Goal: Task Accomplishment & Management: Use online tool/utility

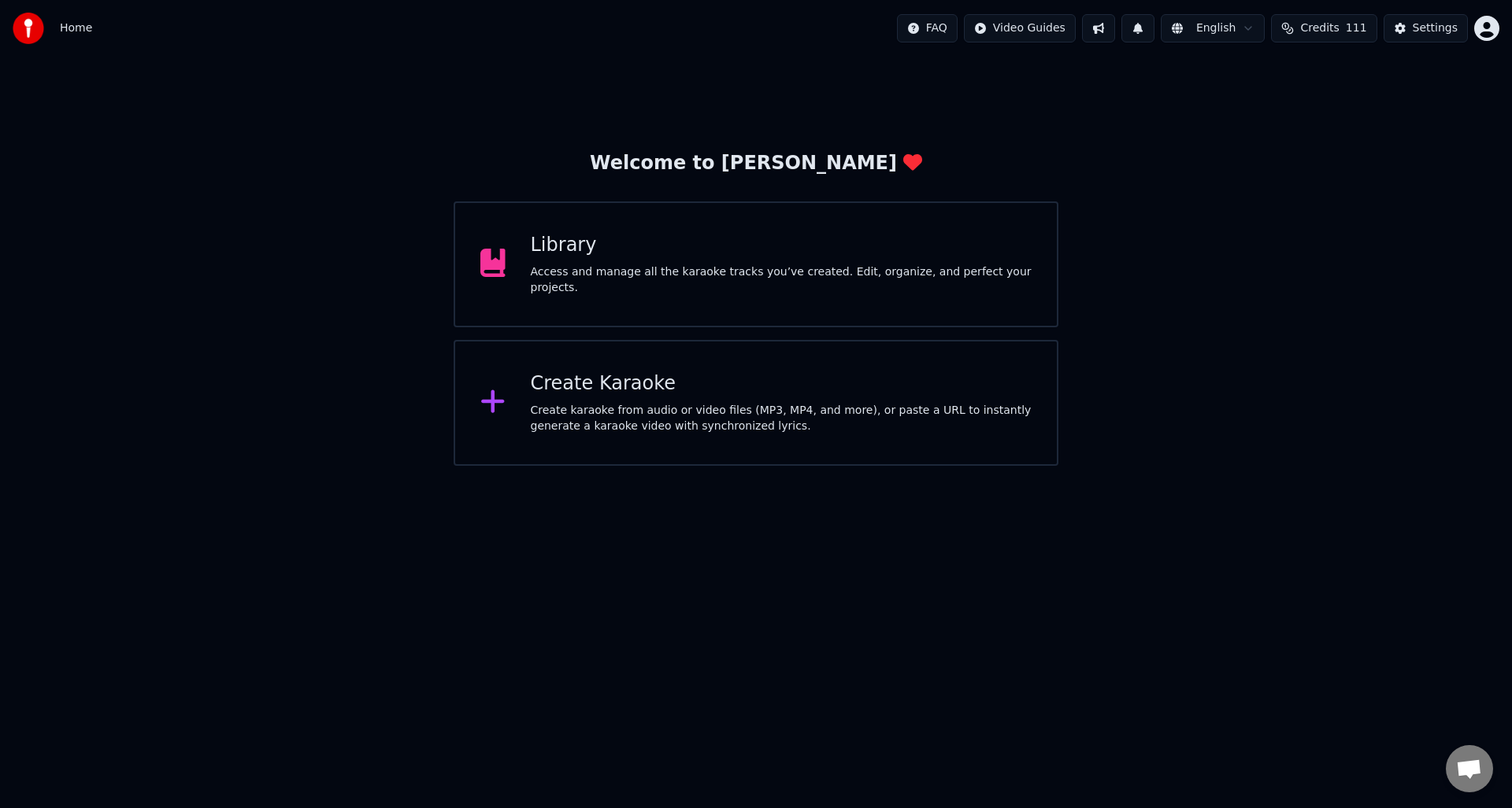
click at [670, 274] on div "Access and manage all the karaoke tracks you’ve created. Edit, organize, and pe…" at bounding box center [781, 281] width 502 height 32
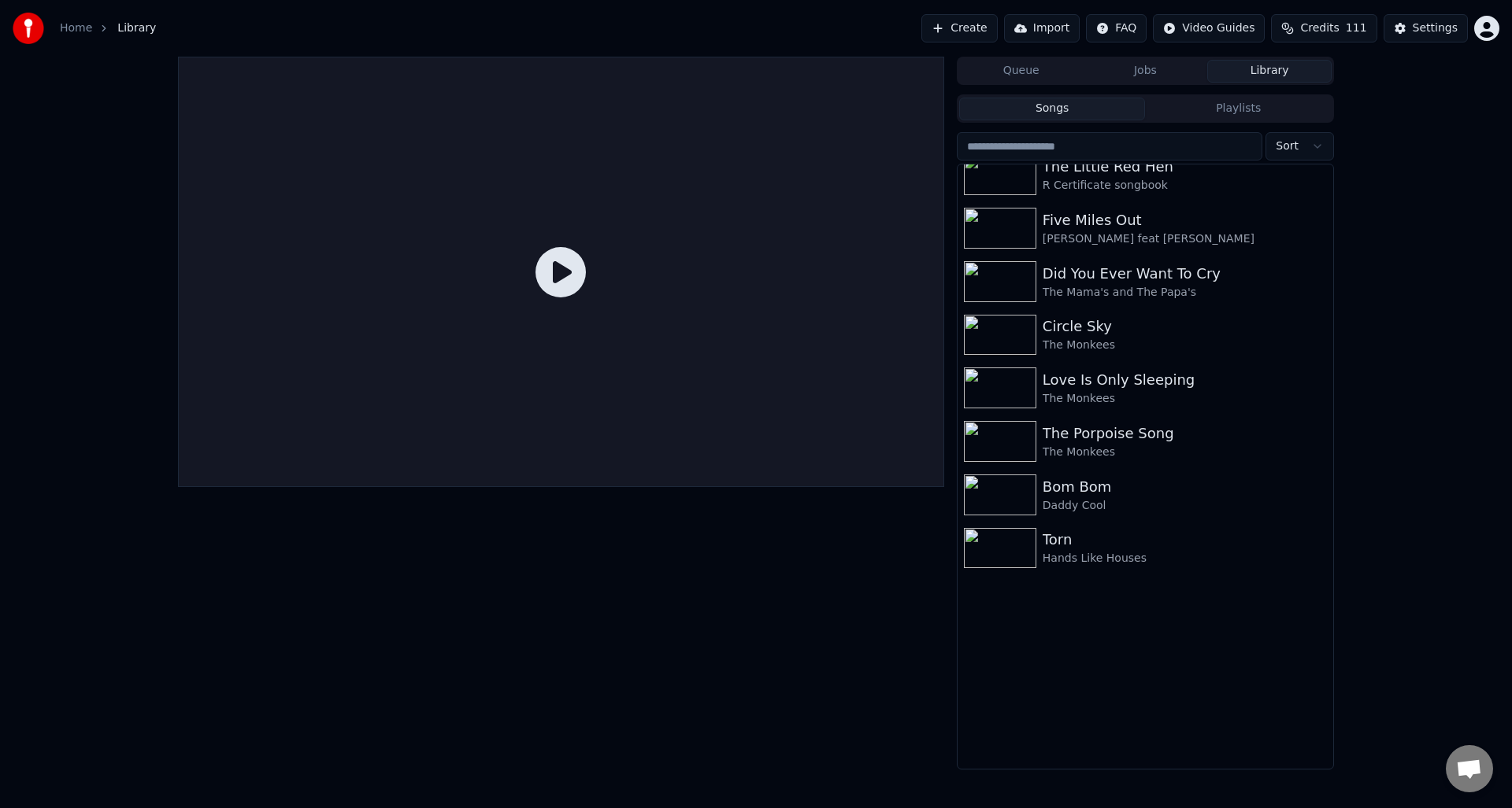
scroll to position [5655, 0]
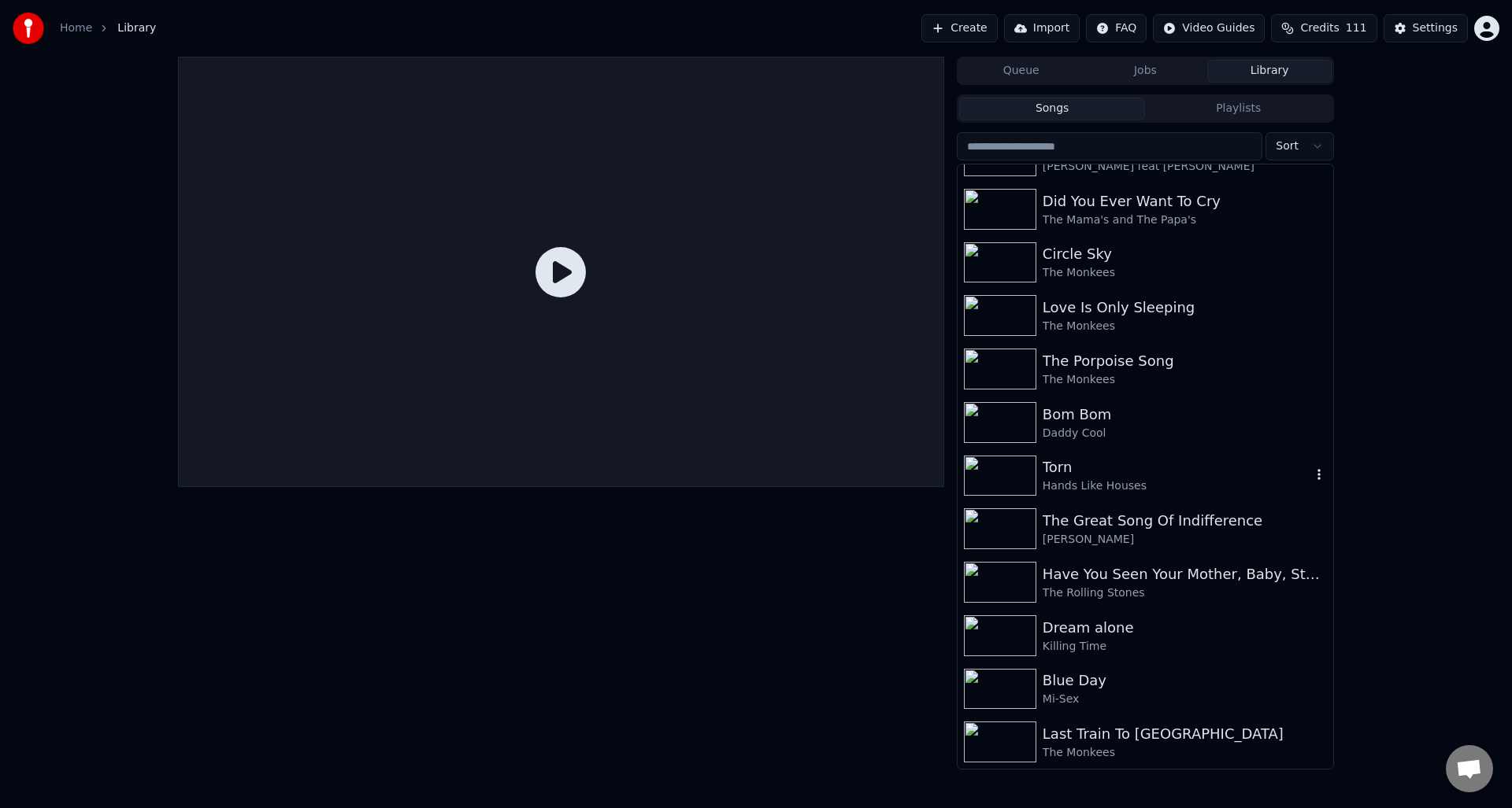
click at [1095, 469] on div "Torn" at bounding box center [1177, 468] width 269 height 22
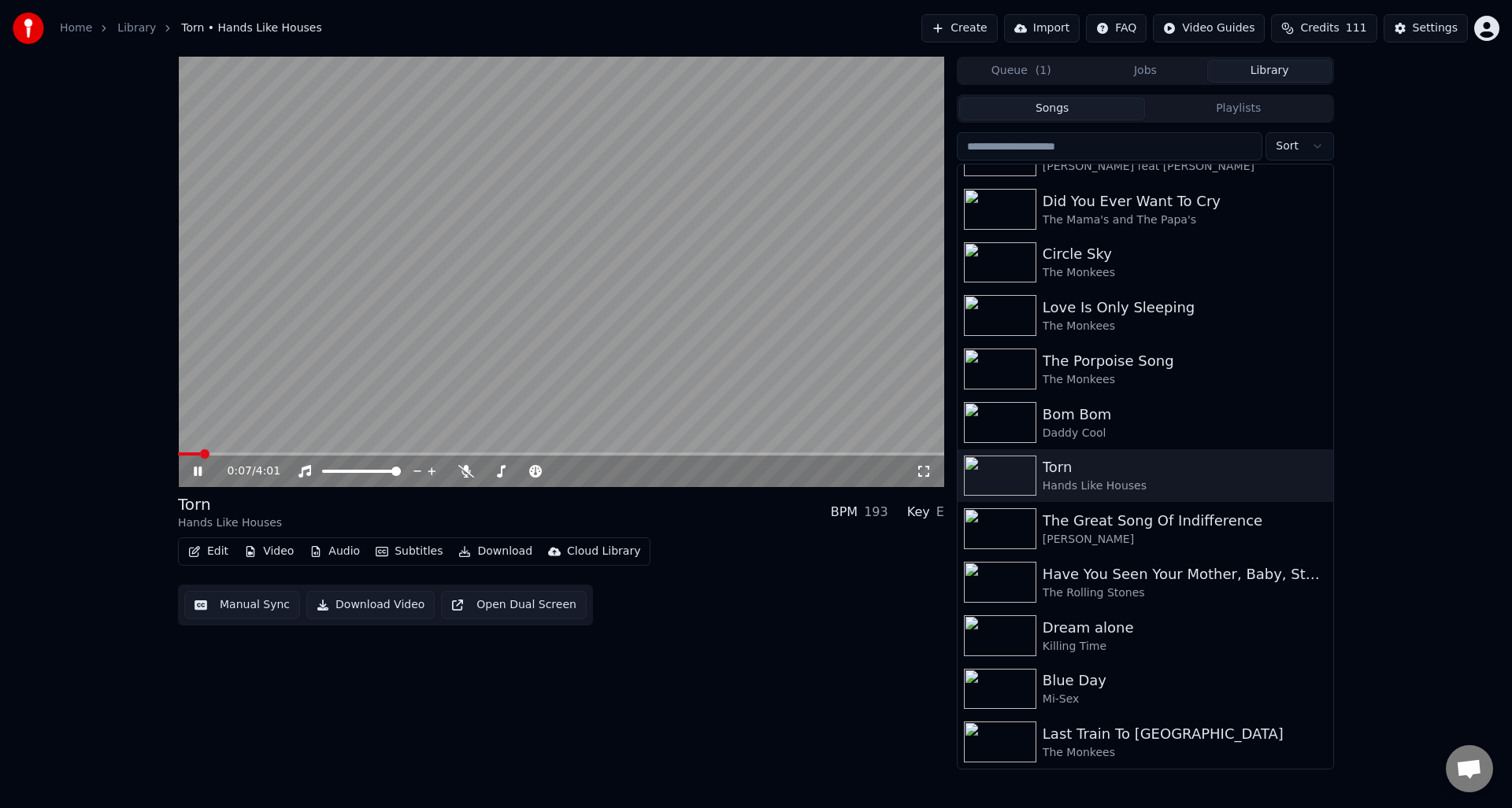
click at [197, 466] on icon at bounding box center [208, 471] width 37 height 13
click at [623, 454] on span at bounding box center [561, 454] width 766 height 3
click at [194, 467] on icon at bounding box center [197, 471] width 9 height 11
click at [463, 469] on icon at bounding box center [466, 471] width 16 height 13
click at [201, 467] on icon at bounding box center [198, 471] width 8 height 9
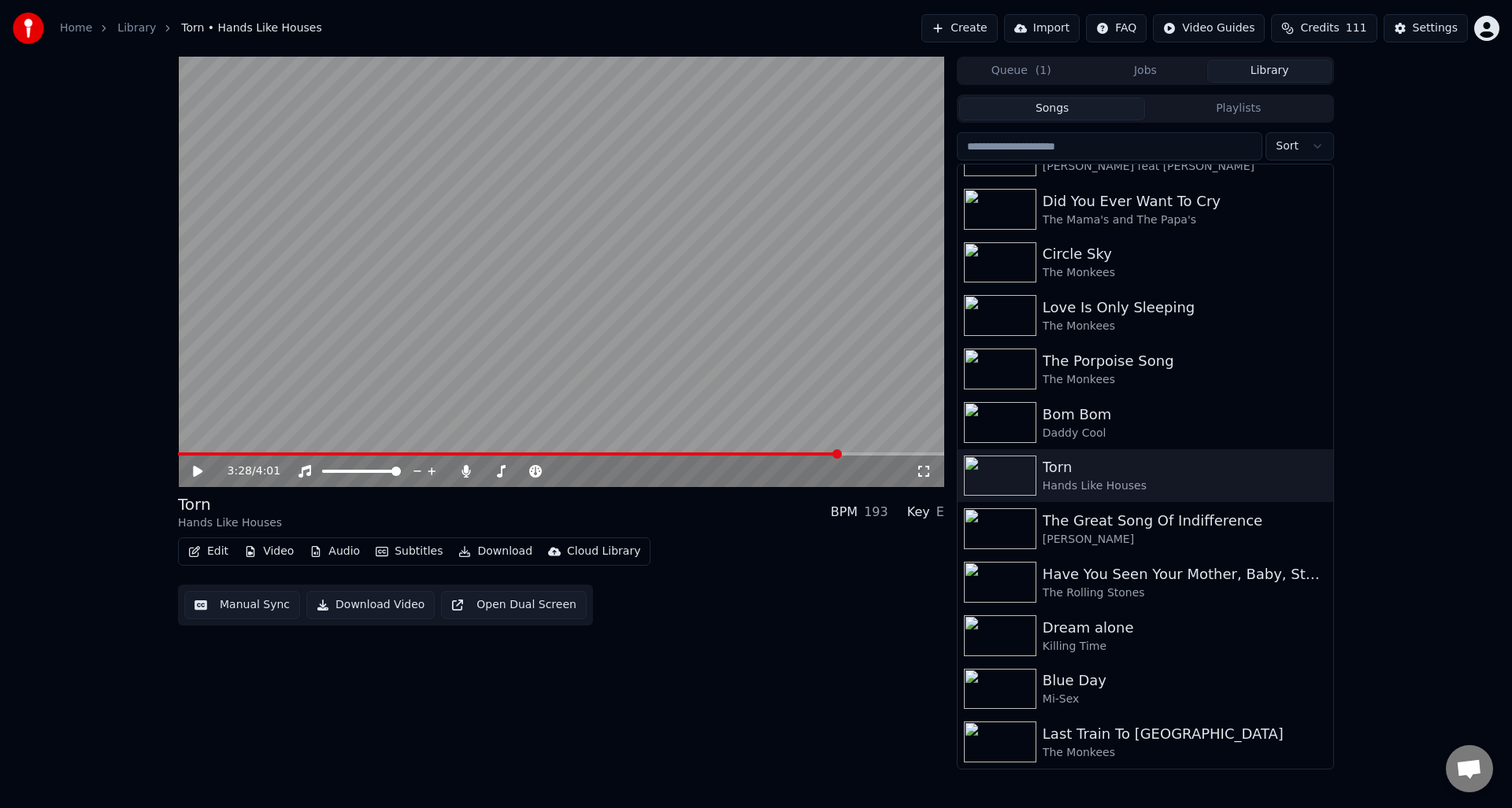
click at [505, 453] on span at bounding box center [510, 454] width 663 height 3
click at [199, 469] on icon at bounding box center [208, 471] width 37 height 13
click at [466, 470] on icon at bounding box center [466, 471] width 9 height 13
click at [466, 470] on icon at bounding box center [466, 471] width 16 height 13
click at [199, 469] on icon at bounding box center [198, 471] width 8 height 9
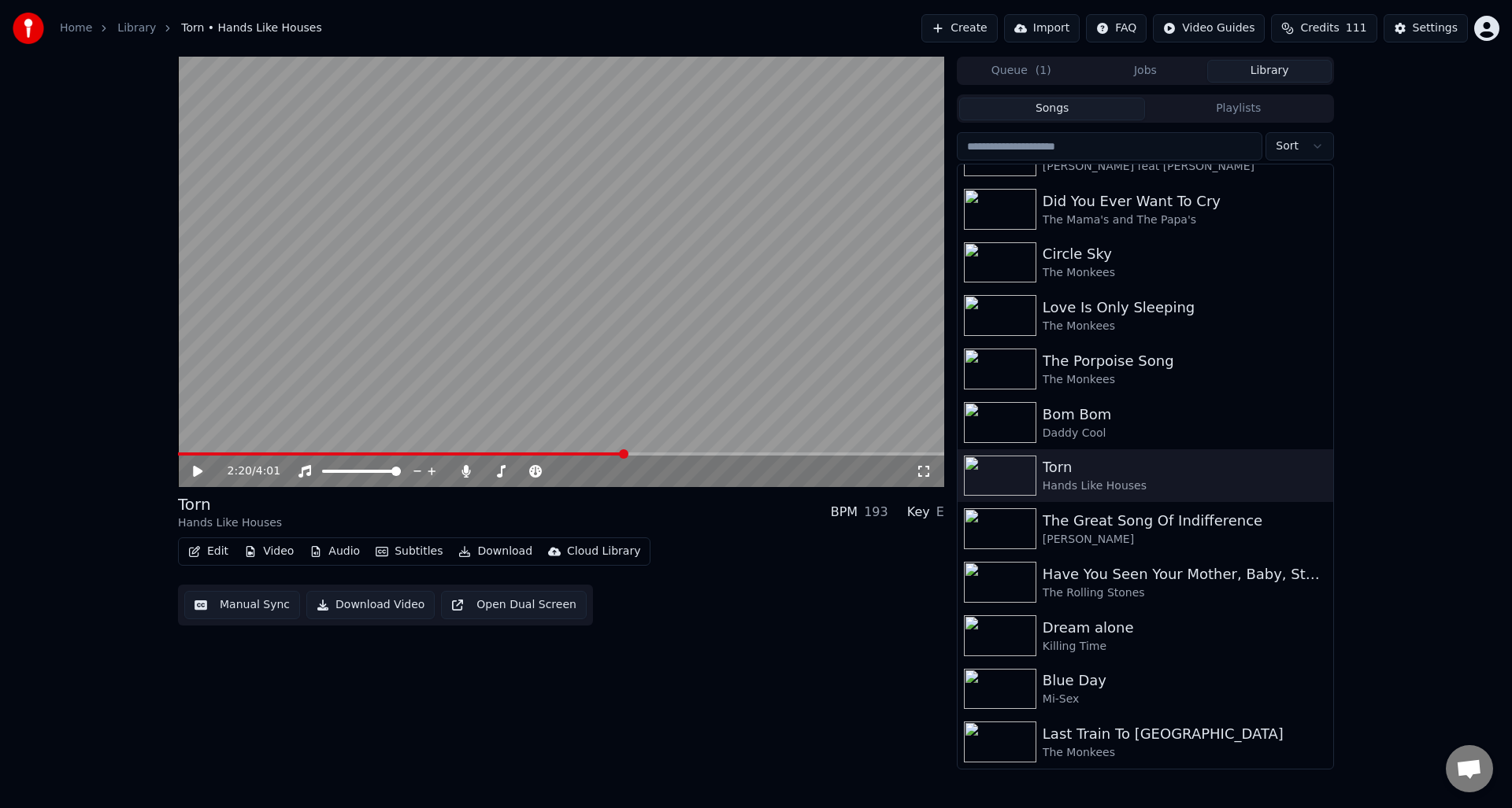
click at [241, 604] on button "Manual Sync" at bounding box center [242, 605] width 115 height 28
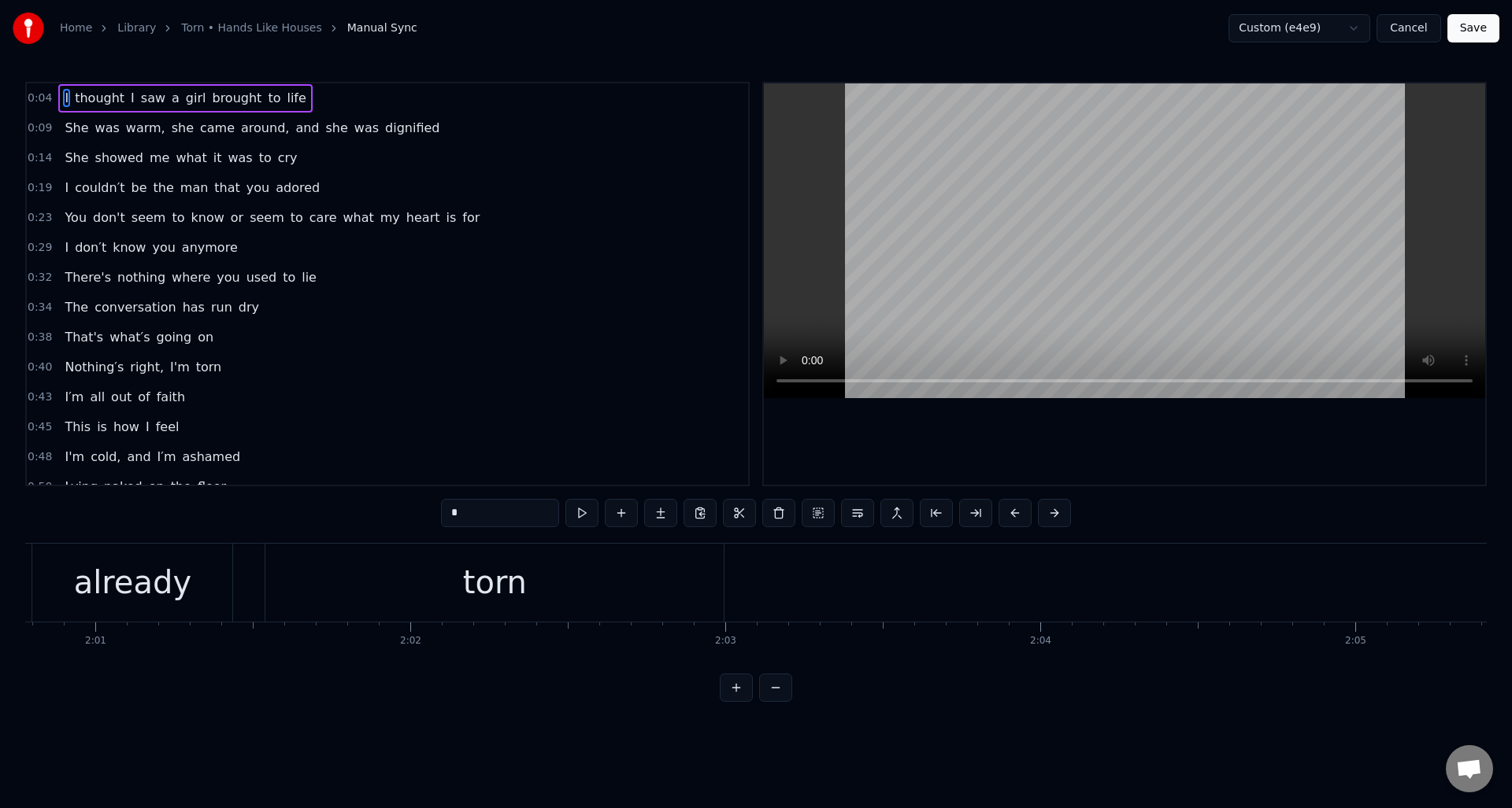
scroll to position [0, 38448]
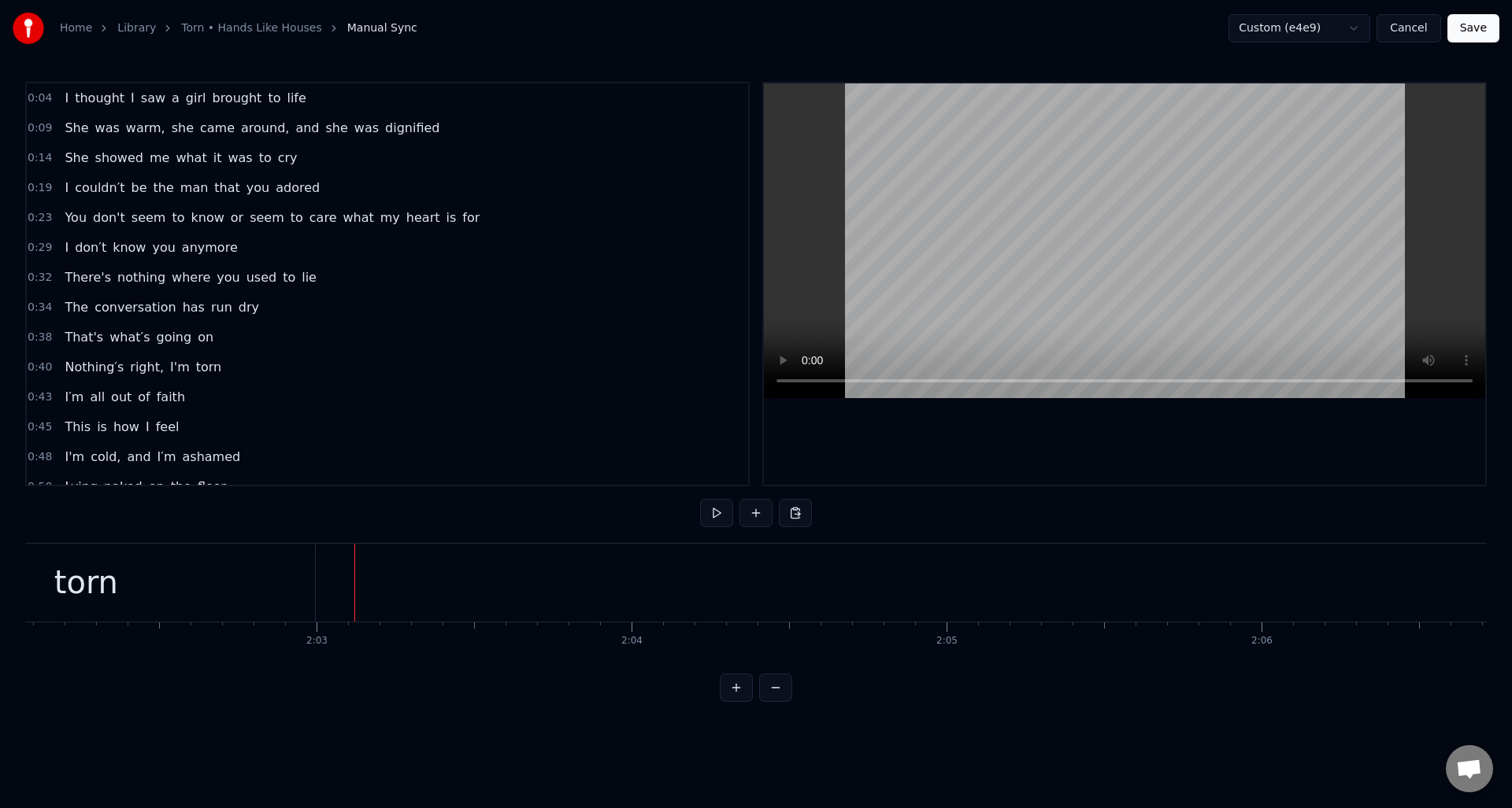
click at [716, 514] on button at bounding box center [716, 513] width 33 height 28
click at [717, 512] on button at bounding box center [716, 513] width 33 height 28
click at [754, 513] on button at bounding box center [756, 513] width 33 height 28
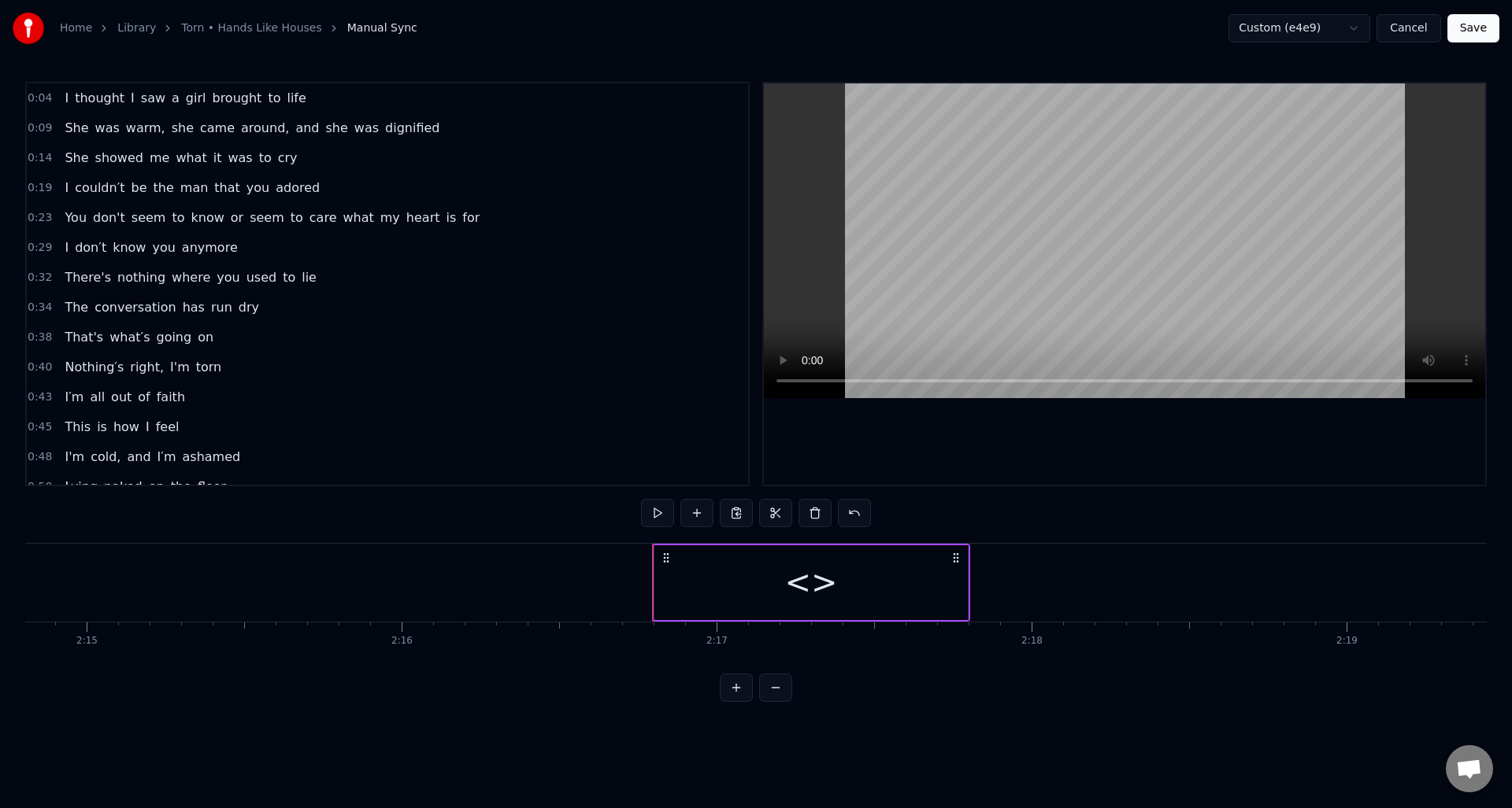
click at [755, 570] on div "<>" at bounding box center [810, 582] width 314 height 75
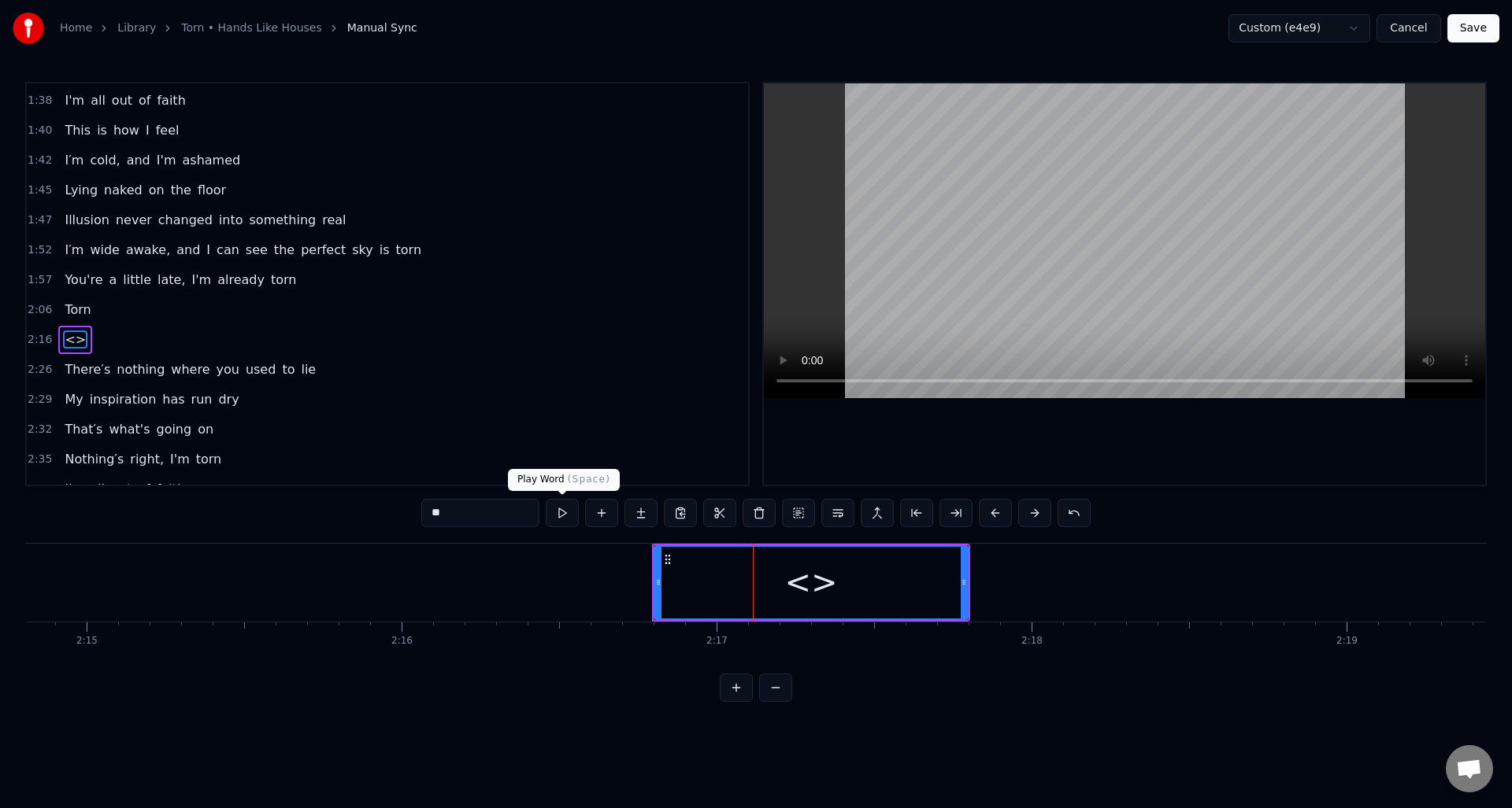
scroll to position [801, 0]
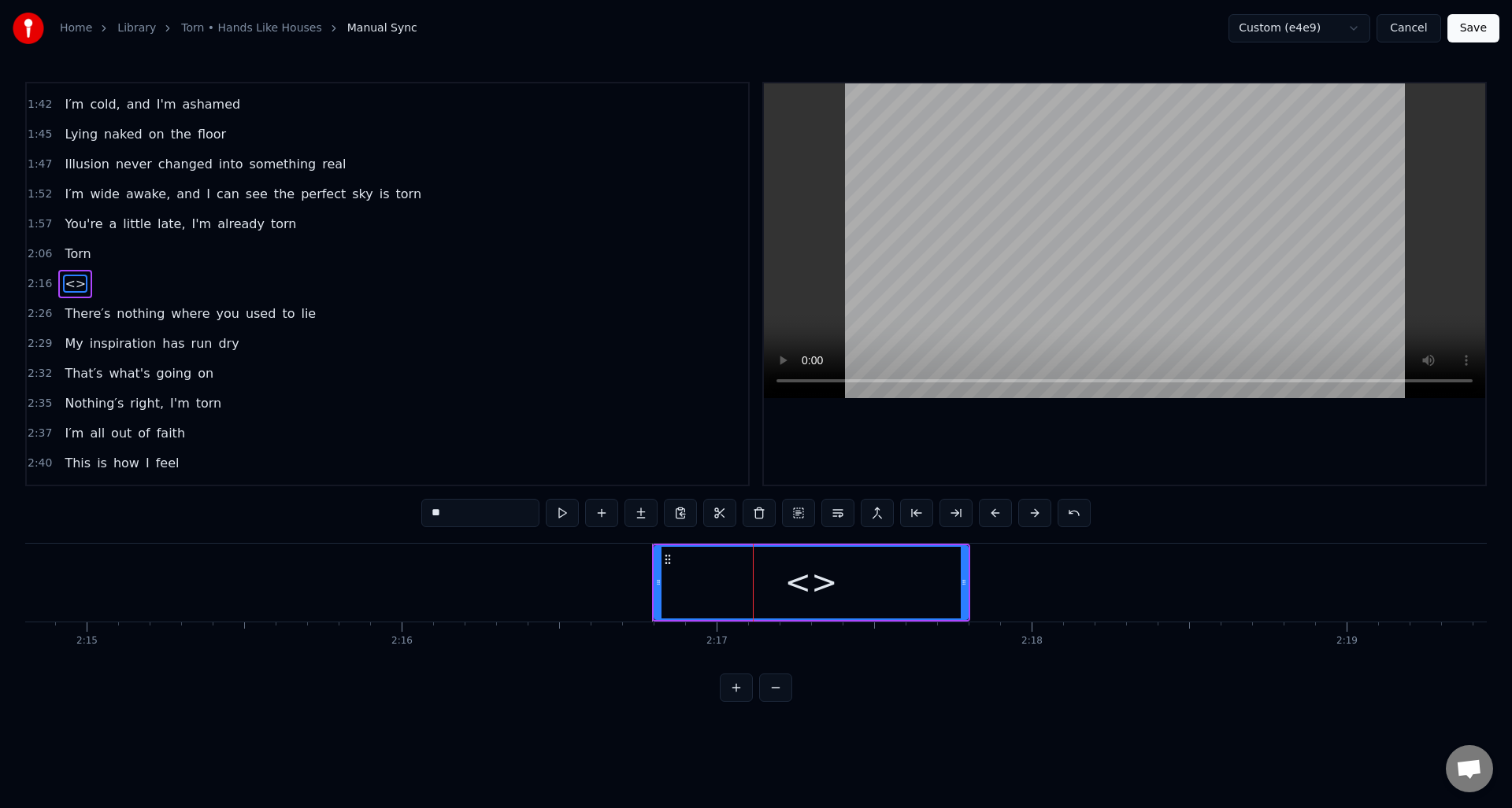
drag, startPoint x: 449, startPoint y: 511, endPoint x: 425, endPoint y: 513, distance: 24.1
click at [425, 513] on input "**" at bounding box center [480, 513] width 118 height 28
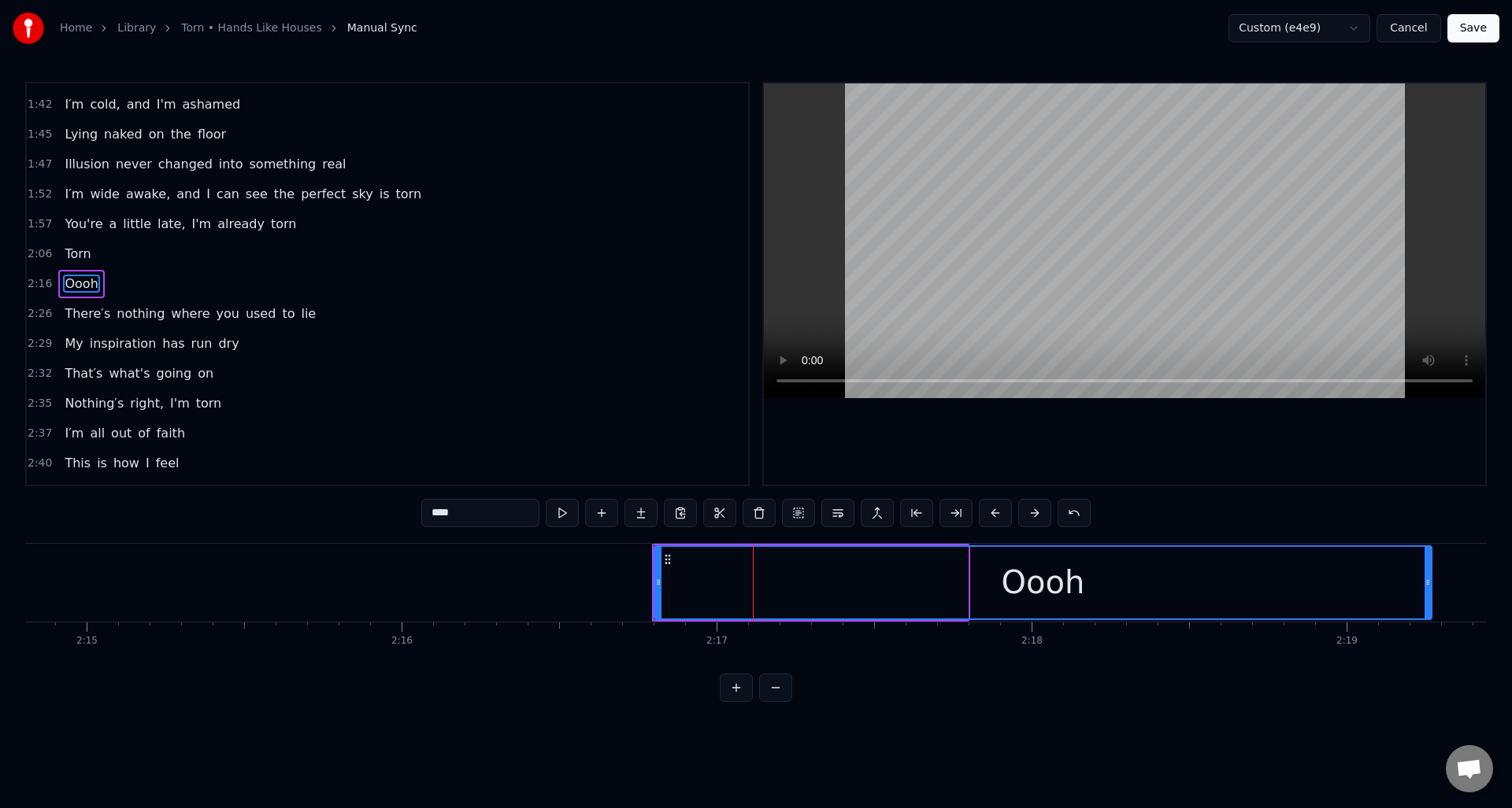
drag, startPoint x: 967, startPoint y: 599, endPoint x: 1429, endPoint y: 596, distance: 462.0
click at [1429, 596] on div at bounding box center [1427, 583] width 6 height 72
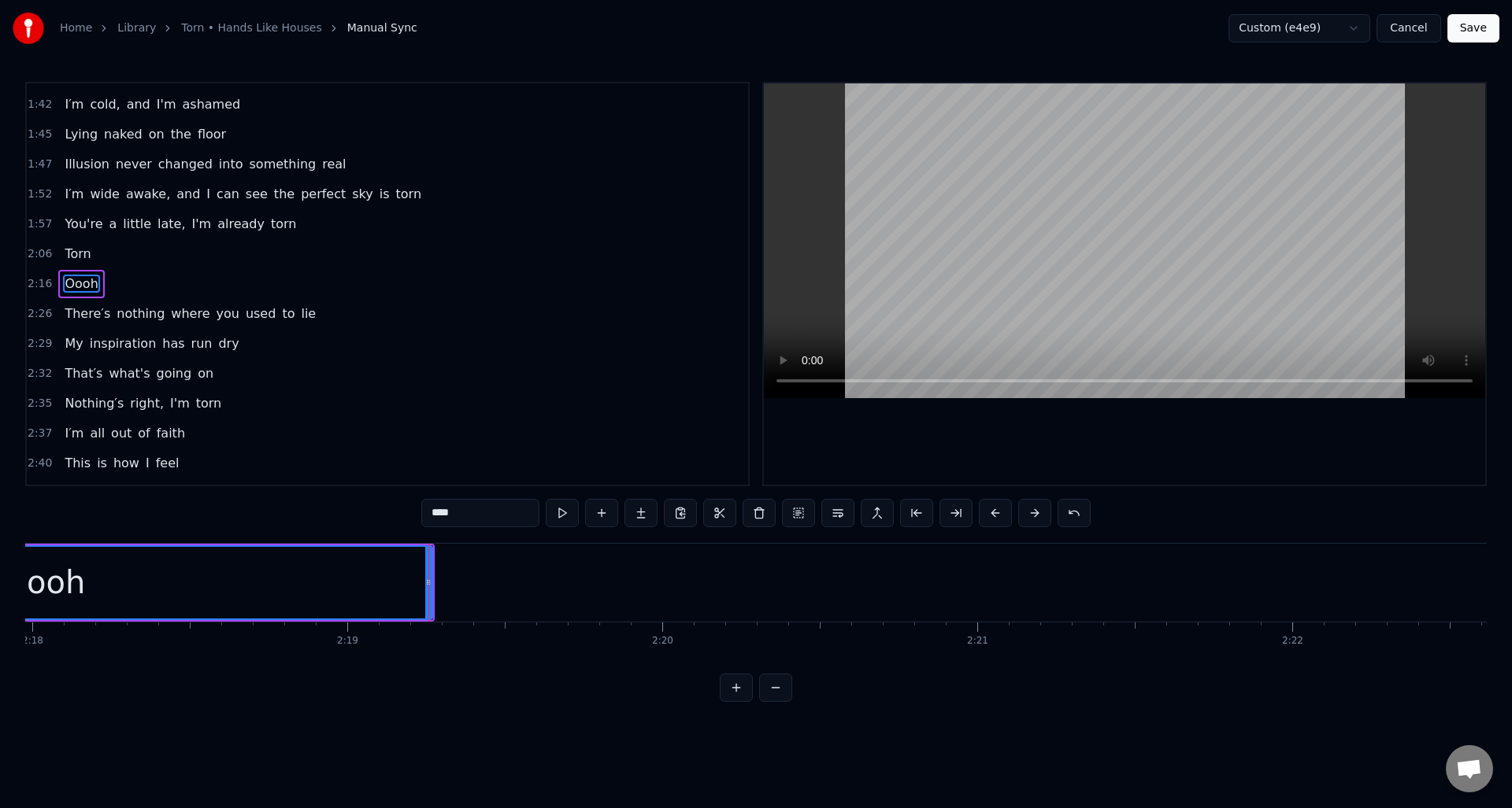
scroll to position [0, 43780]
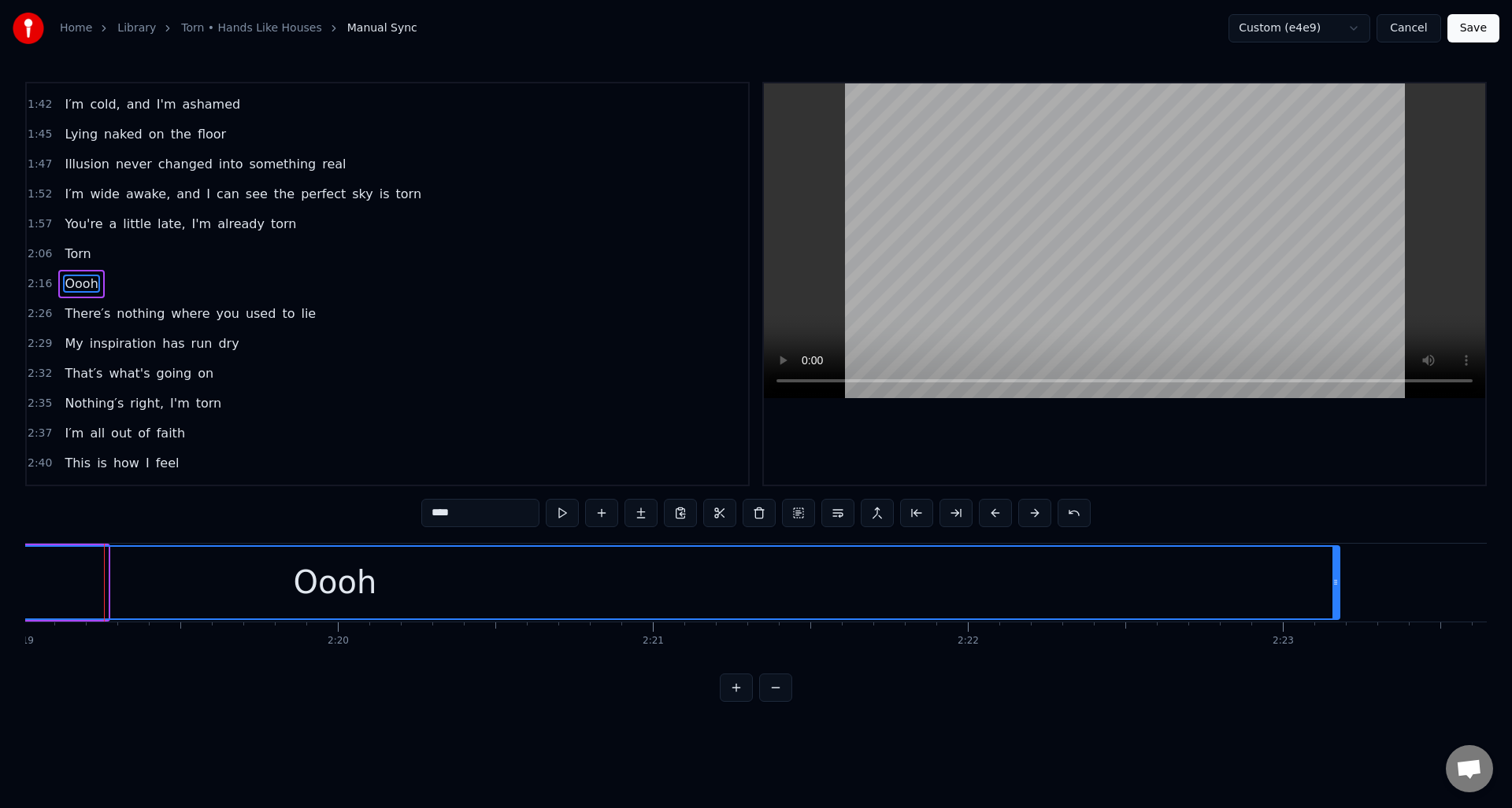
drag, startPoint x: 102, startPoint y: 602, endPoint x: 1333, endPoint y: 580, distance: 1231.2
click at [1333, 580] on div at bounding box center [1335, 583] width 6 height 72
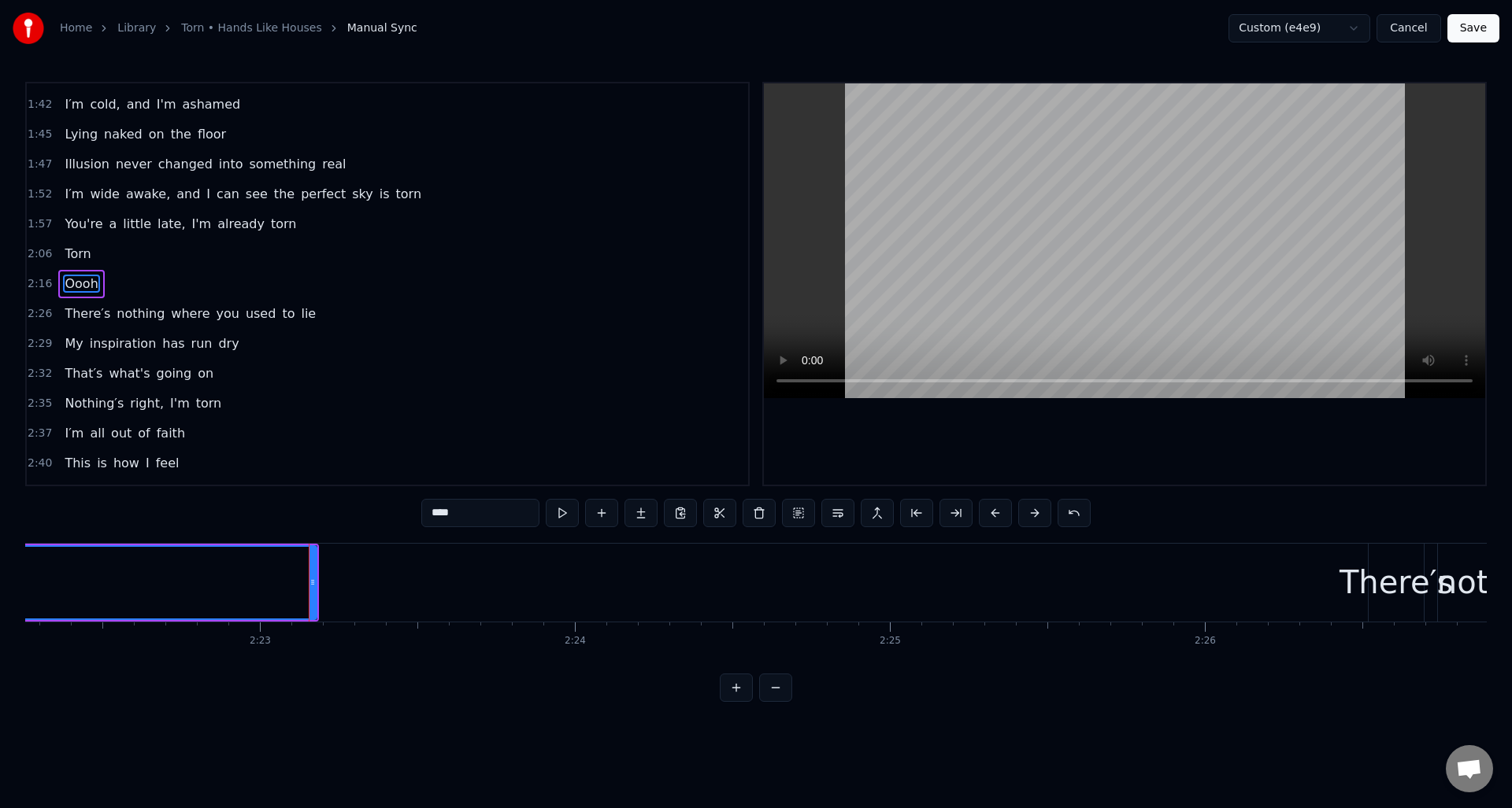
scroll to position [0, 44926]
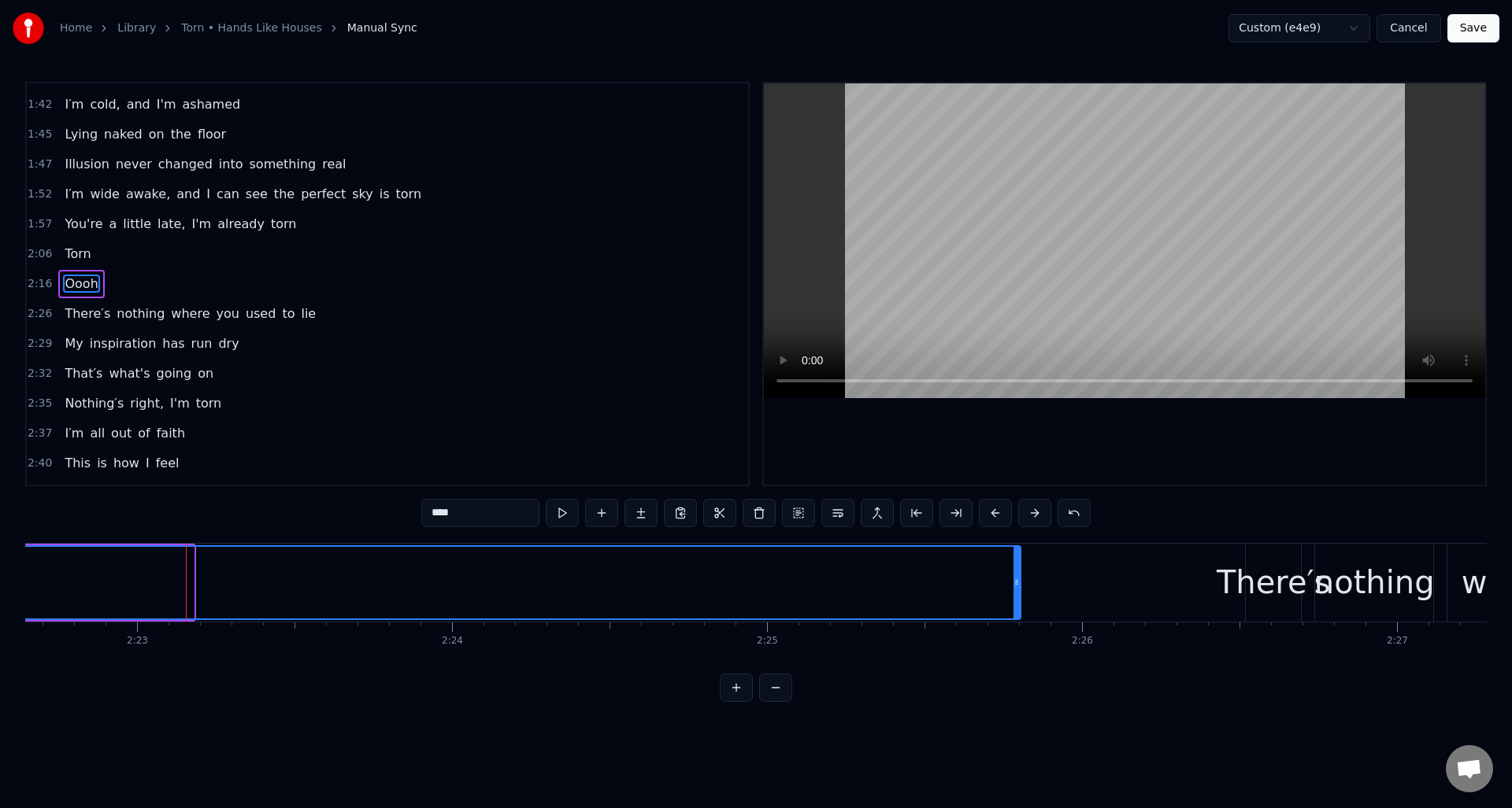
drag, startPoint x: 188, startPoint y: 597, endPoint x: 1015, endPoint y: 603, distance: 827.0
click at [1015, 603] on div at bounding box center [1016, 583] width 6 height 72
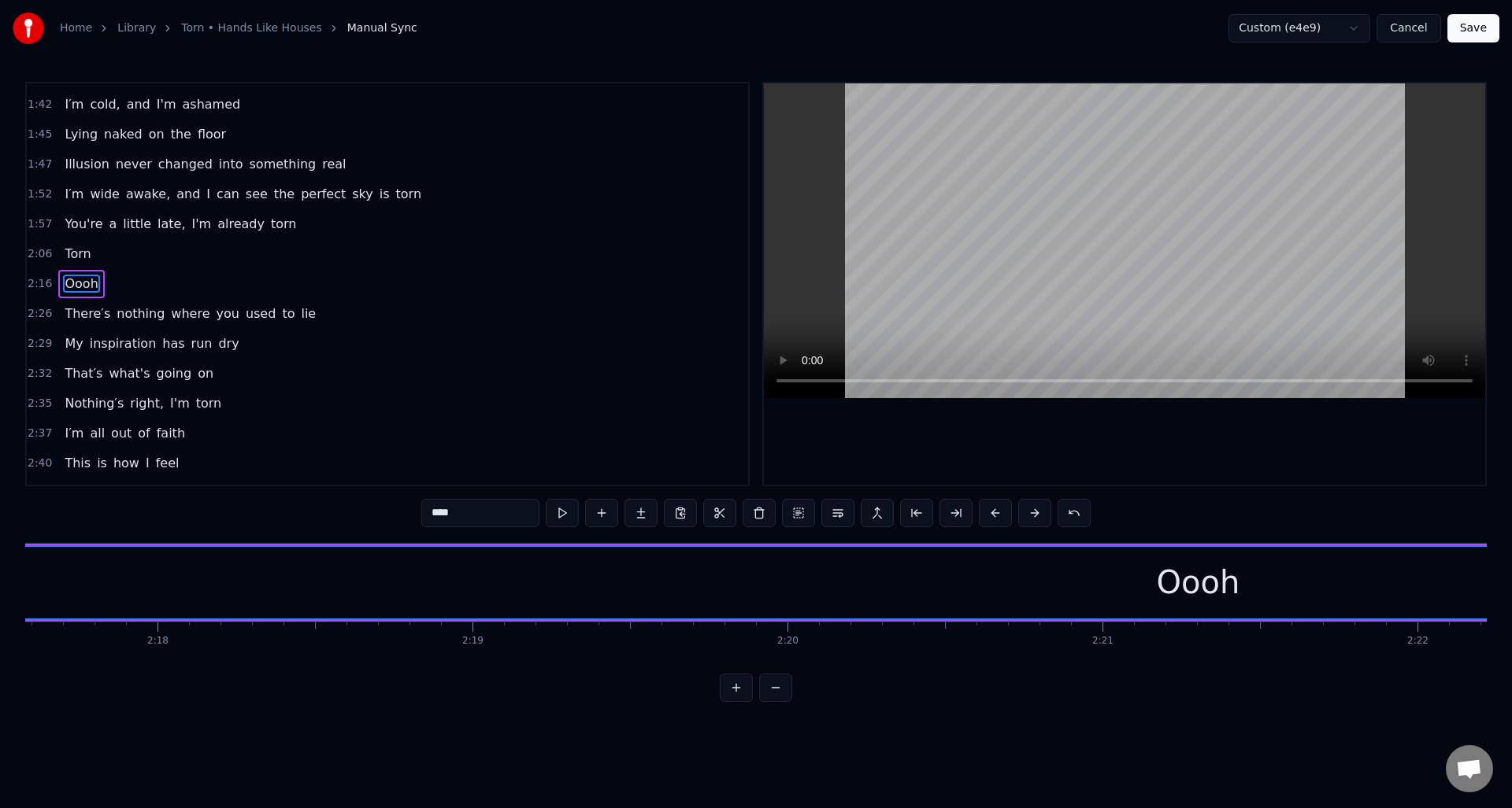
scroll to position [0, 42758]
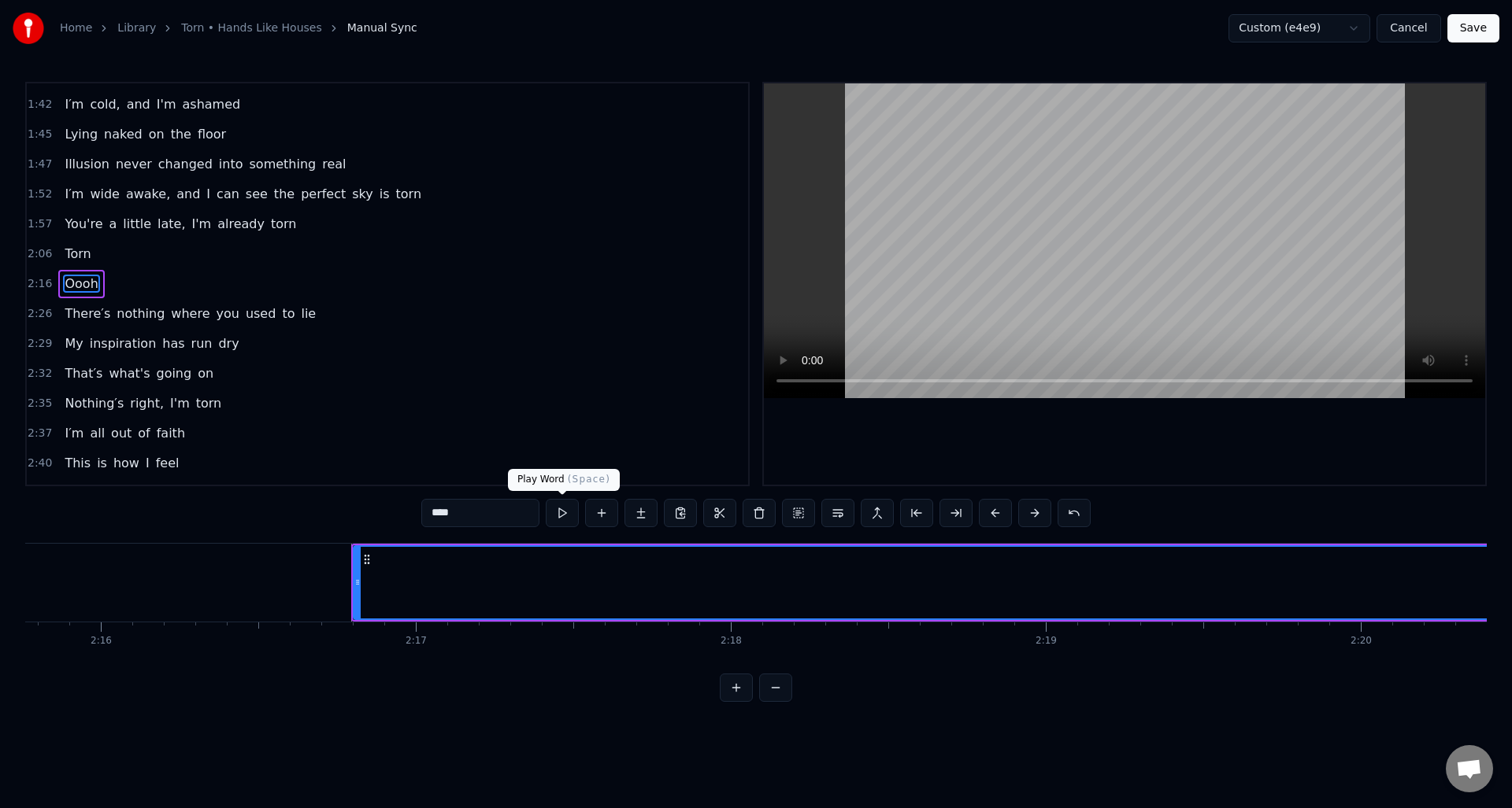
type input "****"
click at [561, 513] on button at bounding box center [561, 513] width 33 height 28
click at [561, 514] on button at bounding box center [561, 513] width 33 height 28
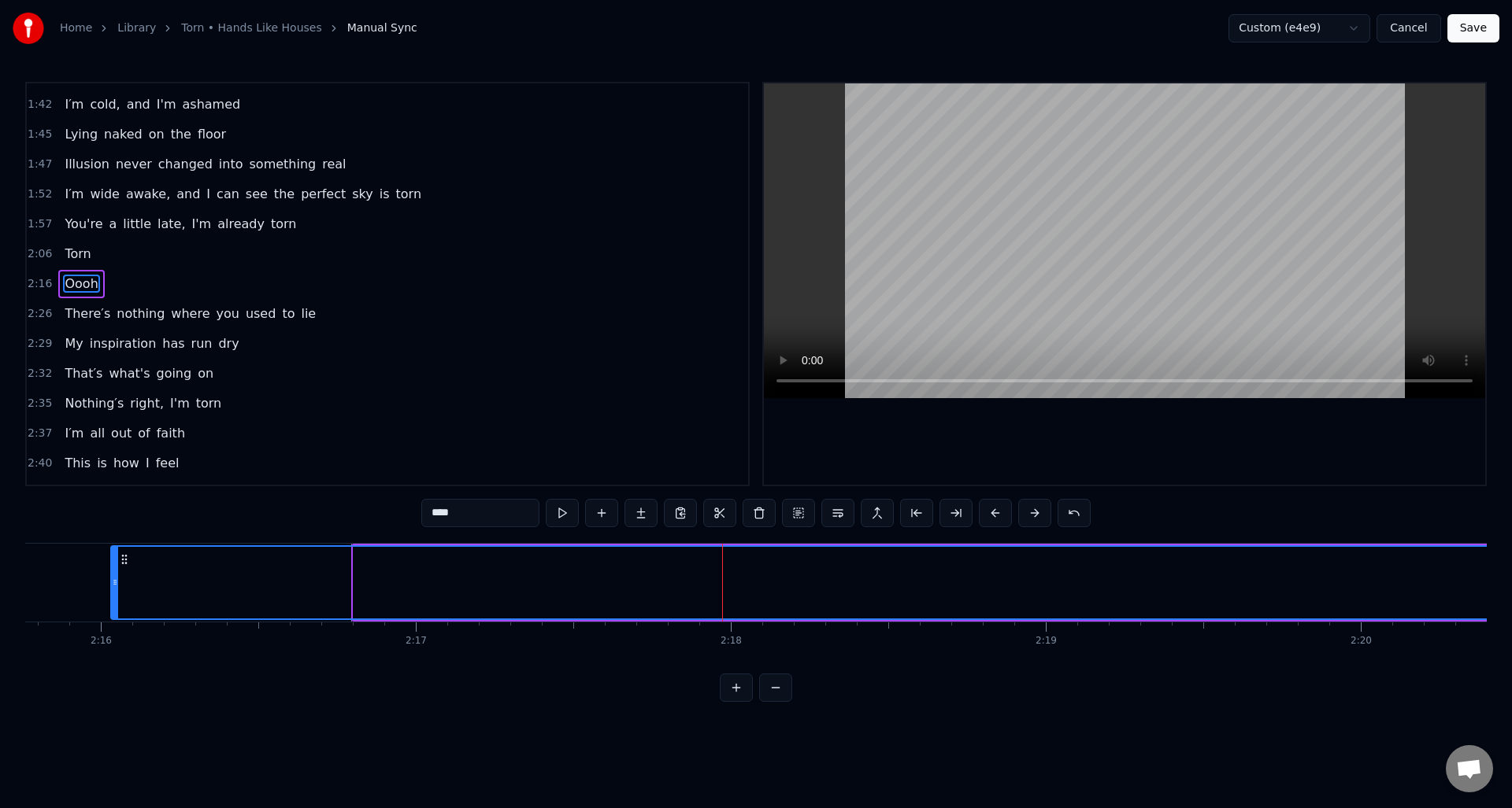
drag, startPoint x: 355, startPoint y: 587, endPoint x: 112, endPoint y: 594, distance: 243.1
click at [112, 594] on div at bounding box center [114, 583] width 6 height 72
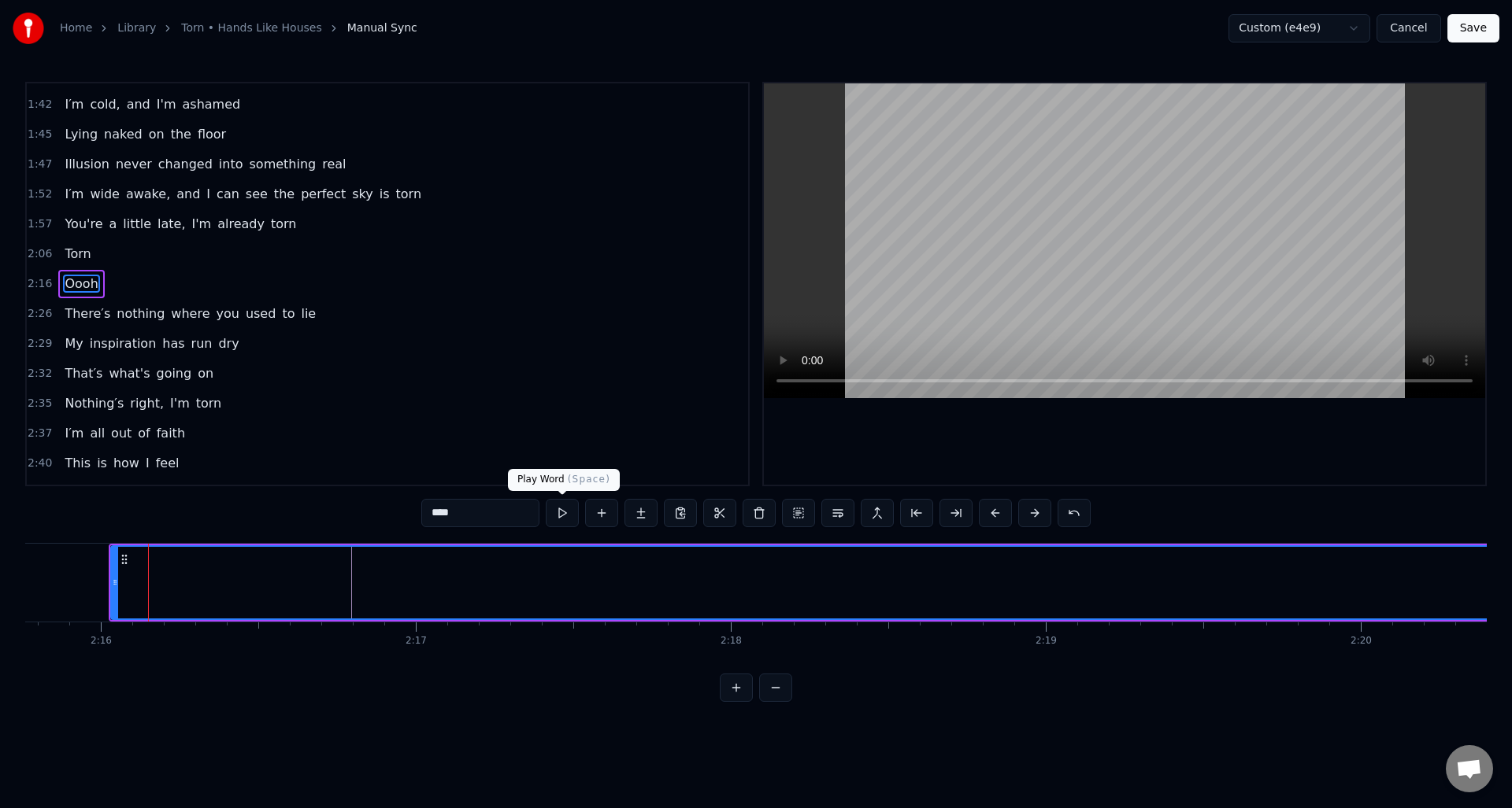
click at [559, 512] on button at bounding box center [561, 513] width 33 height 28
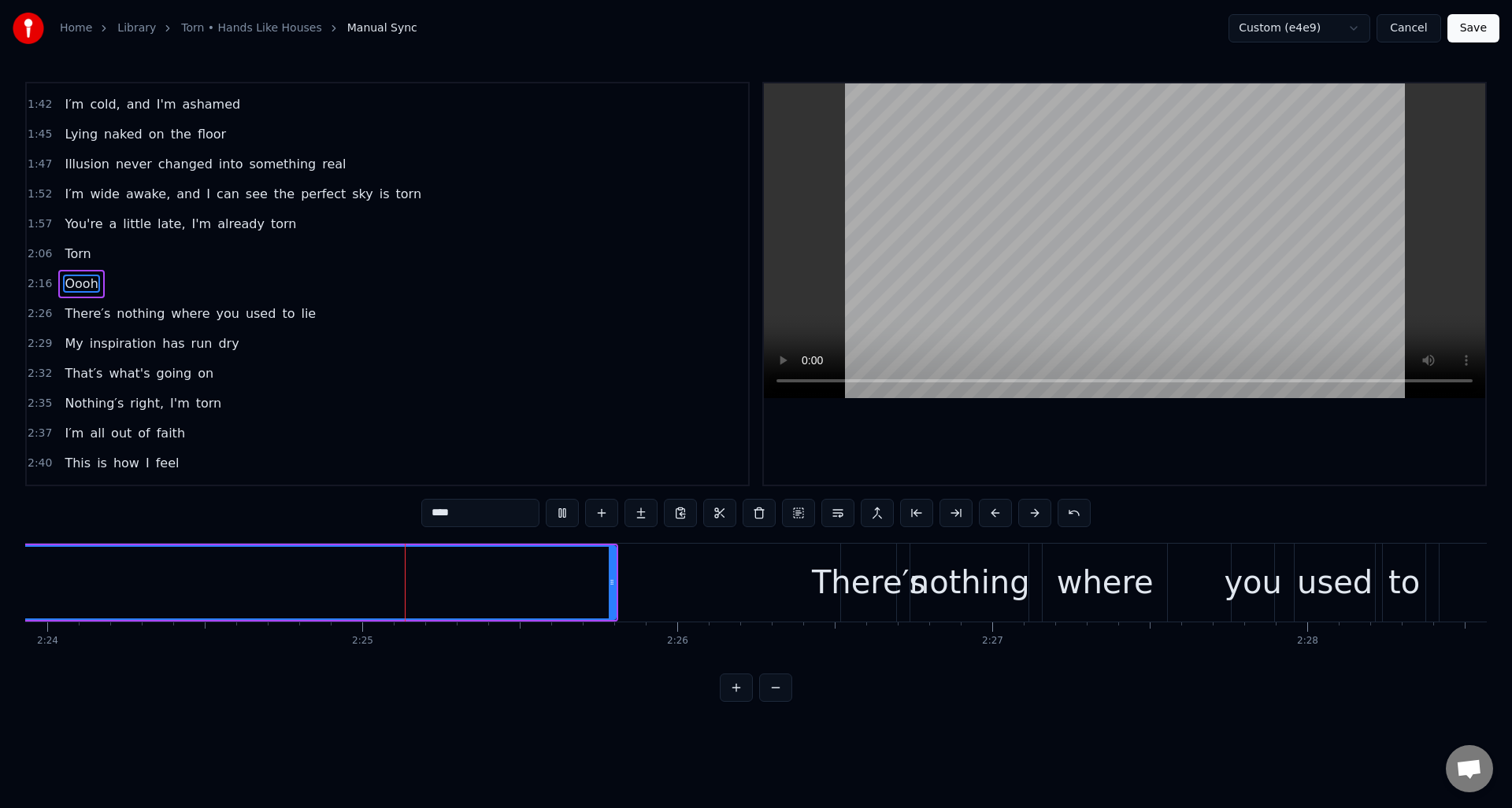
scroll to position [0, 45414]
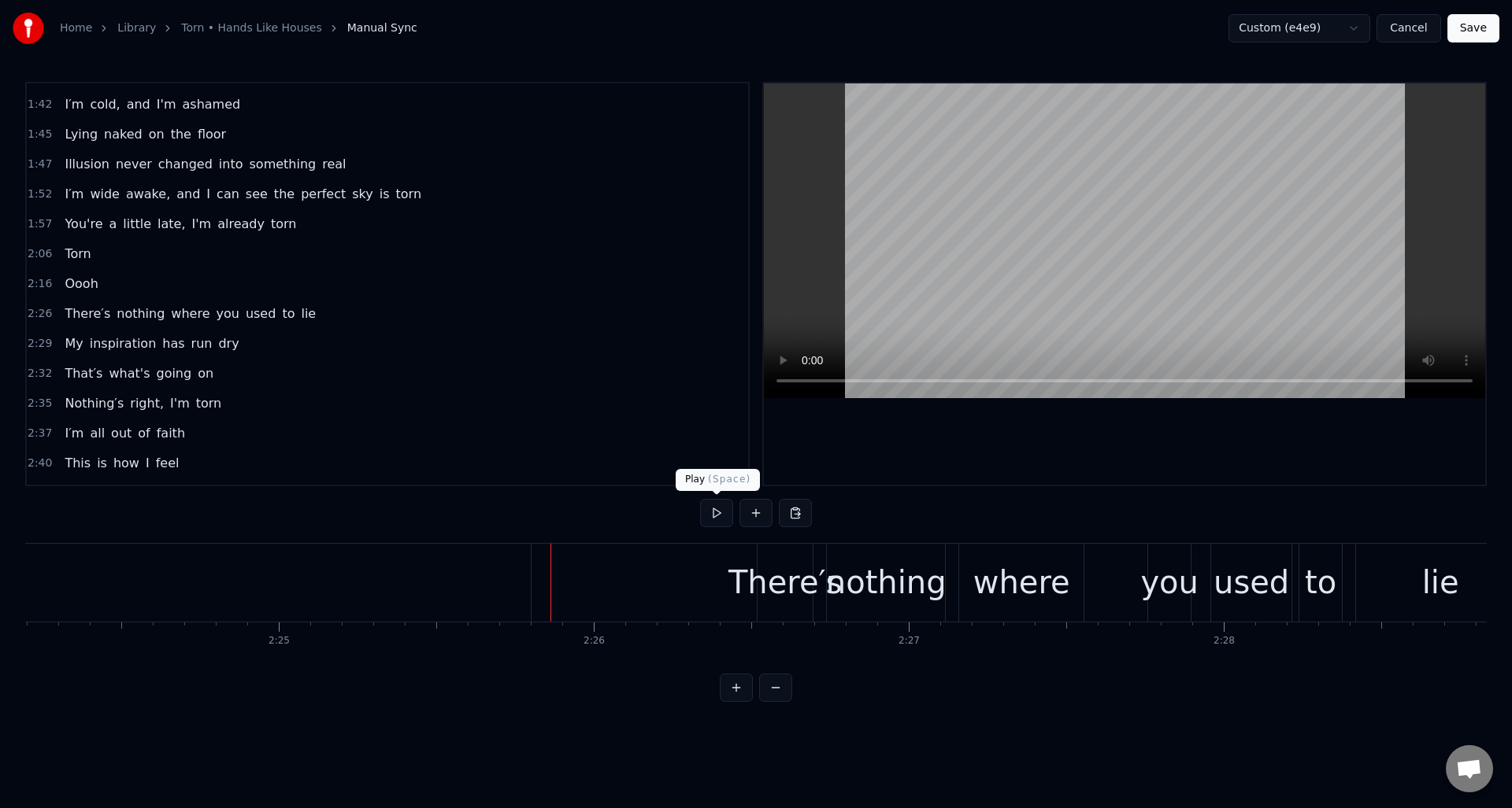
click at [718, 510] on button at bounding box center [716, 513] width 33 height 28
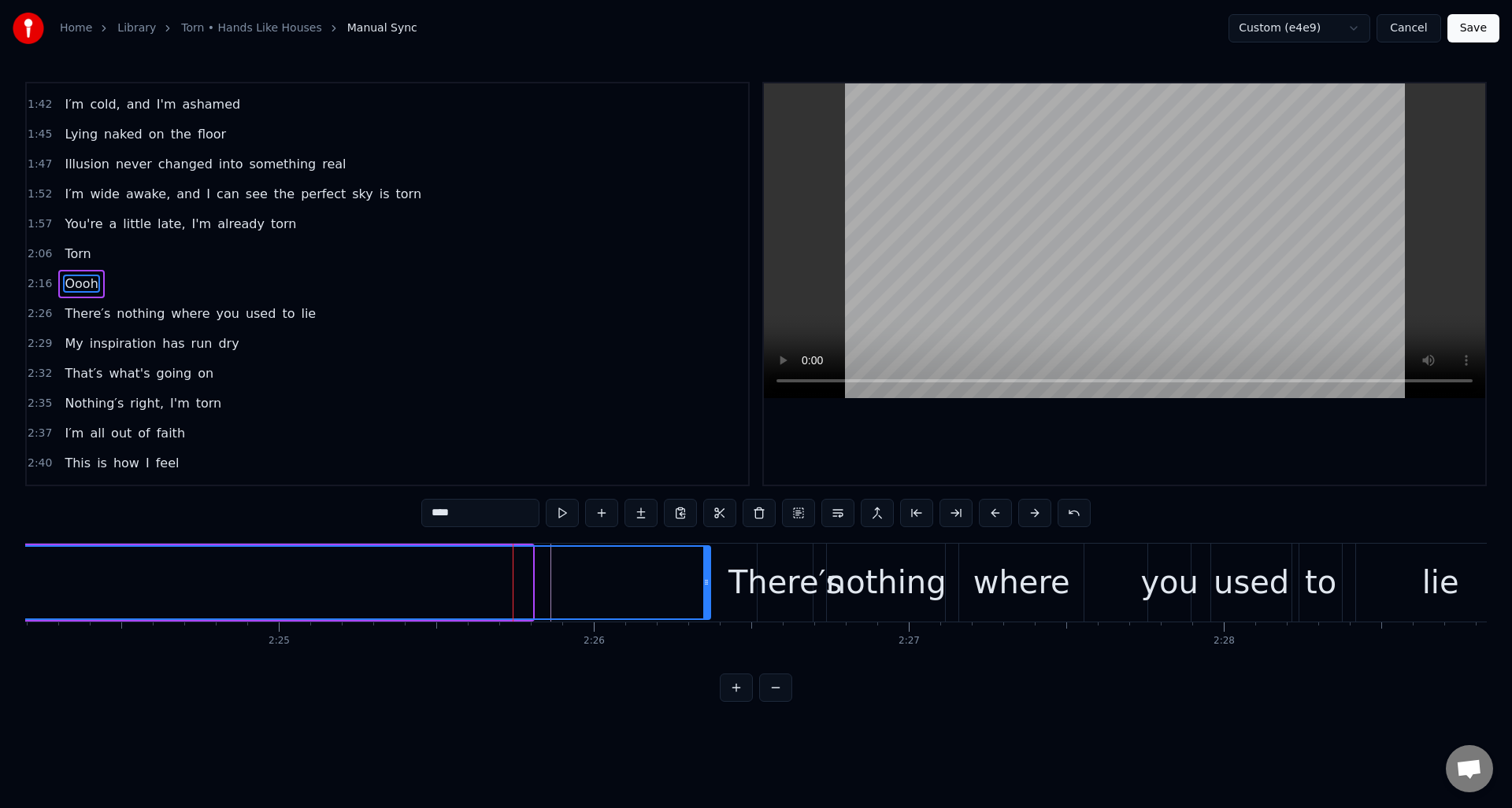
drag, startPoint x: 528, startPoint y: 563, endPoint x: 706, endPoint y: 570, distance: 178.1
click at [706, 570] on div at bounding box center [706, 583] width 6 height 72
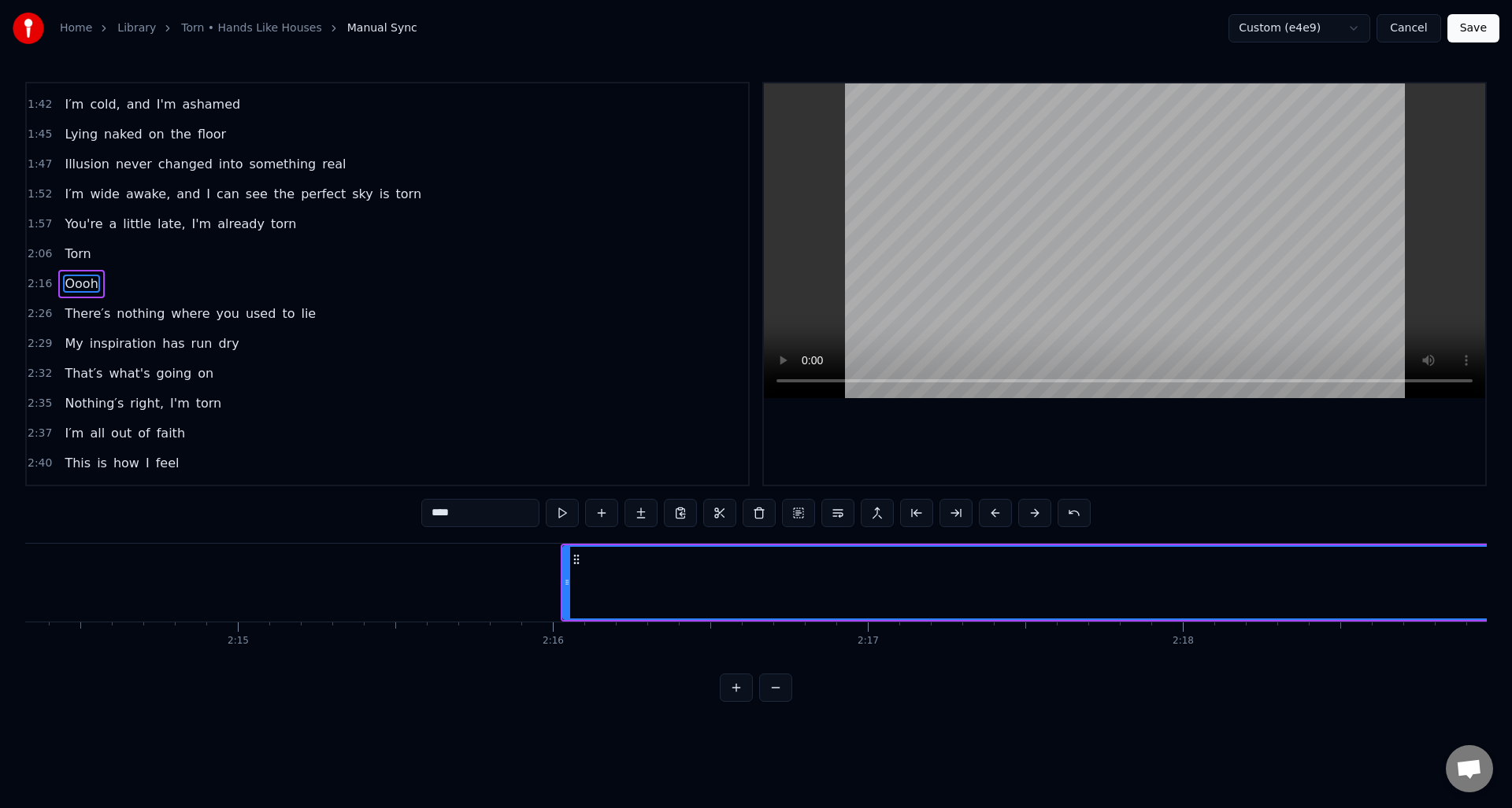
scroll to position [0, 42224]
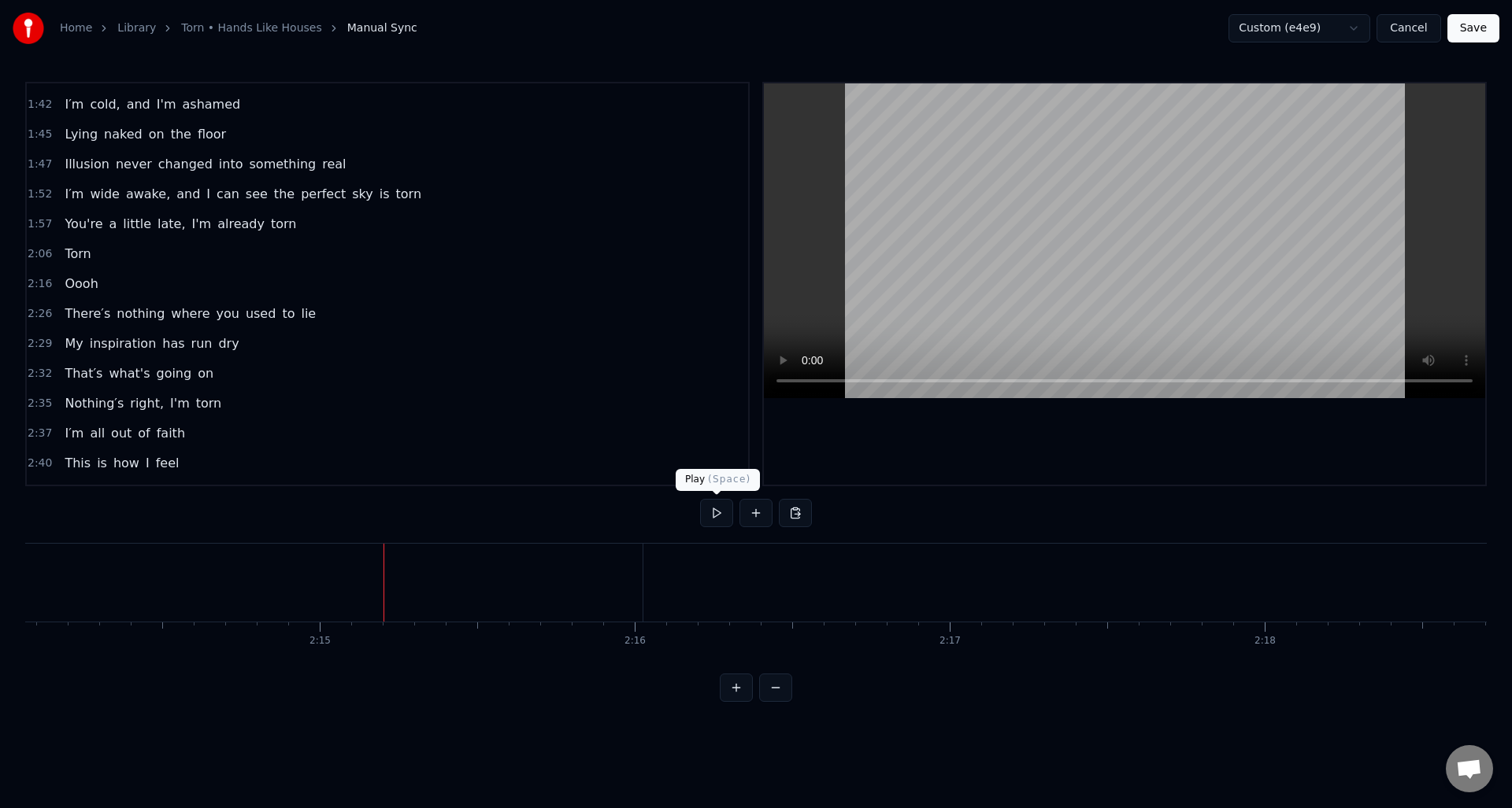
click at [714, 510] on button at bounding box center [716, 513] width 33 height 28
click at [712, 513] on button at bounding box center [716, 513] width 33 height 28
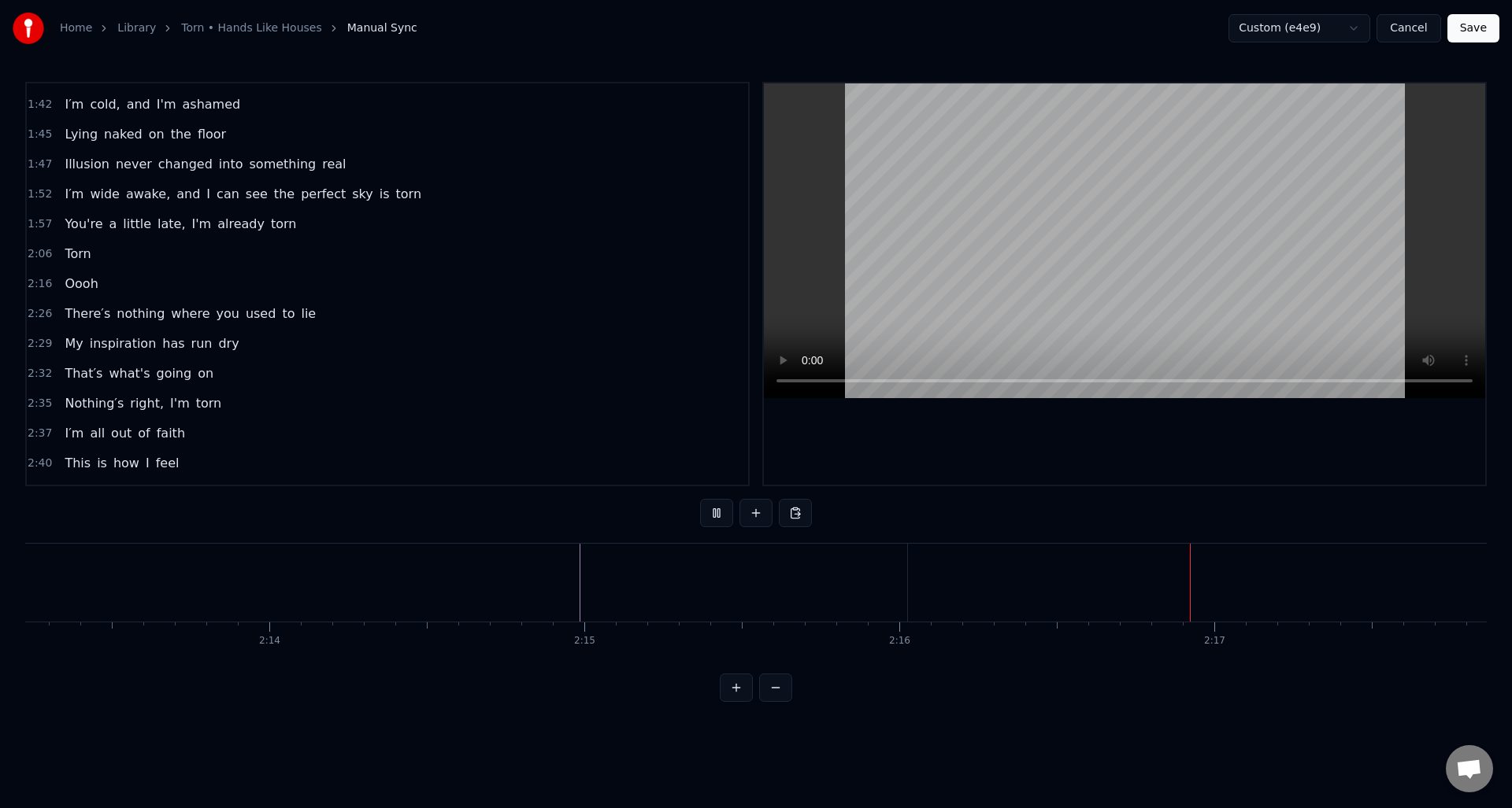
click at [712, 513] on button at bounding box center [716, 513] width 33 height 28
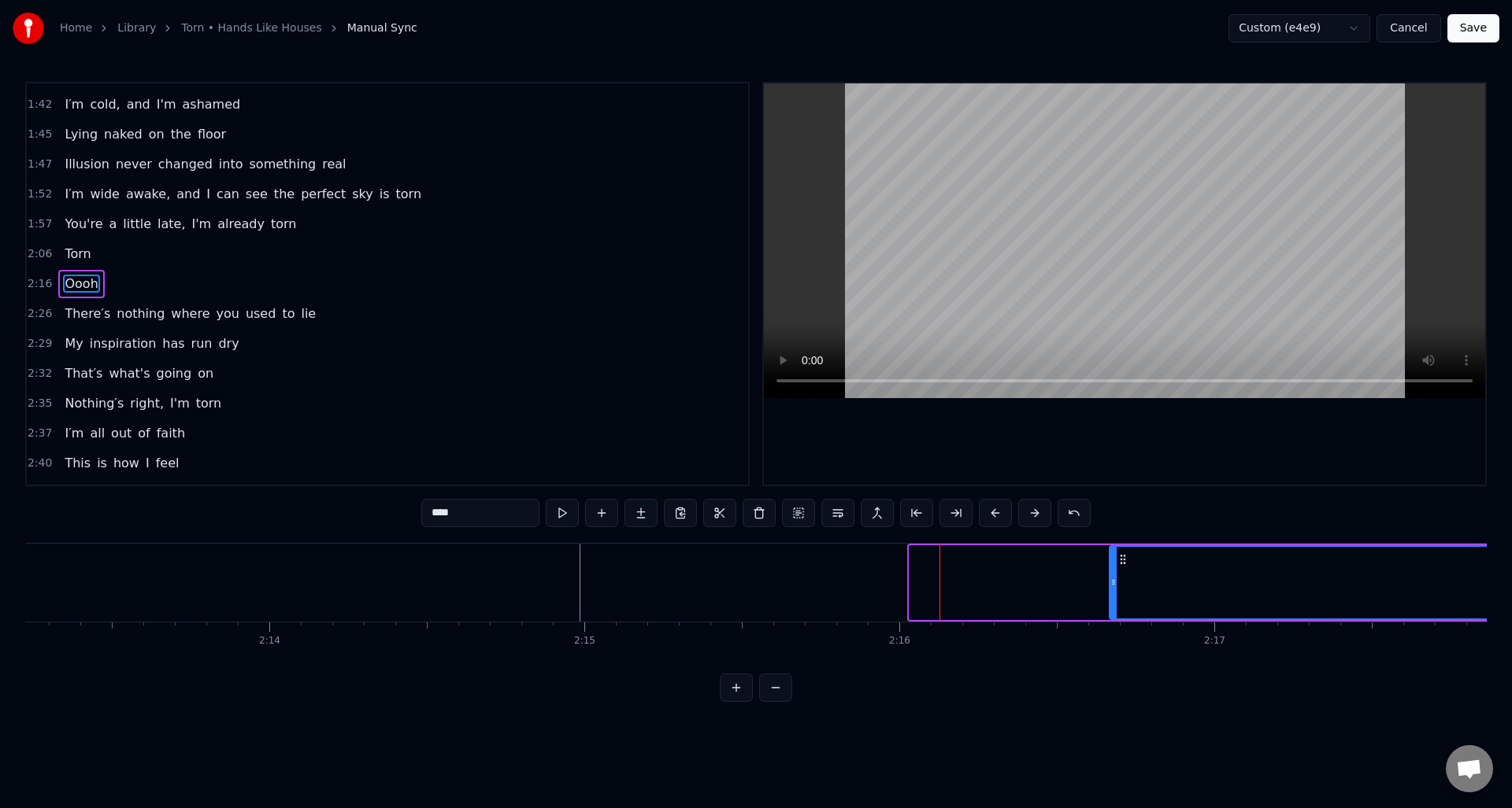
drag, startPoint x: 914, startPoint y: 588, endPoint x: 1114, endPoint y: 586, distance: 200.0
click at [1114, 586] on icon at bounding box center [1113, 582] width 6 height 13
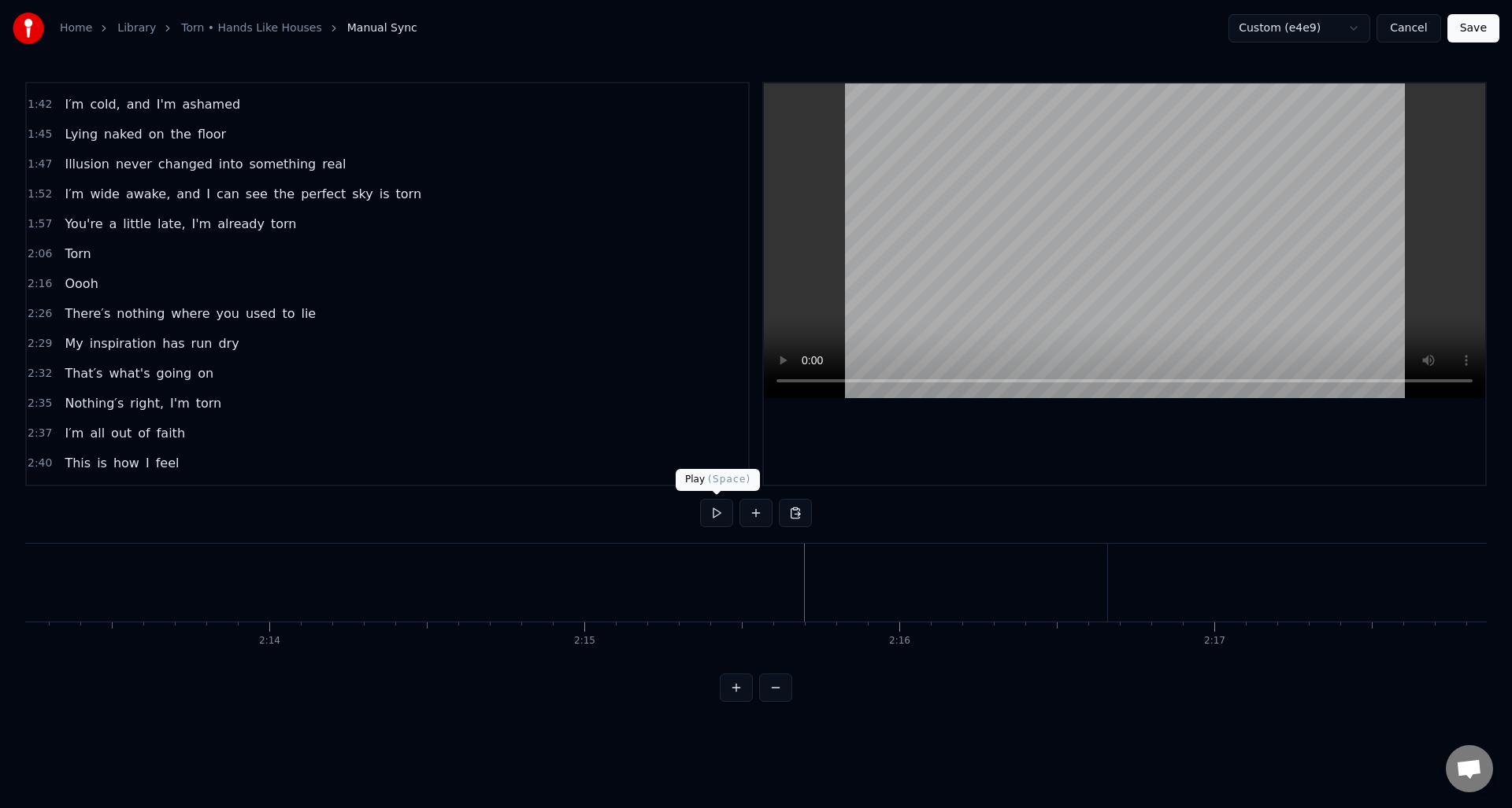
click at [711, 512] on button at bounding box center [716, 513] width 33 height 28
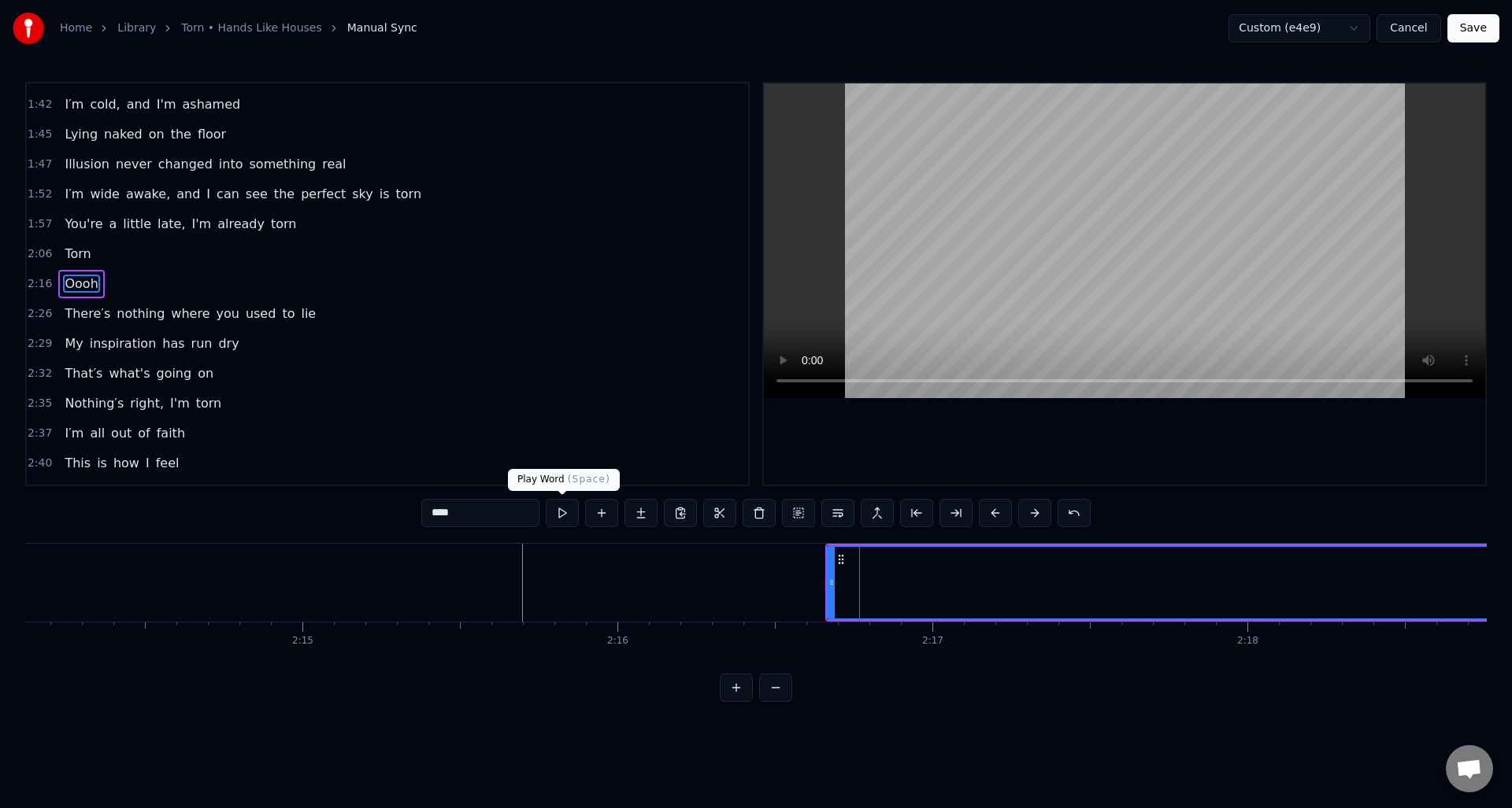
click at [562, 513] on button at bounding box center [561, 513] width 33 height 28
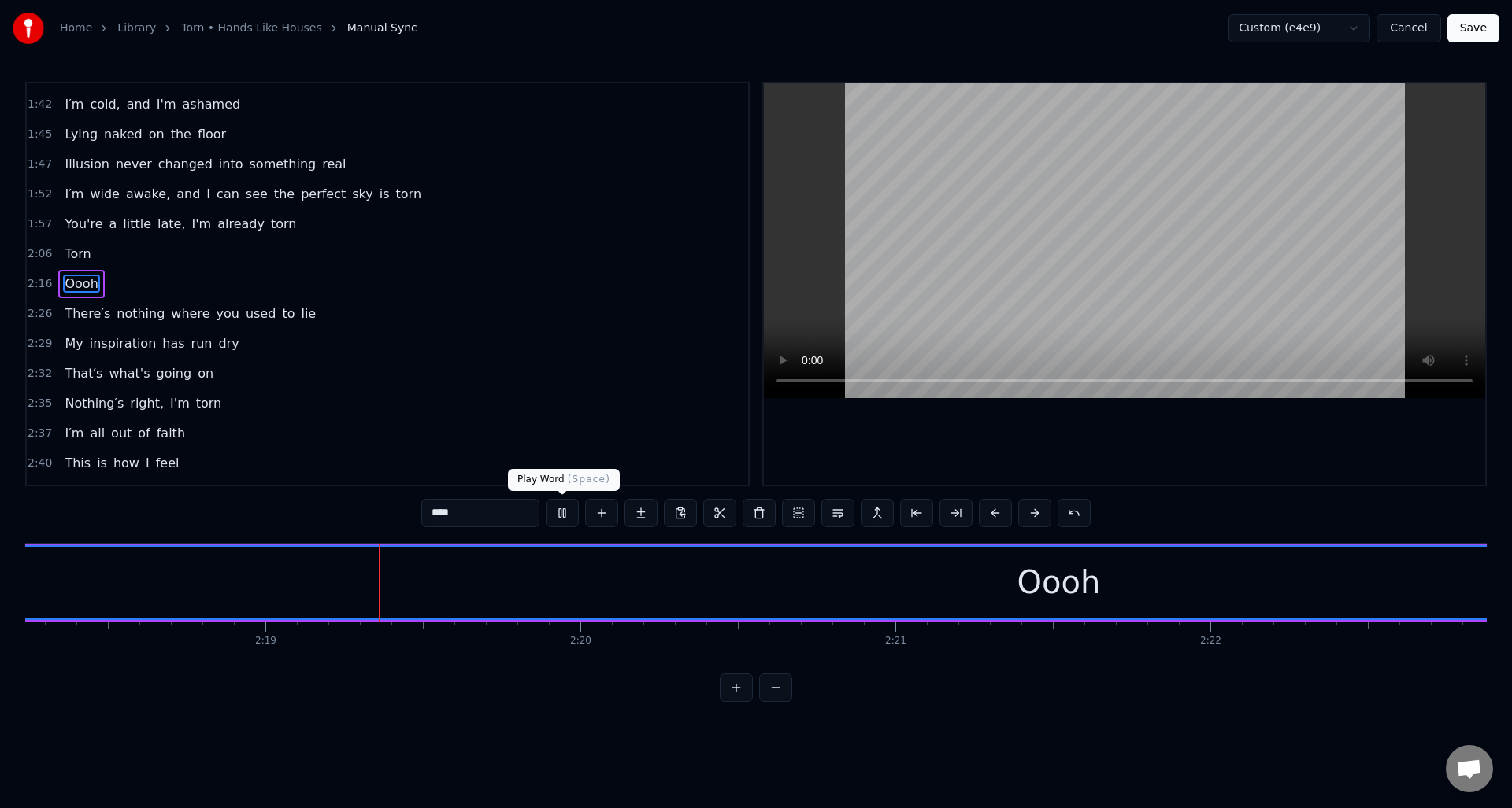
click at [564, 514] on button at bounding box center [561, 513] width 33 height 28
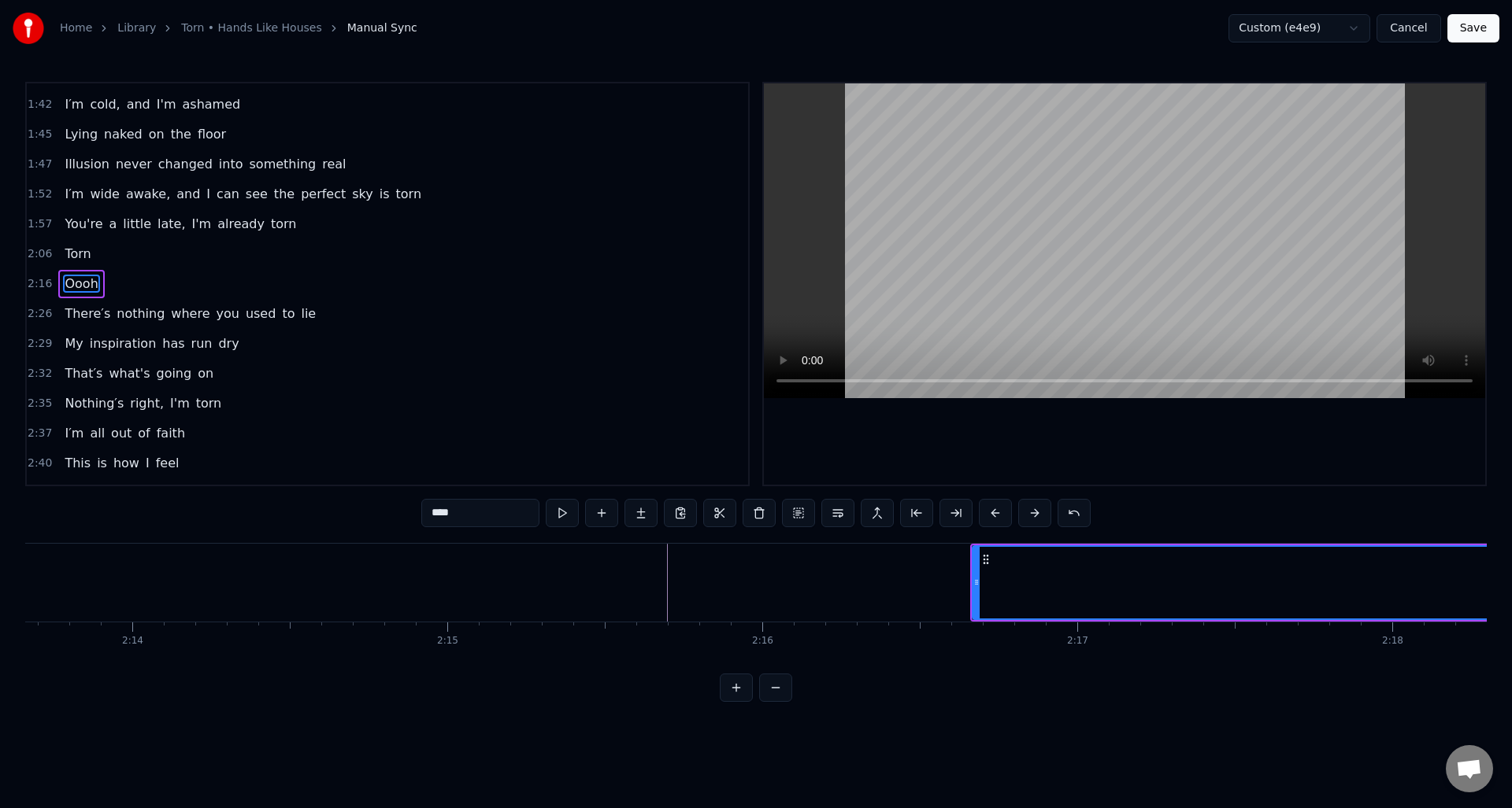
scroll to position [0, 42014]
drag, startPoint x: 1055, startPoint y: 592, endPoint x: 1010, endPoint y: 589, distance: 45.1
click at [1010, 589] on div at bounding box center [1013, 583] width 6 height 72
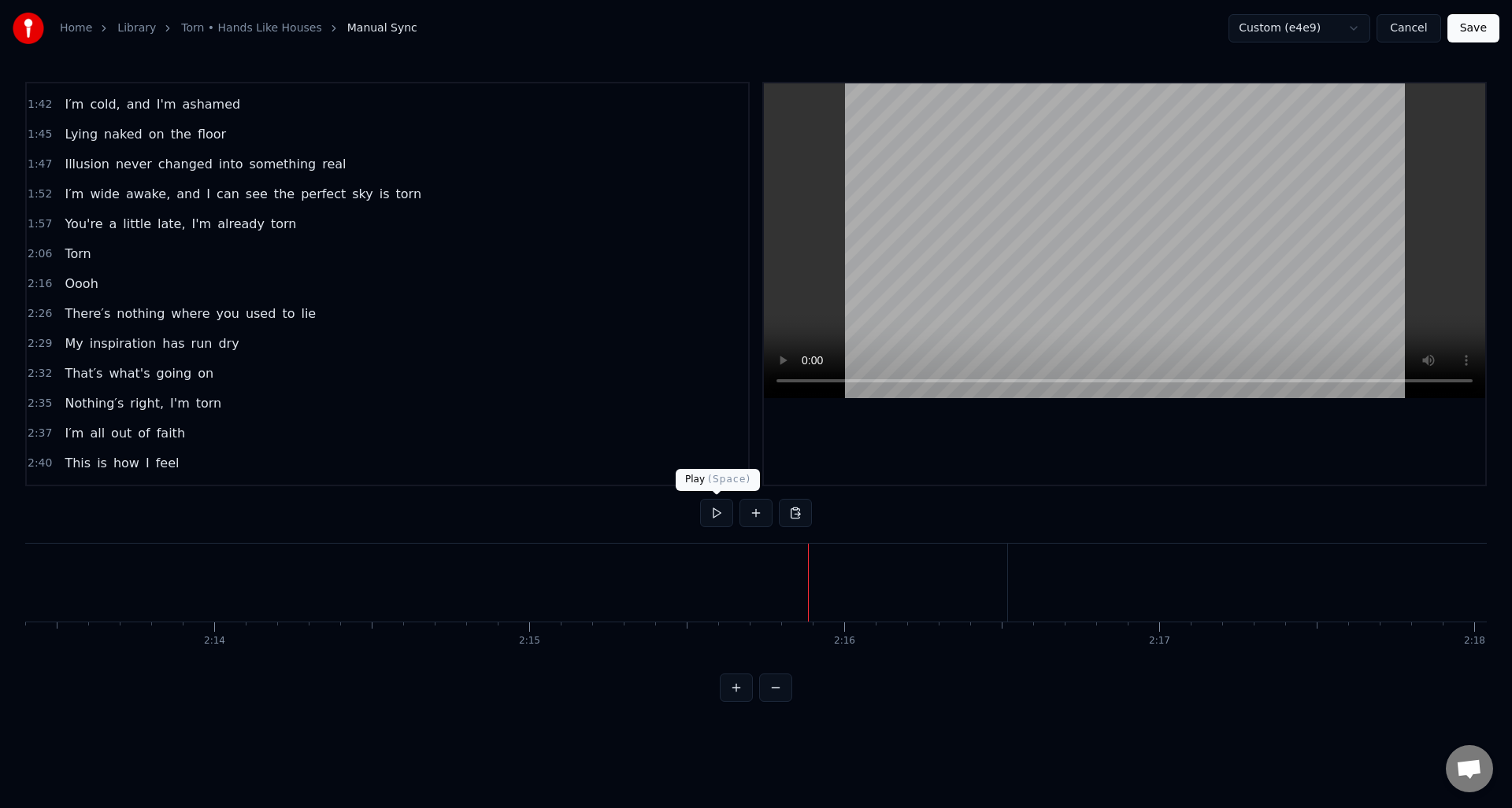
click at [718, 510] on button at bounding box center [716, 513] width 33 height 28
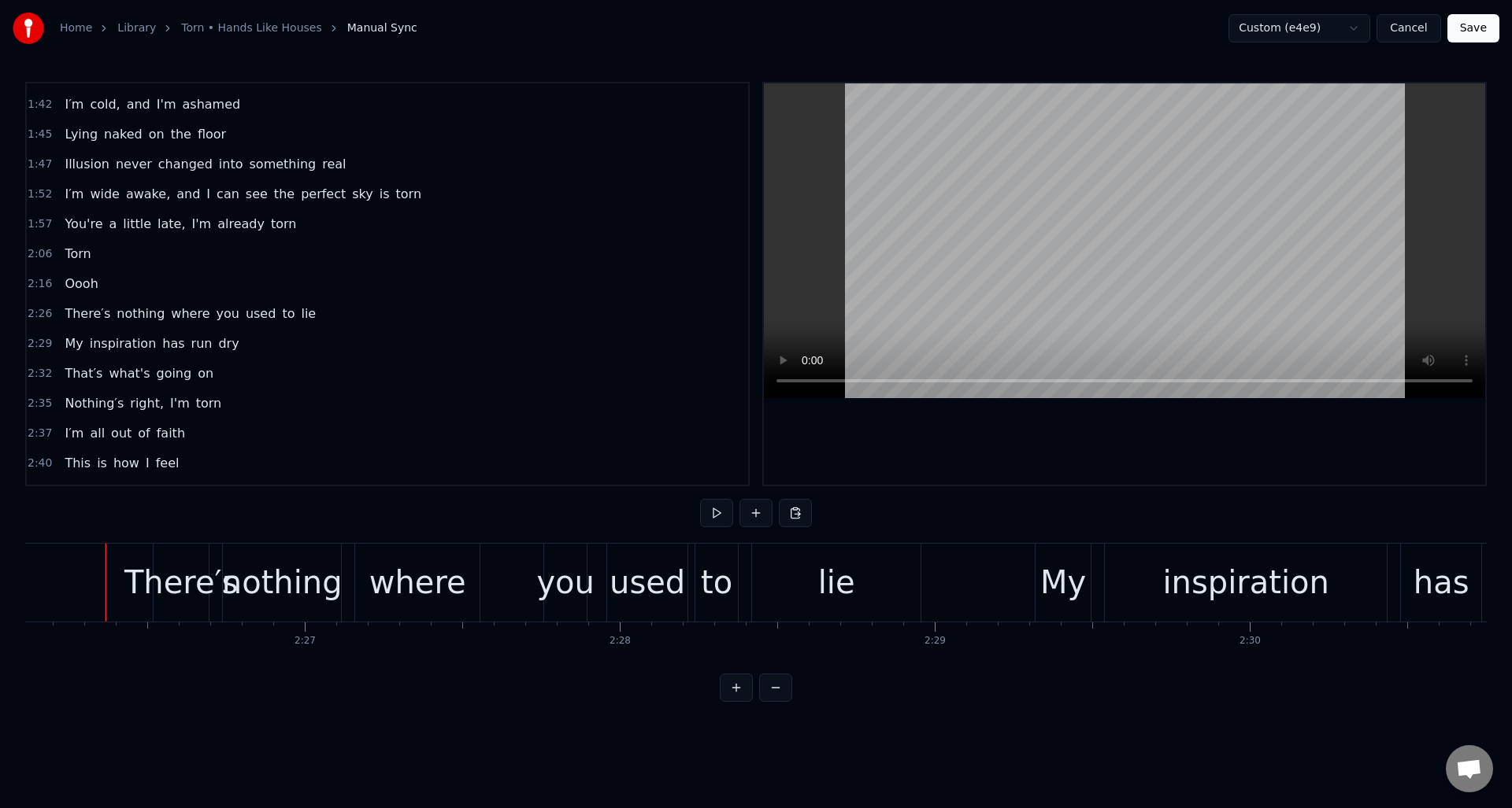
scroll to position [0, 46020]
click at [720, 509] on button at bounding box center [716, 513] width 33 height 28
click at [758, 516] on button at bounding box center [756, 513] width 33 height 28
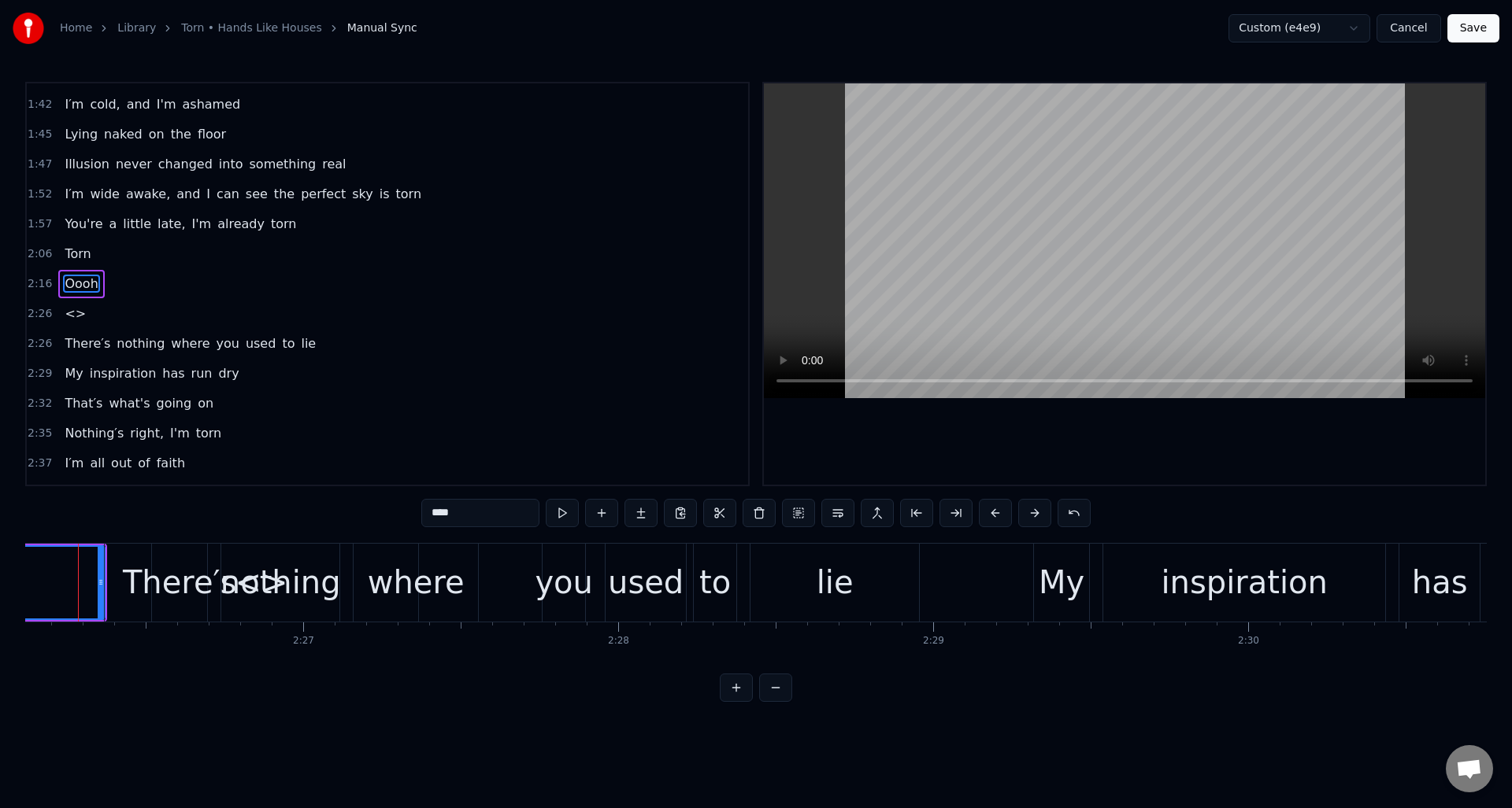
scroll to position [0, 45994]
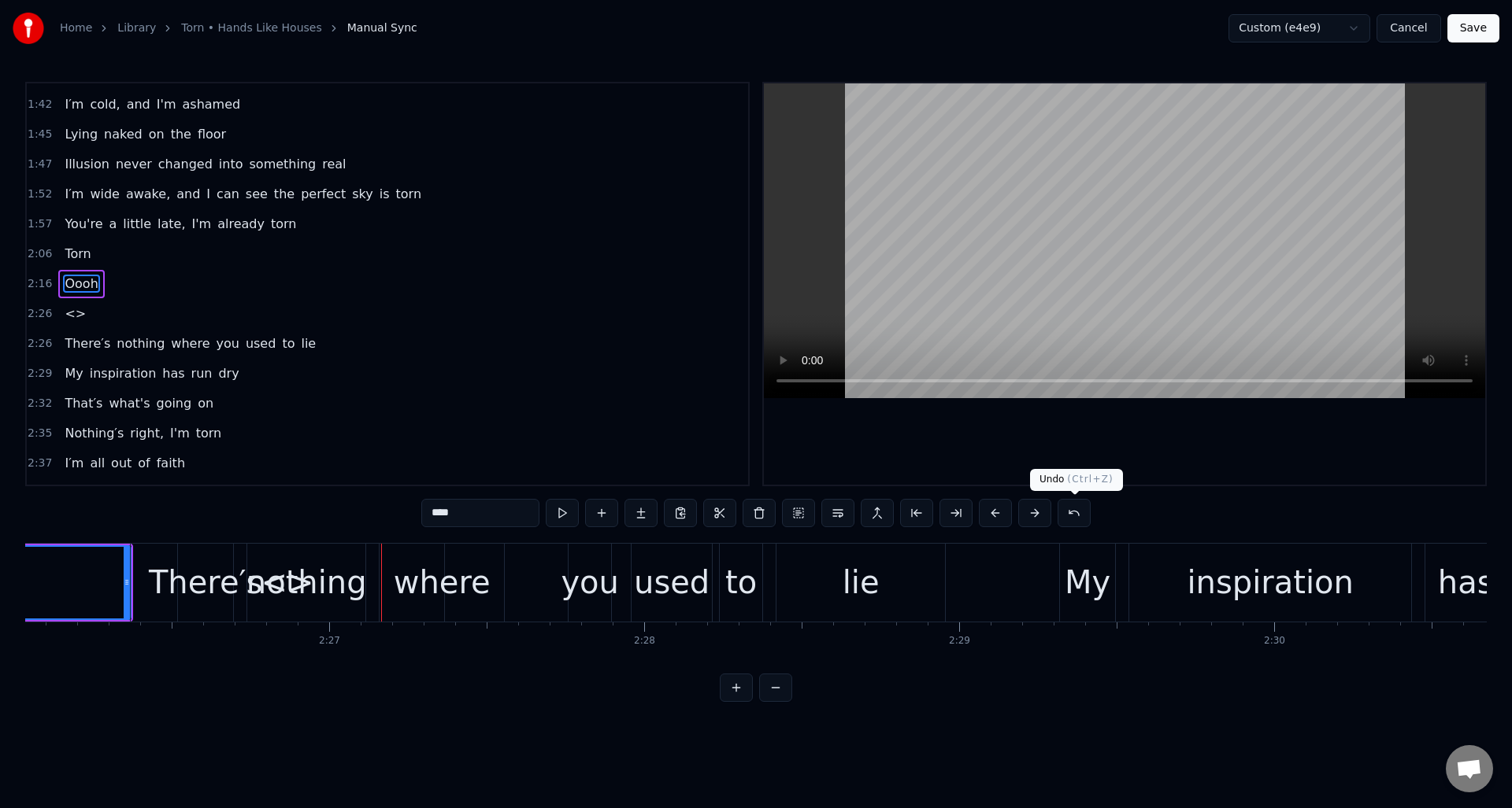
click at [1078, 511] on button at bounding box center [1073, 513] width 33 height 28
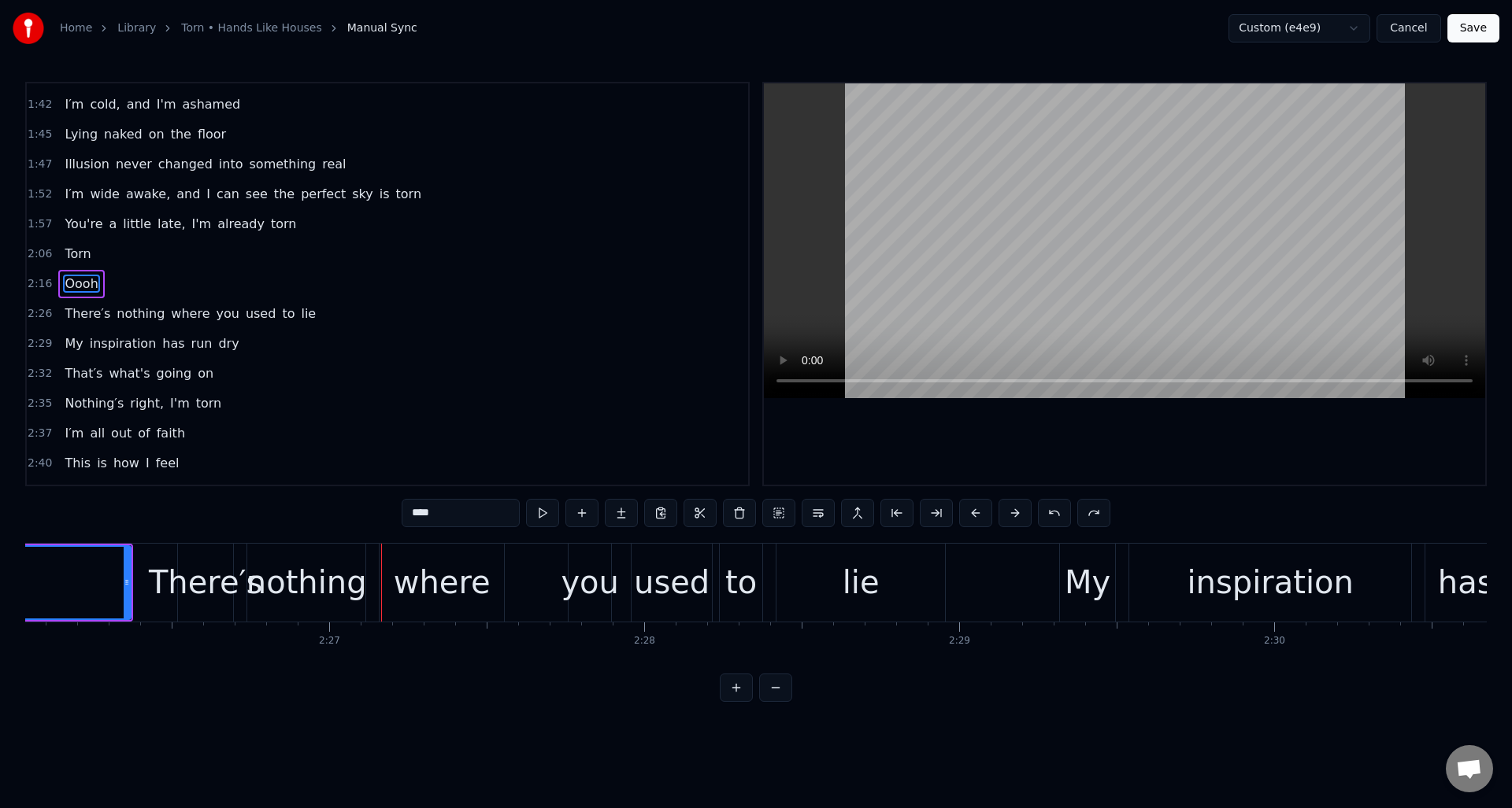
click at [86, 510] on div "0:04 I thought I saw a girl brought to life 0:09 She was warm, she came around,…" at bounding box center [756, 391] width 1461 height 620
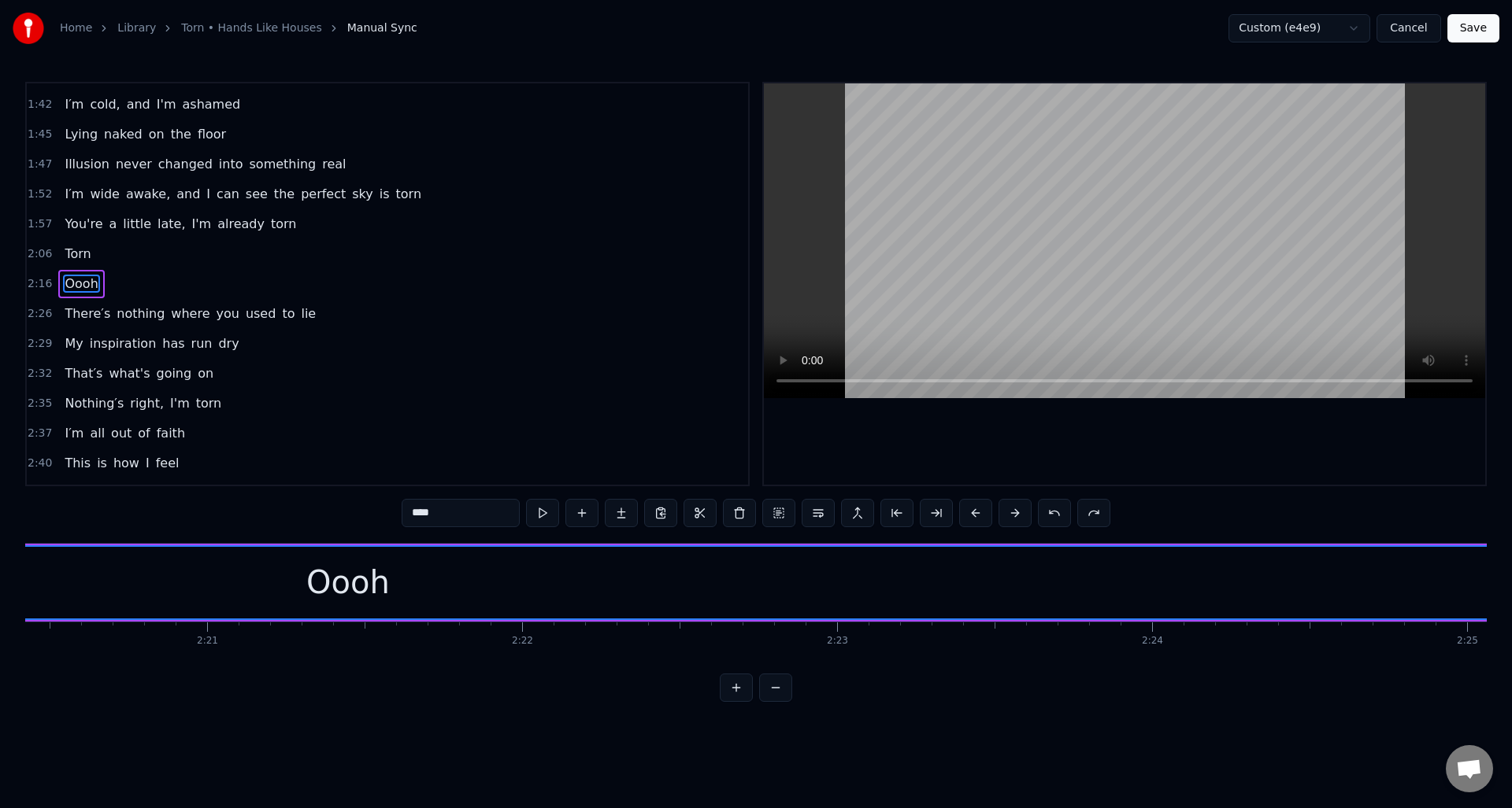
scroll to position [0, 44145]
drag, startPoint x: 473, startPoint y: 514, endPoint x: 405, endPoint y: 510, distance: 68.1
click at [405, 510] on input "****" at bounding box center [460, 513] width 118 height 28
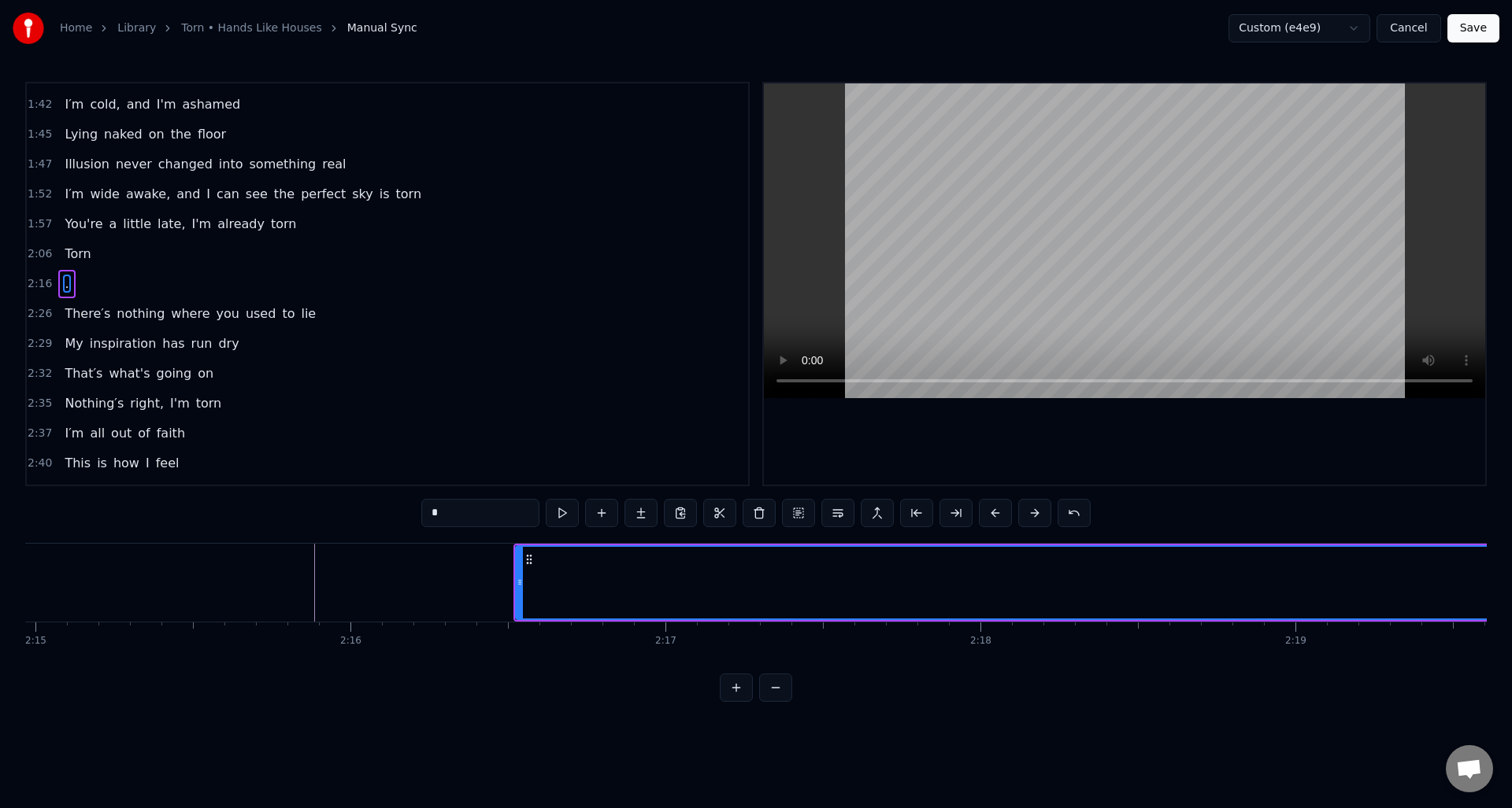
scroll to position [0, 42223]
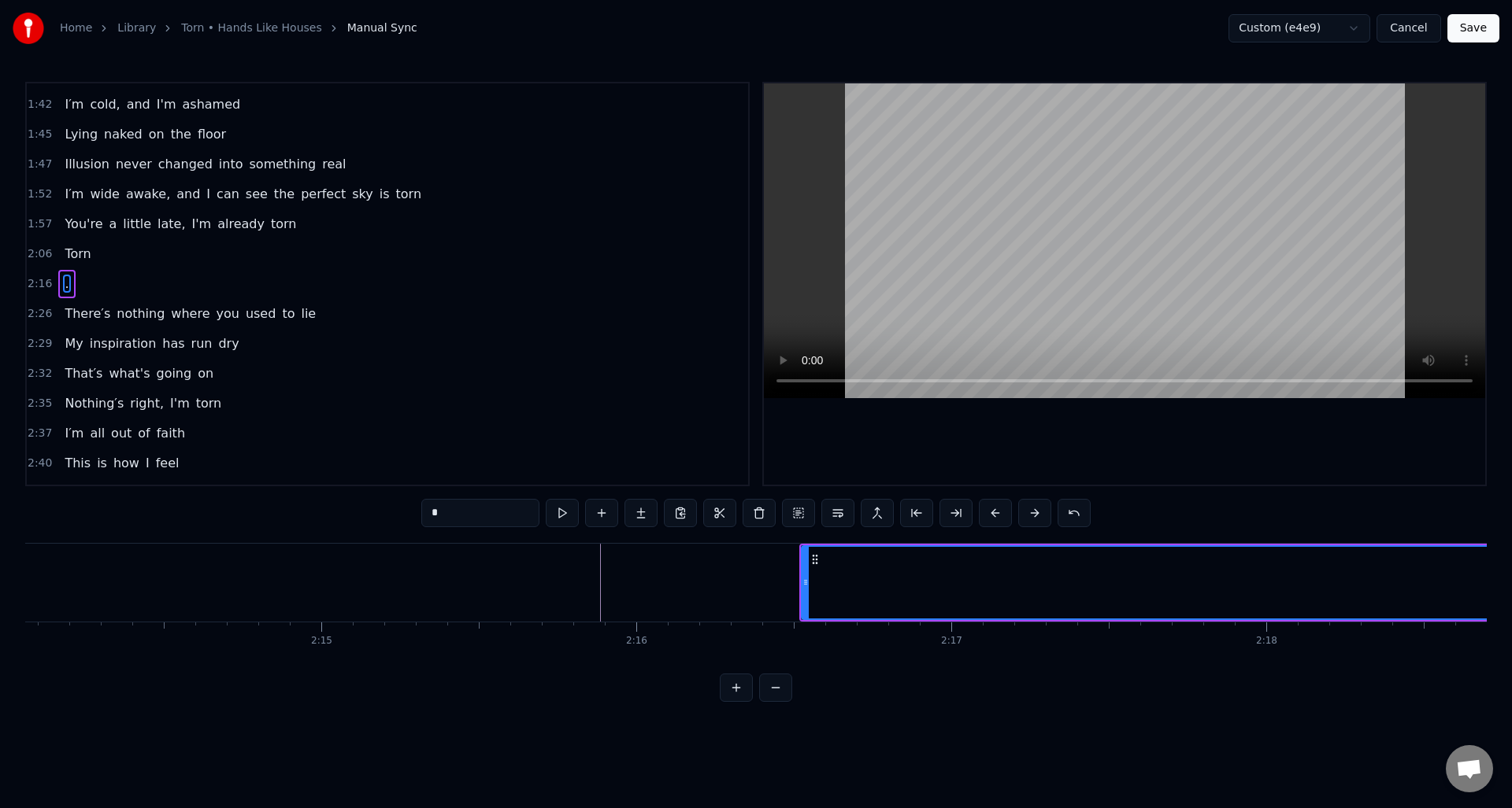
type input "*"
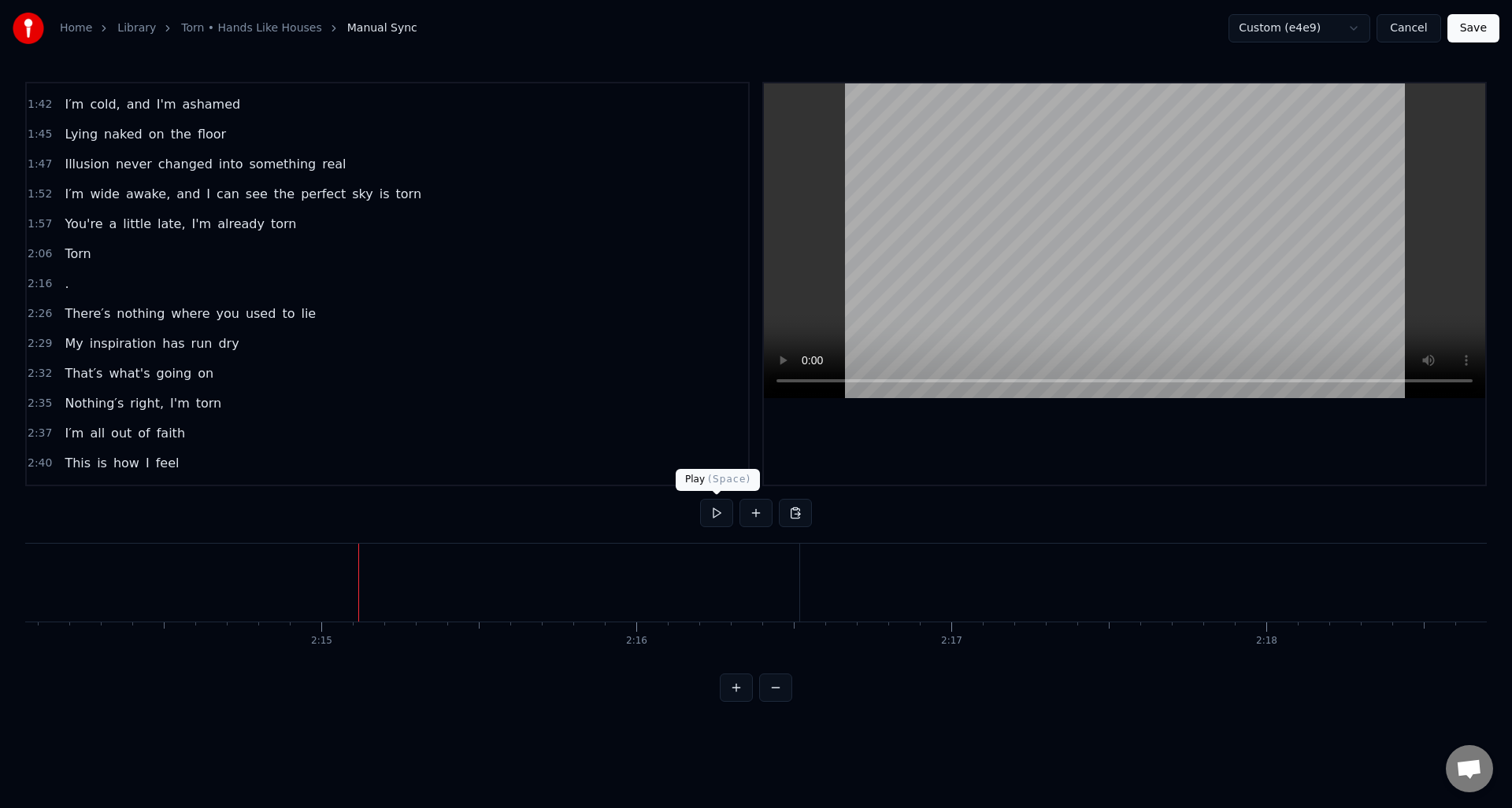
click at [717, 512] on button at bounding box center [716, 513] width 33 height 28
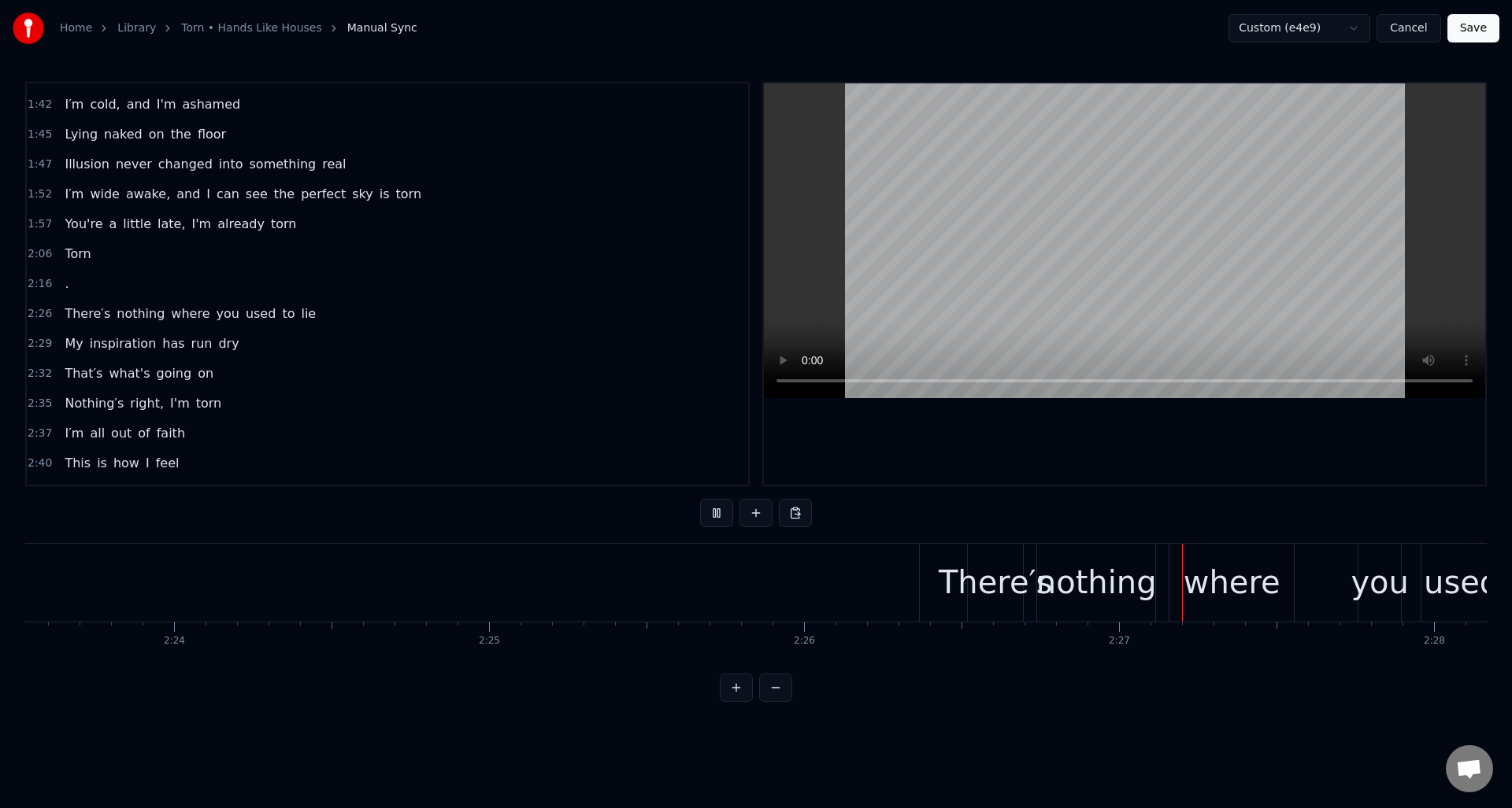
click at [717, 512] on button at bounding box center [716, 513] width 33 height 28
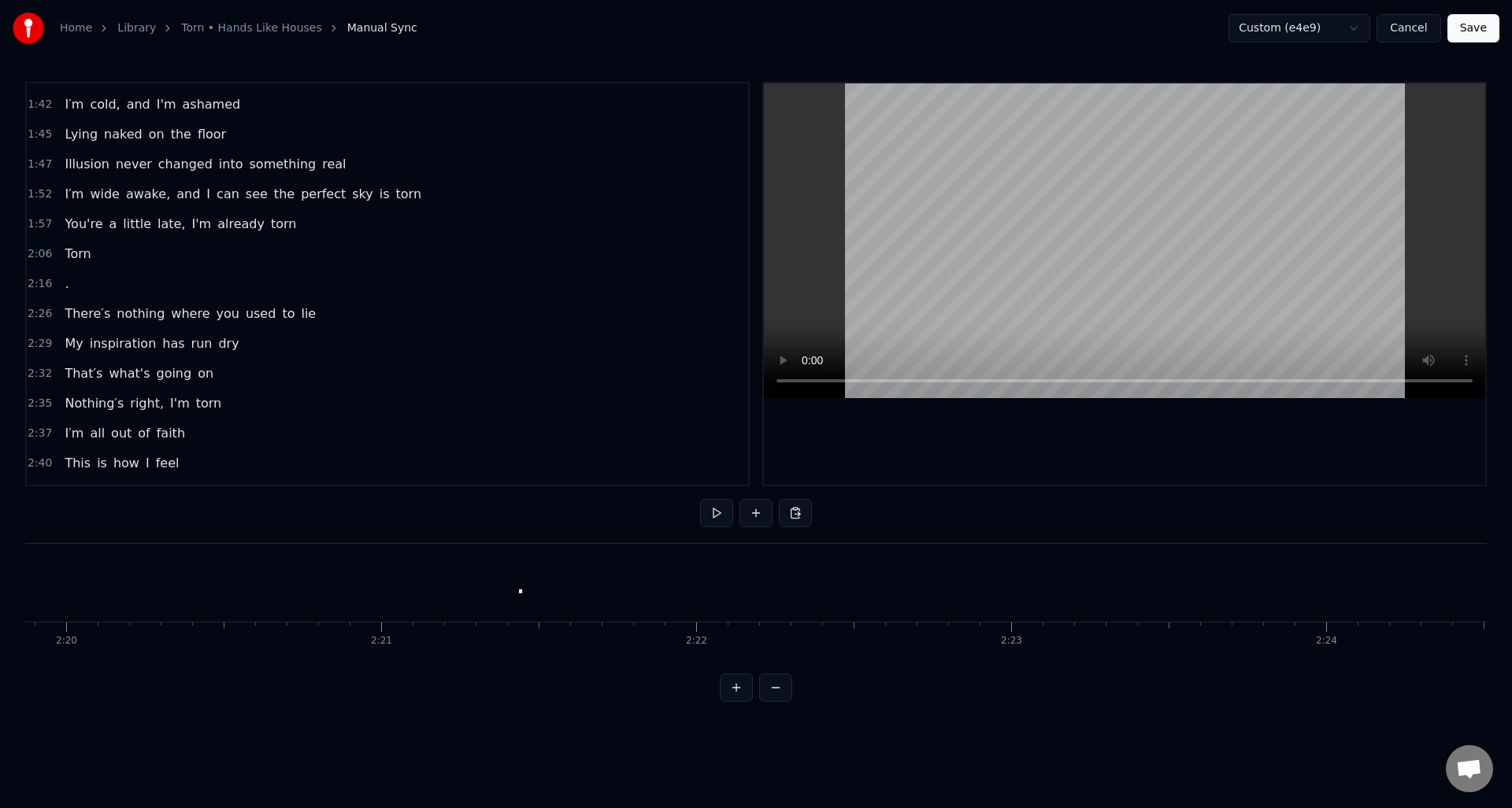
scroll to position [0, 44011]
click at [758, 565] on div "." at bounding box center [560, 583] width 3101 height 78
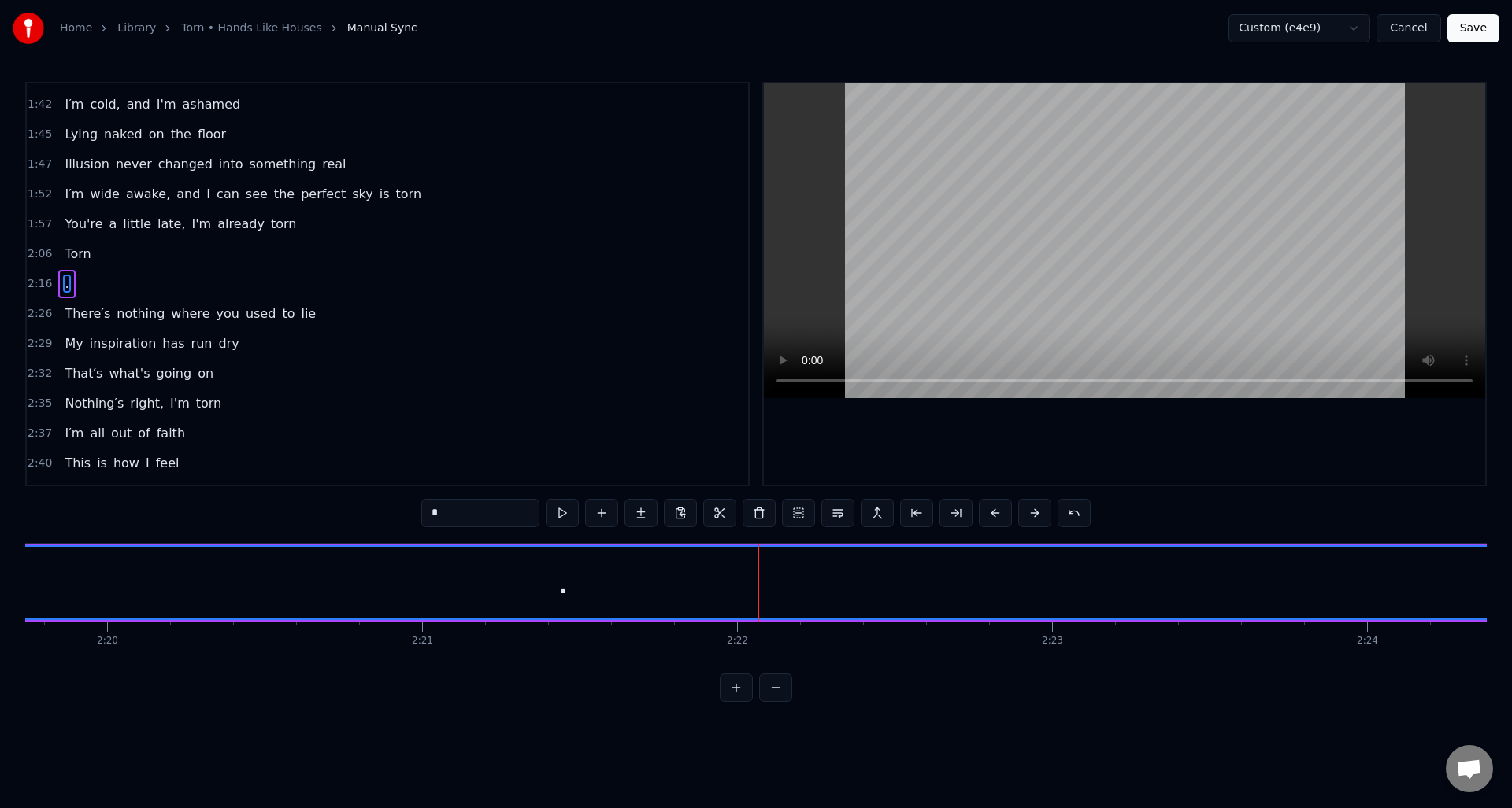
drag, startPoint x: 459, startPoint y: 514, endPoint x: 420, endPoint y: 516, distance: 39.1
click at [420, 517] on div "0:04 I thought I saw a girl brought to life 0:09 She was warm, she came around,…" at bounding box center [756, 391] width 1461 height 620
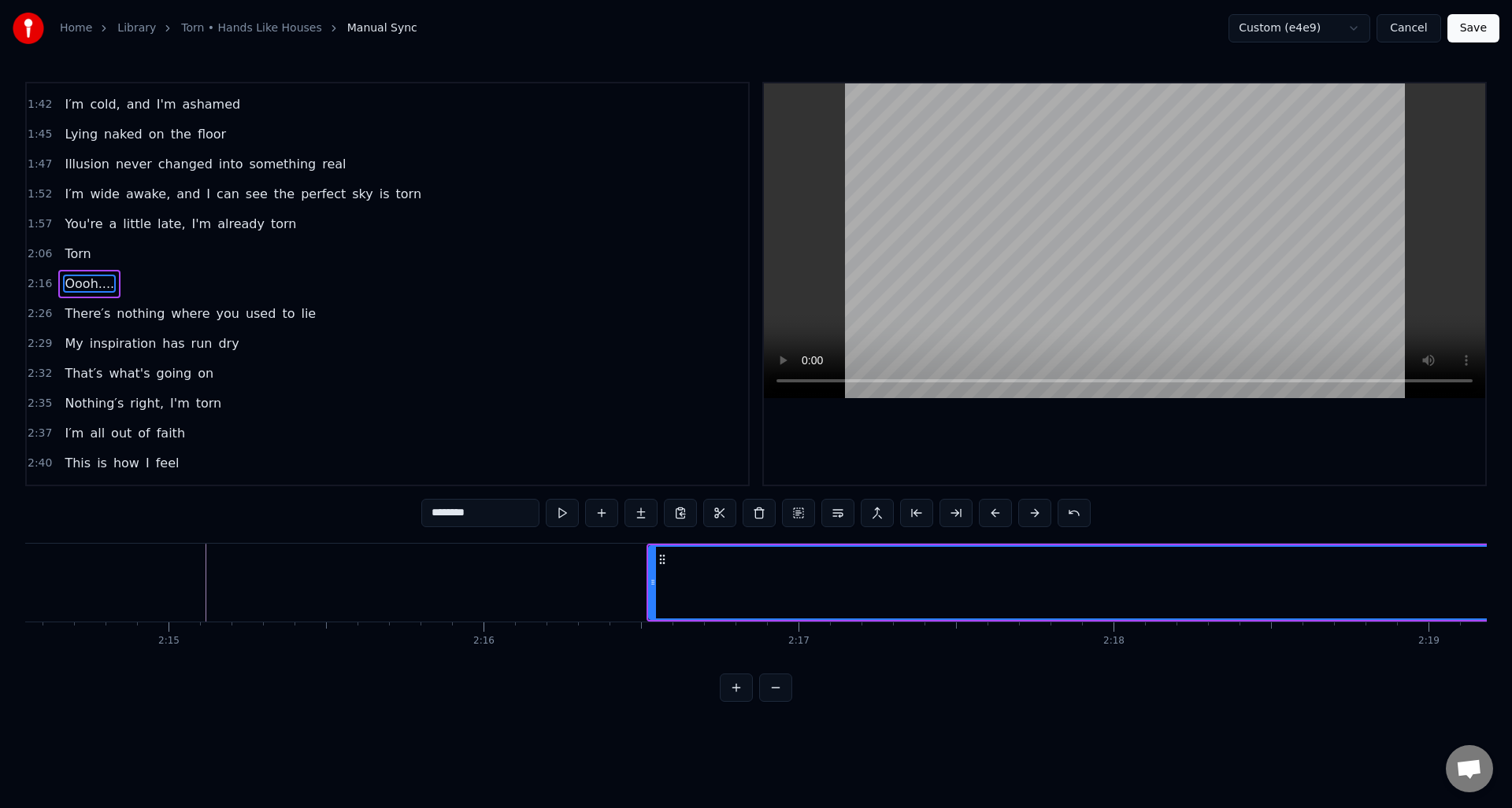
scroll to position [0, 42416]
type input "********"
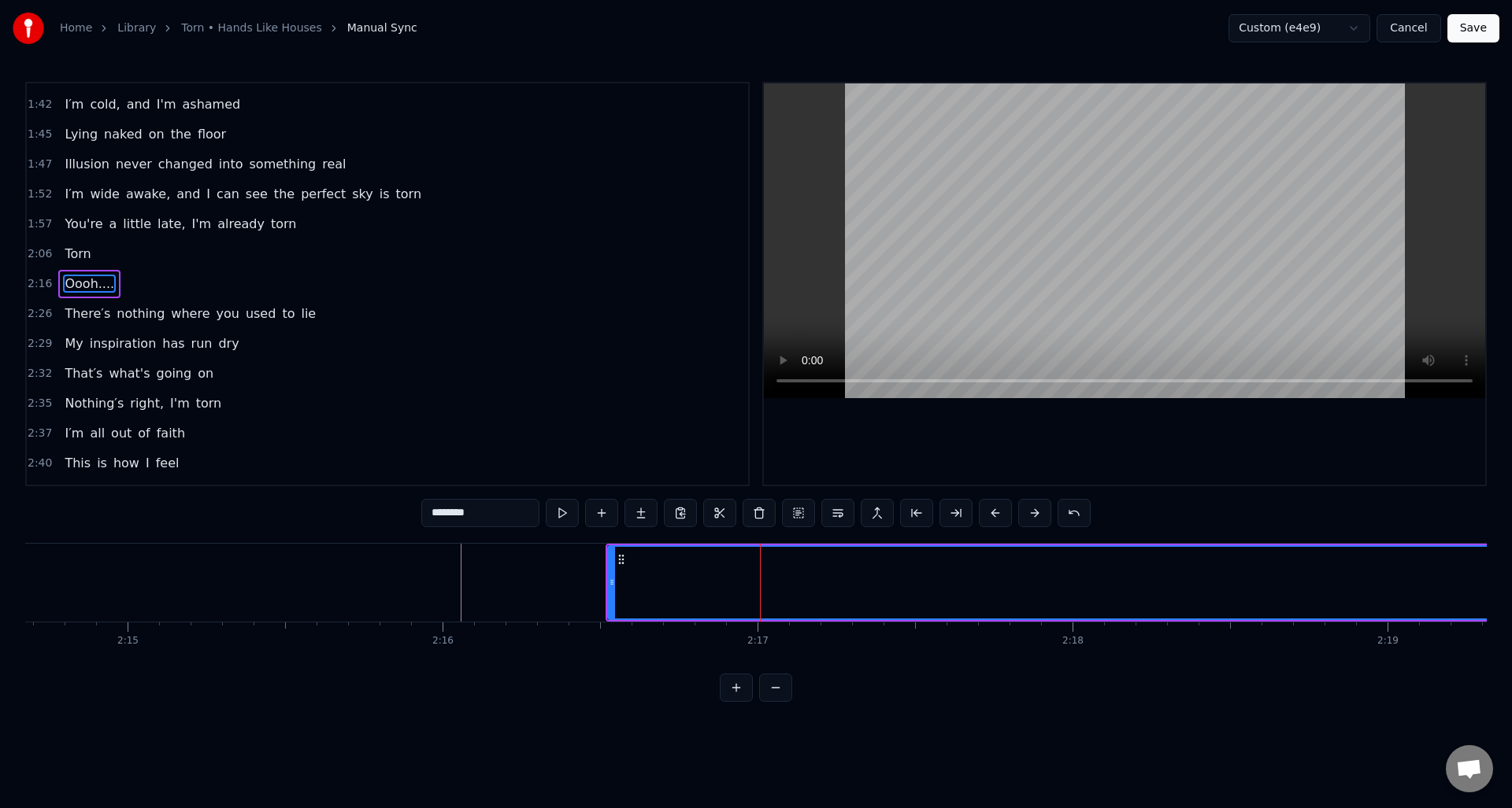
type input "*******"
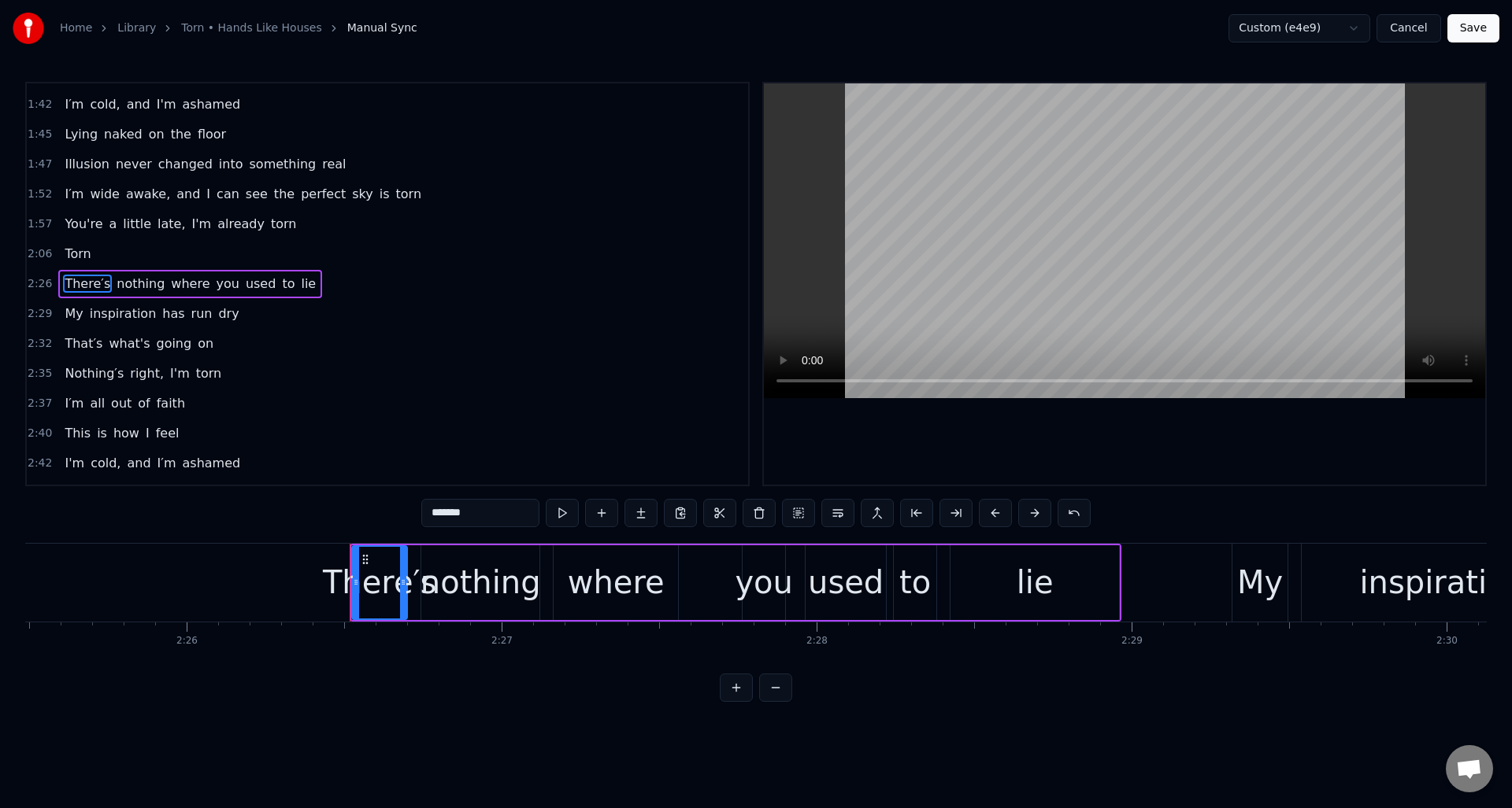
scroll to position [0, 45618]
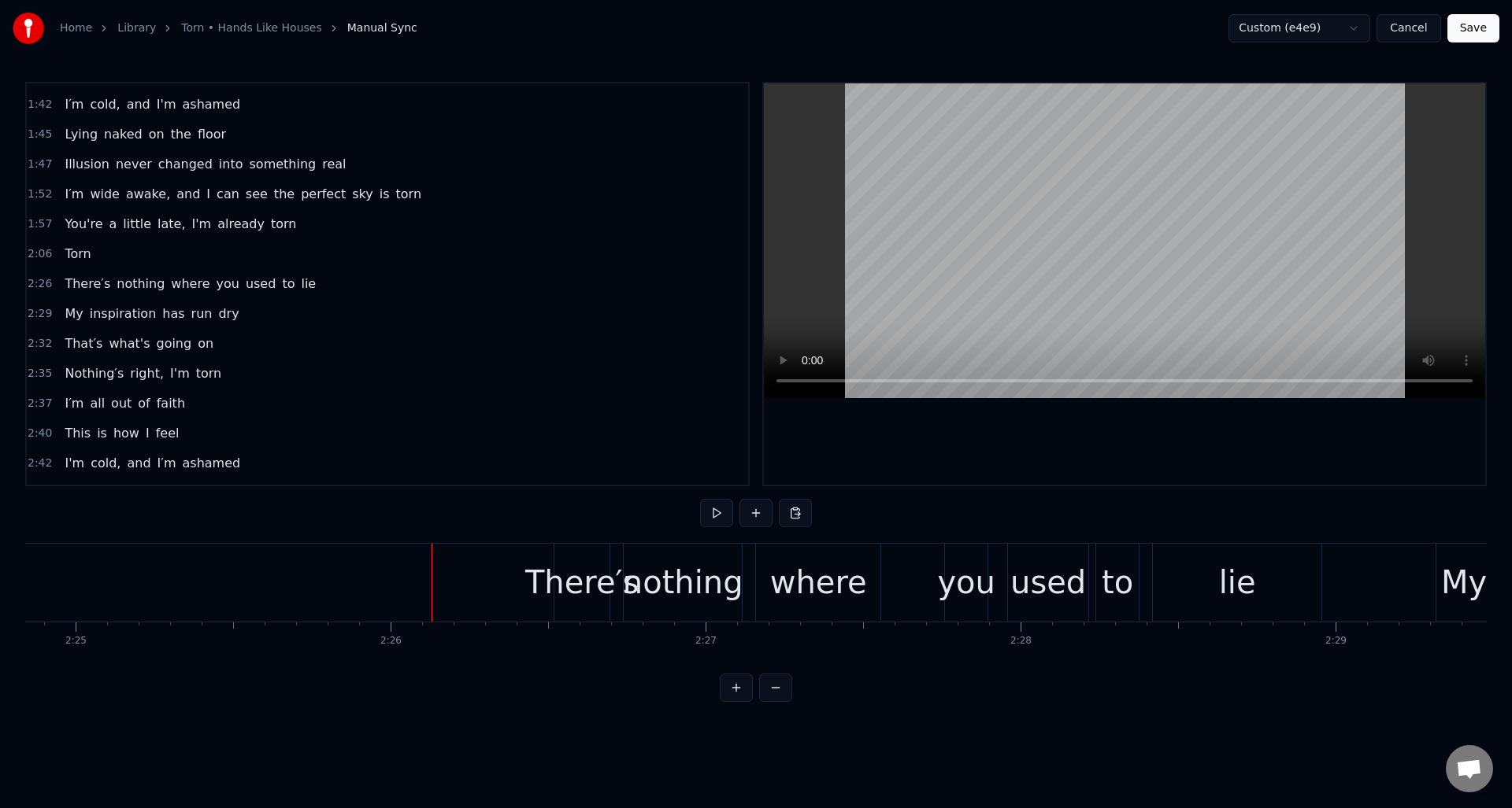
click at [719, 517] on button at bounding box center [716, 513] width 33 height 28
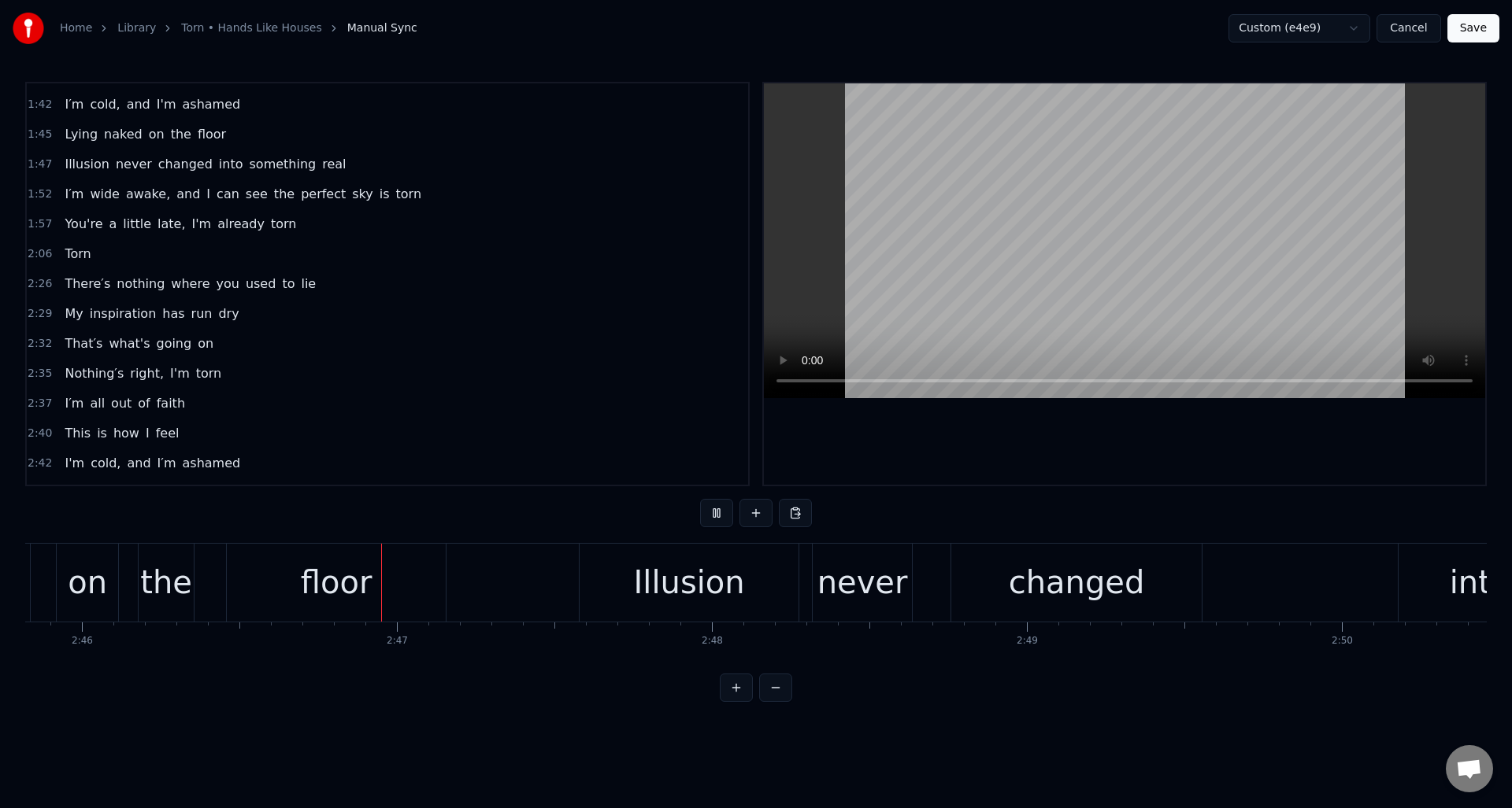
scroll to position [0, 52309]
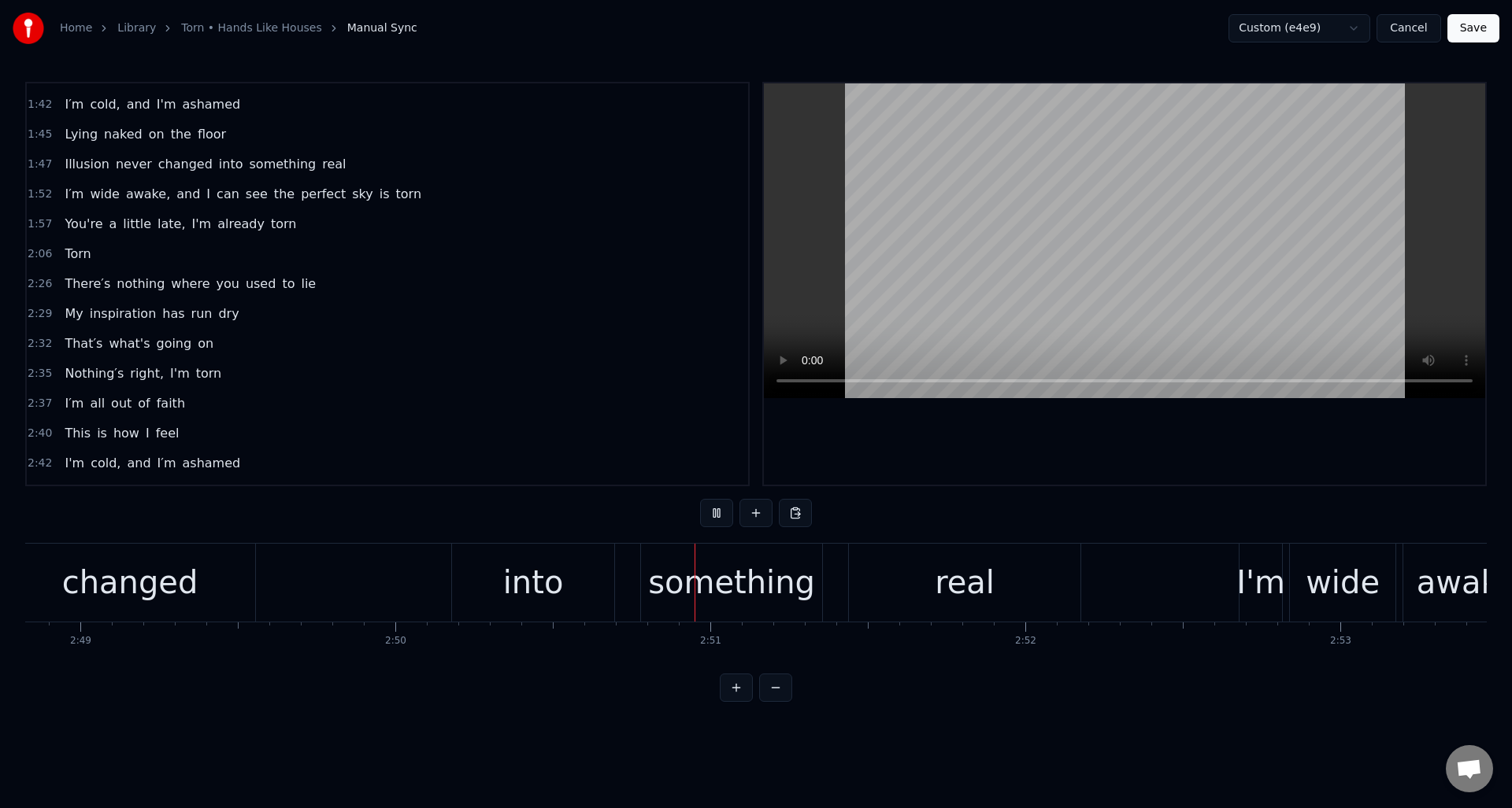
click at [719, 517] on button at bounding box center [716, 513] width 33 height 28
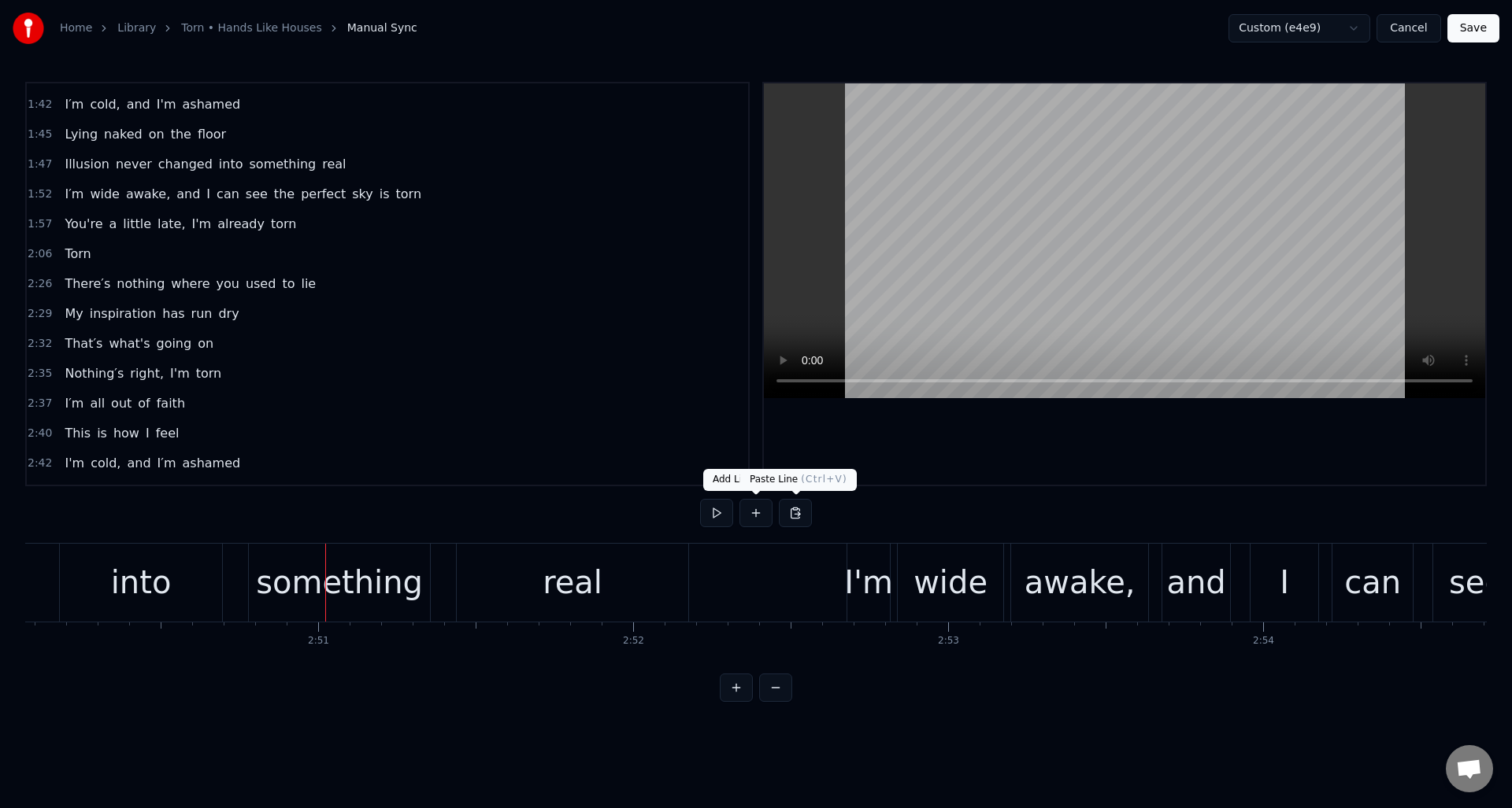
scroll to position [0, 53647]
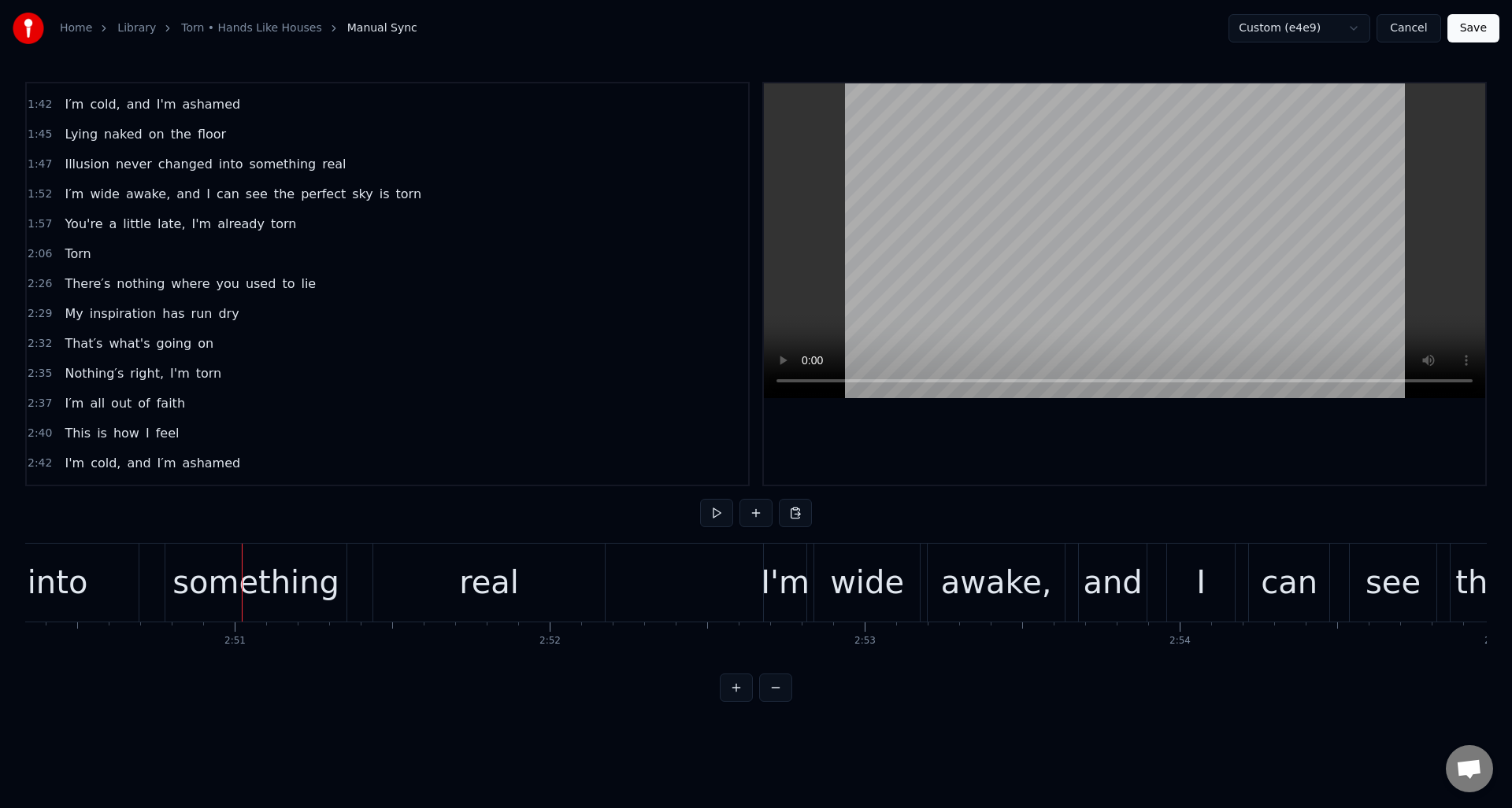
click at [1471, 28] on button "Save" at bounding box center [1473, 28] width 52 height 28
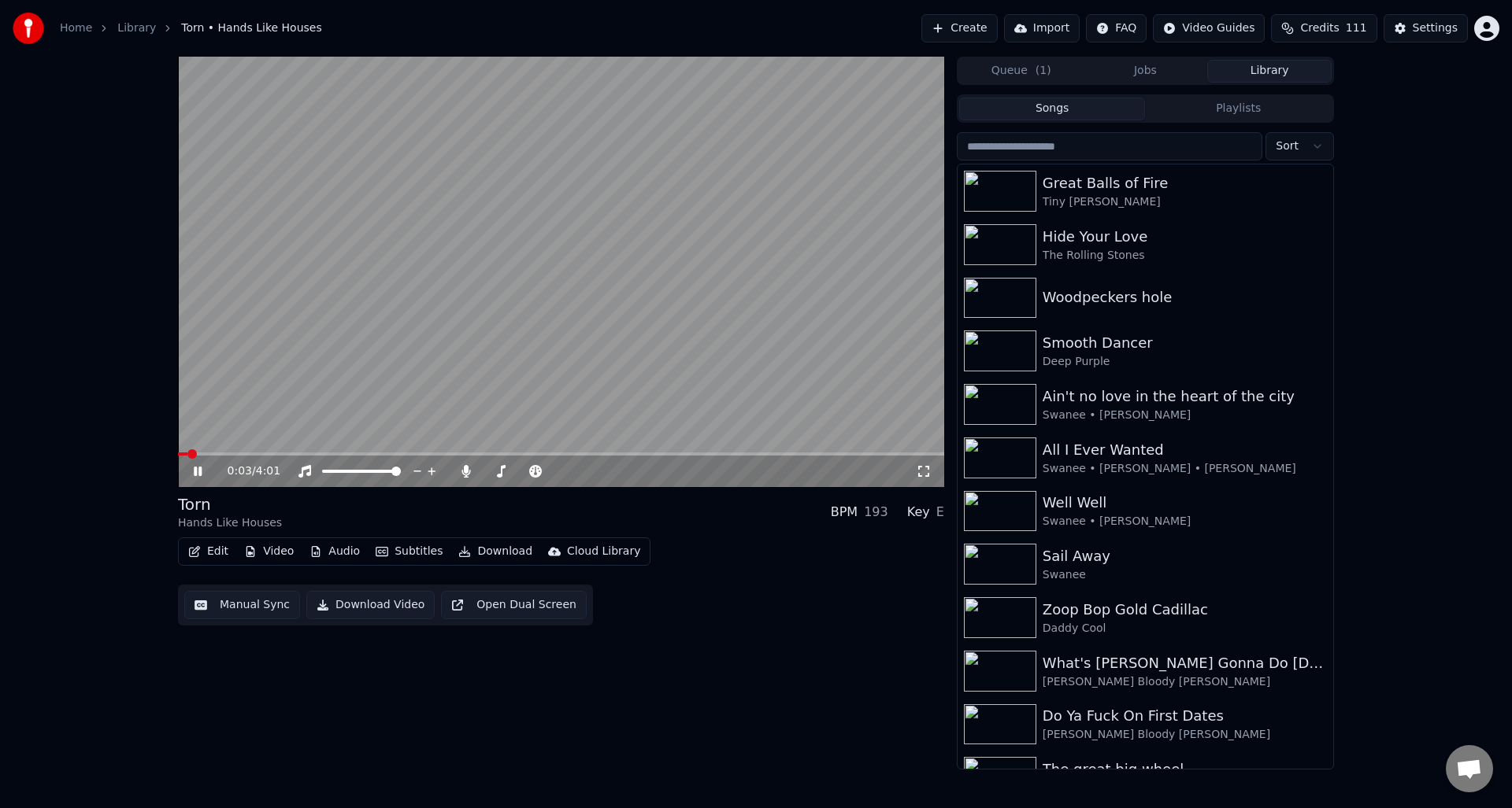
drag, startPoint x: 195, startPoint y: 469, endPoint x: 207, endPoint y: 476, distance: 13.9
click at [195, 469] on icon at bounding box center [198, 471] width 8 height 9
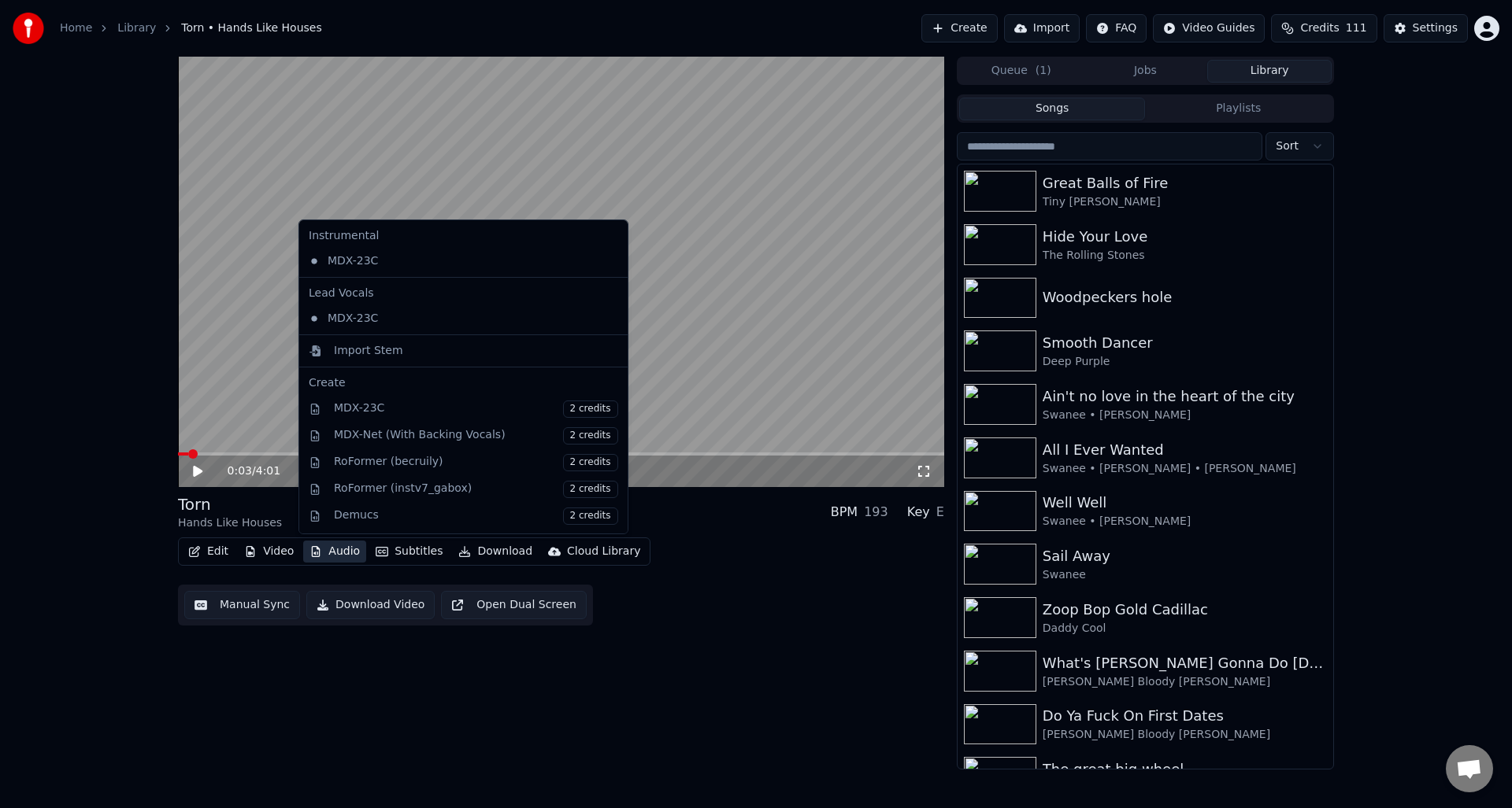
click at [328, 552] on button "Audio" at bounding box center [334, 551] width 63 height 22
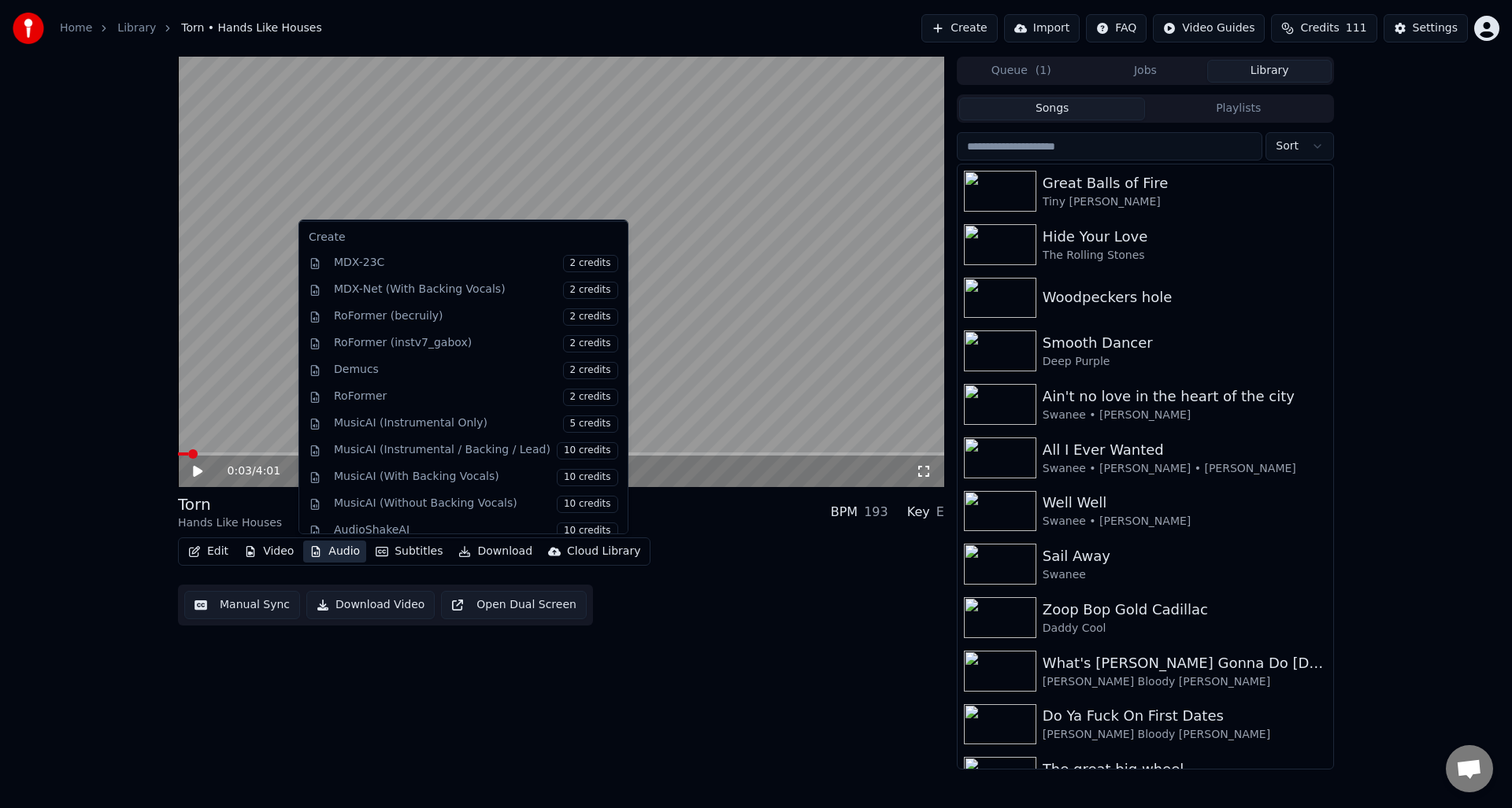
scroll to position [160, 0]
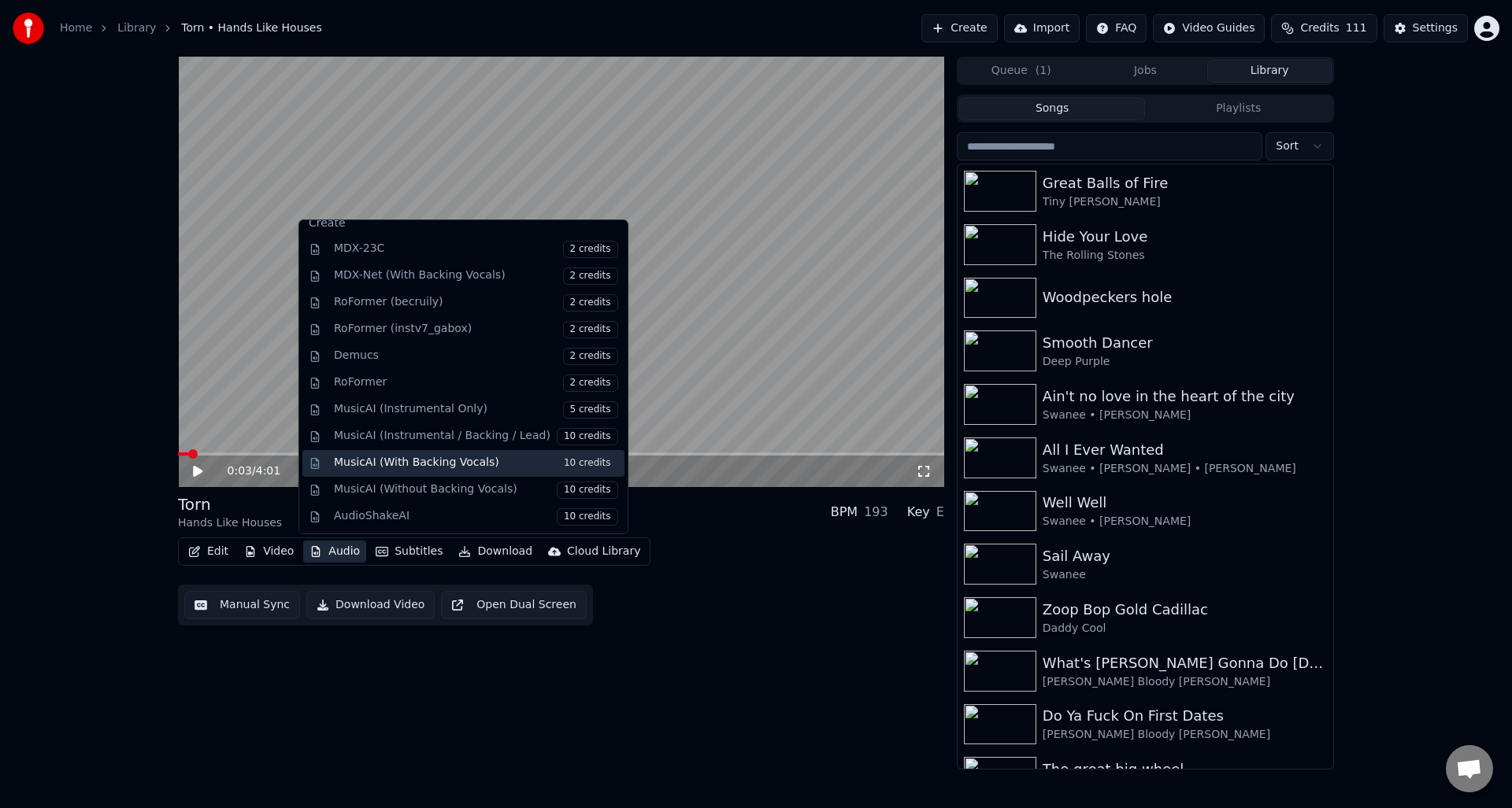
click at [580, 461] on span "10 credits" at bounding box center [587, 463] width 62 height 17
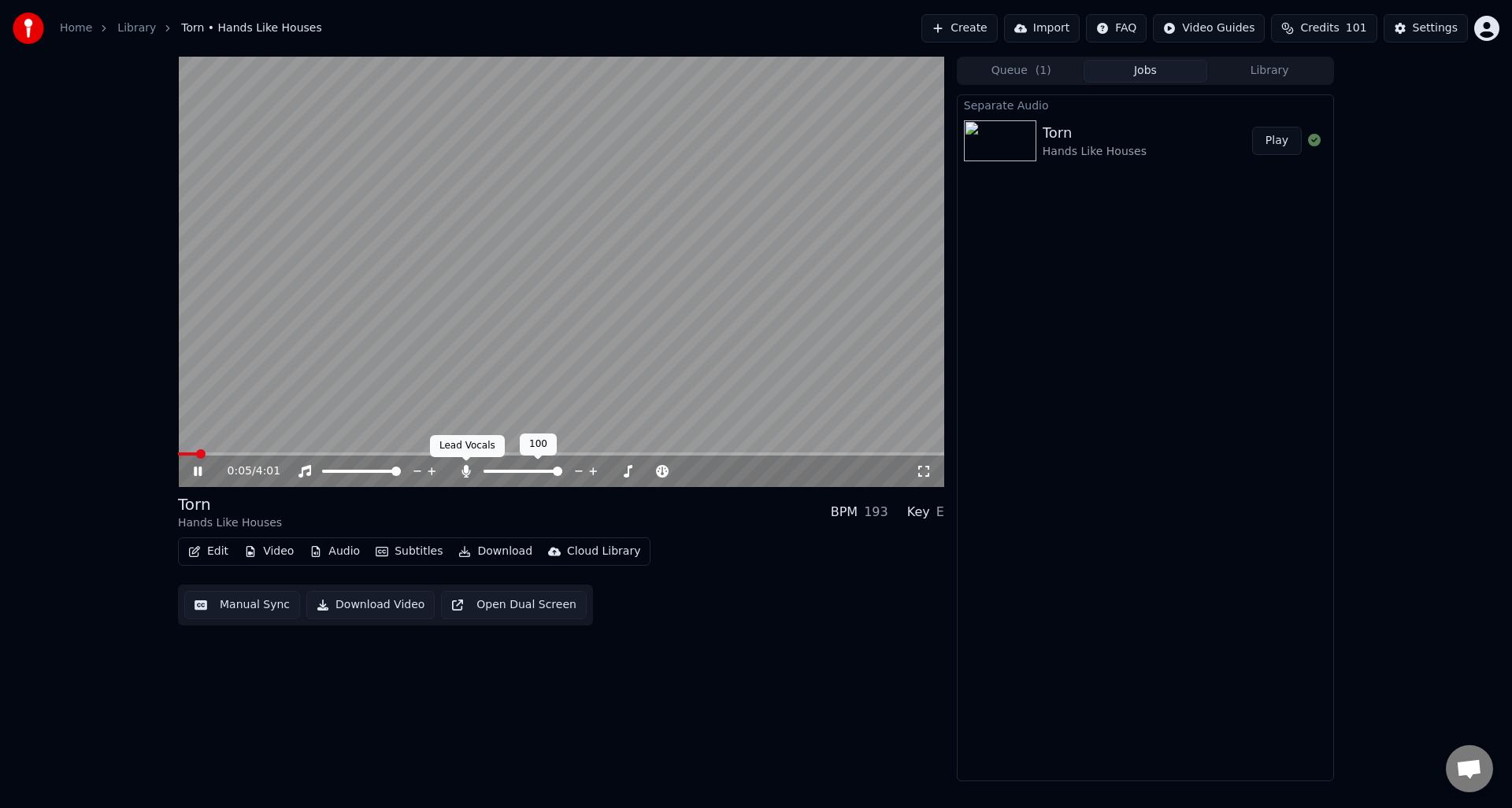
drag, startPoint x: 465, startPoint y: 469, endPoint x: 501, endPoint y: 481, distance: 37.9
click at [465, 469] on icon at bounding box center [466, 471] width 9 height 13
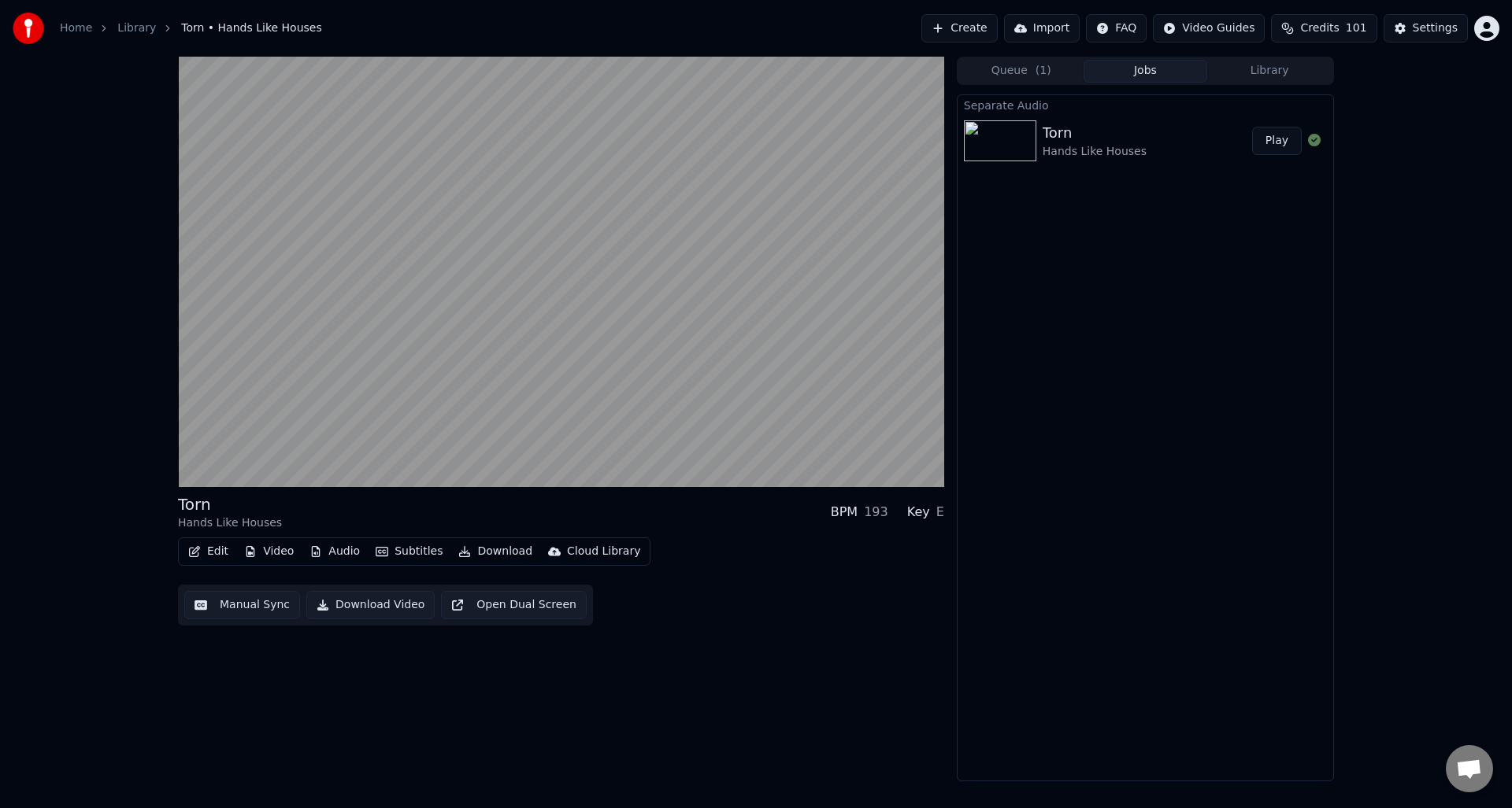
click at [247, 606] on button "Manual Sync" at bounding box center [242, 605] width 115 height 28
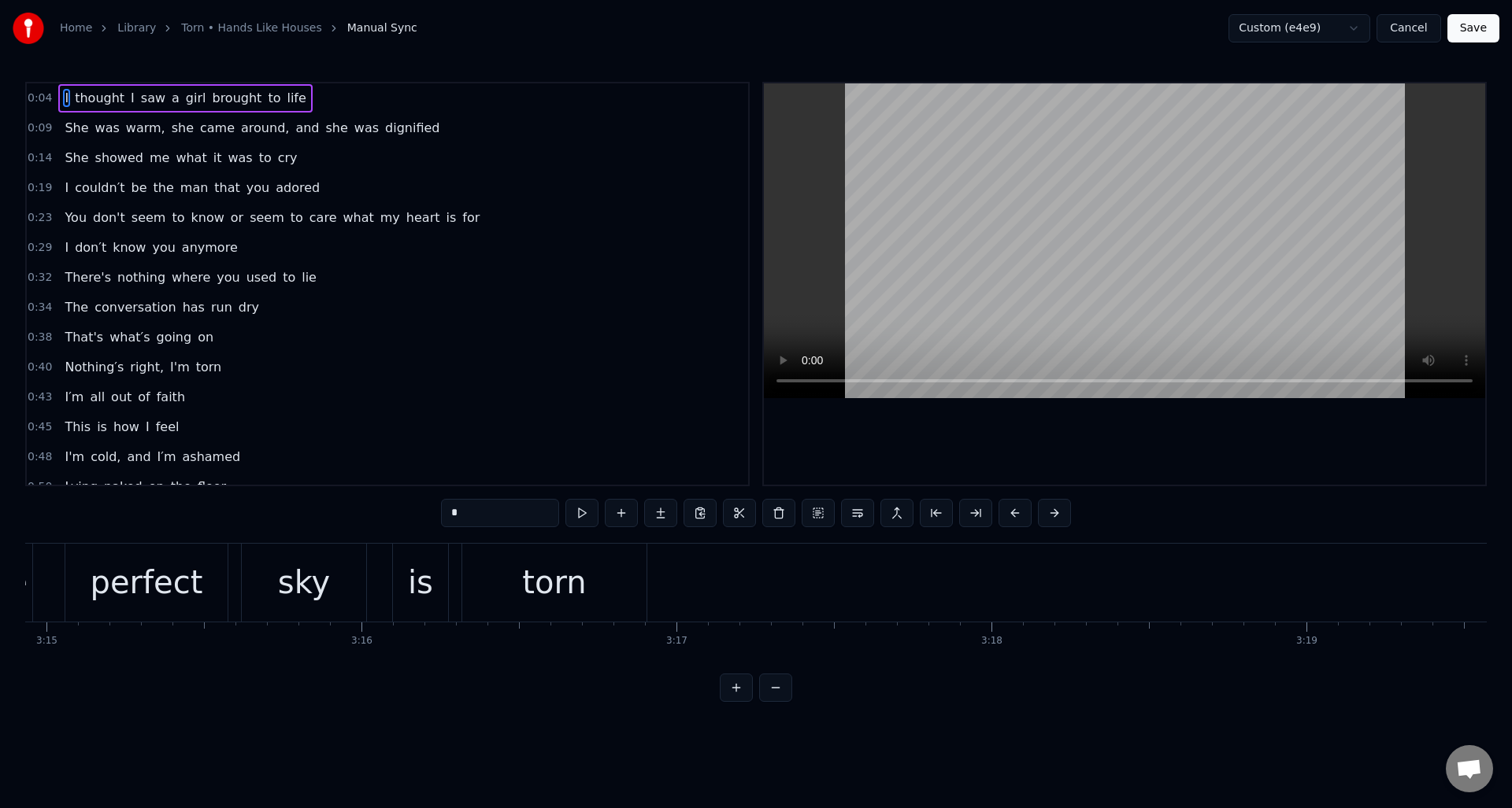
scroll to position [0, 61312]
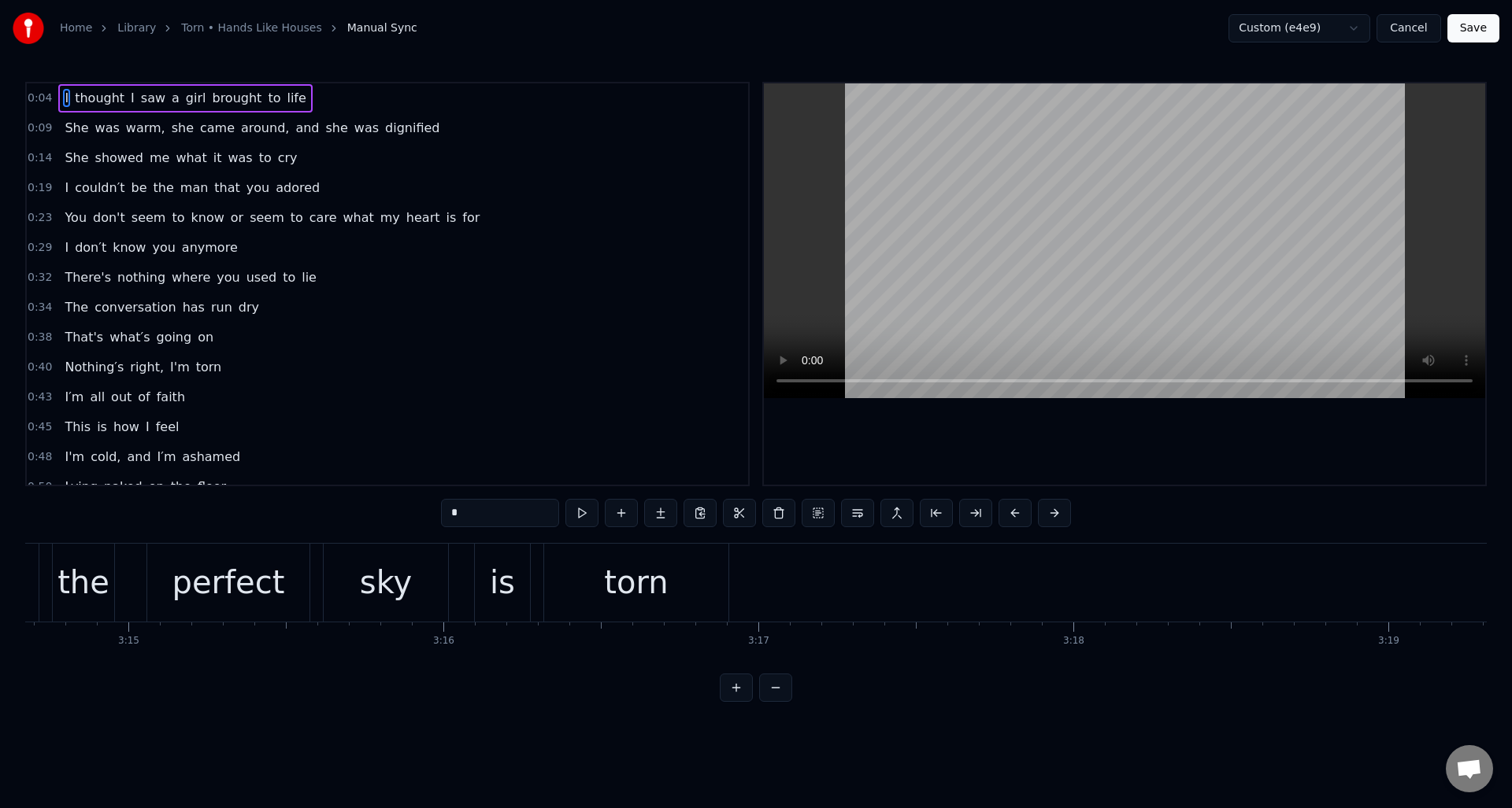
click at [561, 559] on div "torn" at bounding box center [636, 583] width 184 height 78
type input "****"
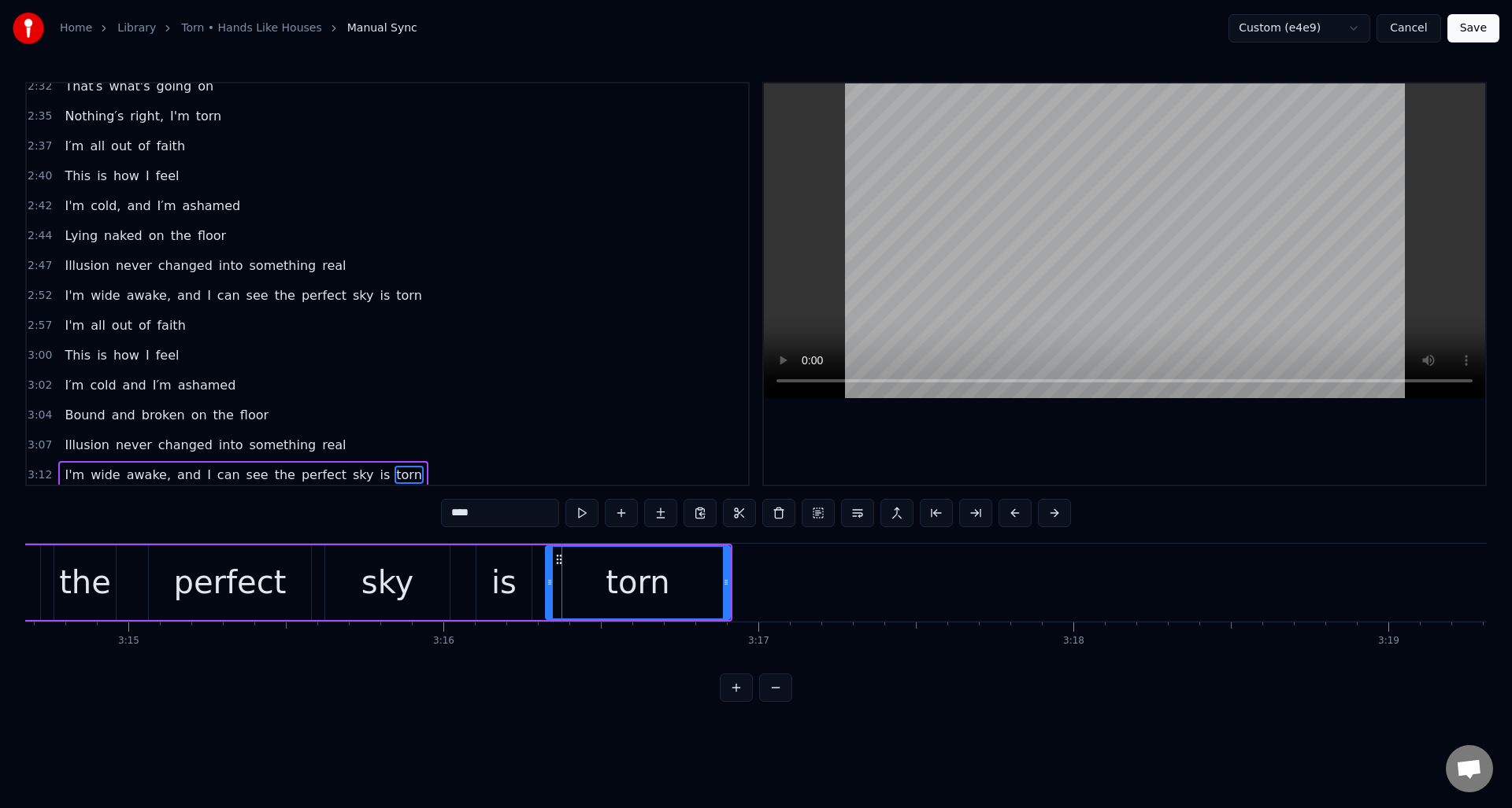
scroll to position [1064, 0]
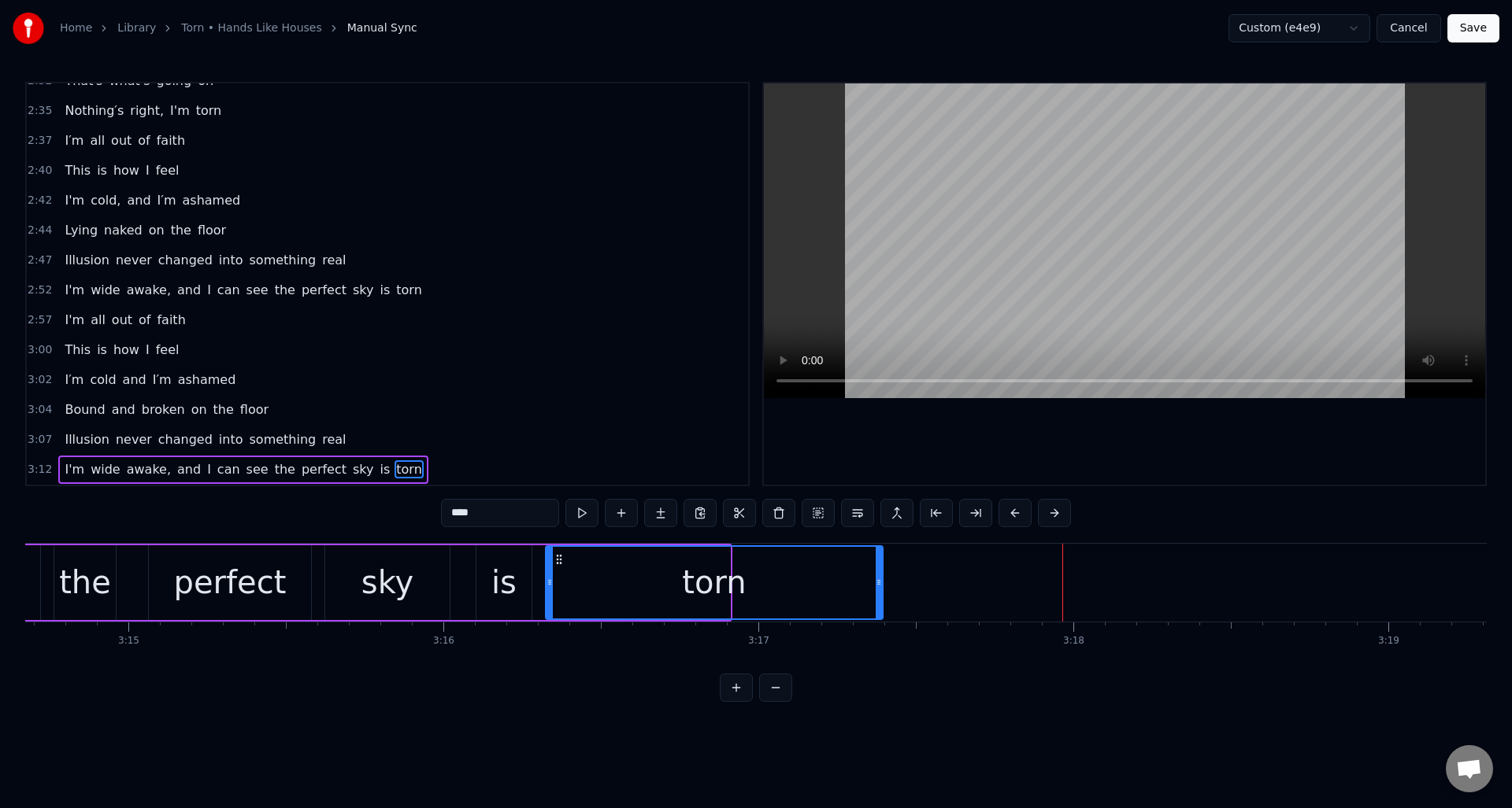
drag, startPoint x: 726, startPoint y: 567, endPoint x: 878, endPoint y: 567, distance: 152.0
click at [878, 567] on div at bounding box center [879, 583] width 6 height 72
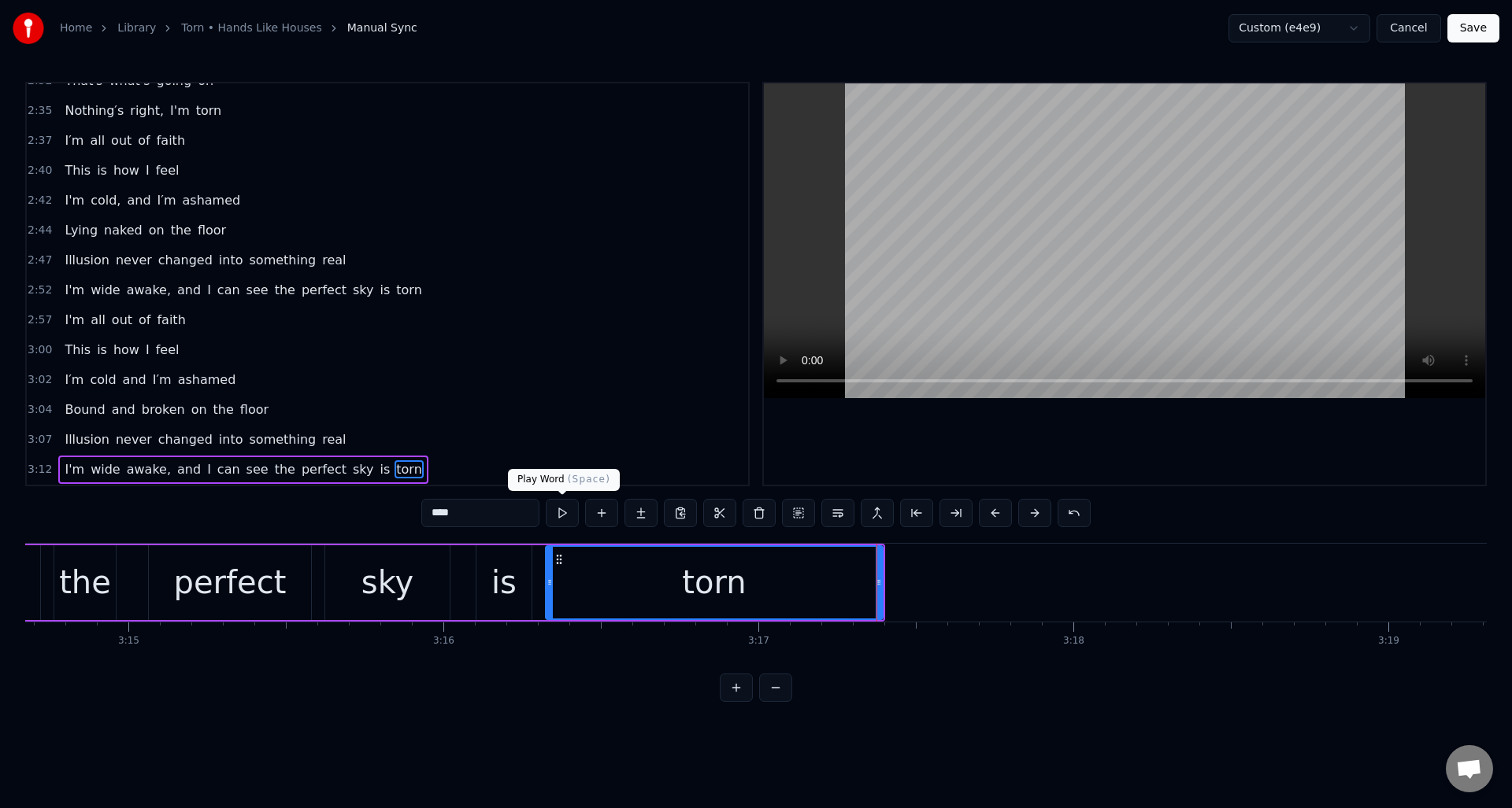
click at [554, 510] on button at bounding box center [561, 513] width 33 height 28
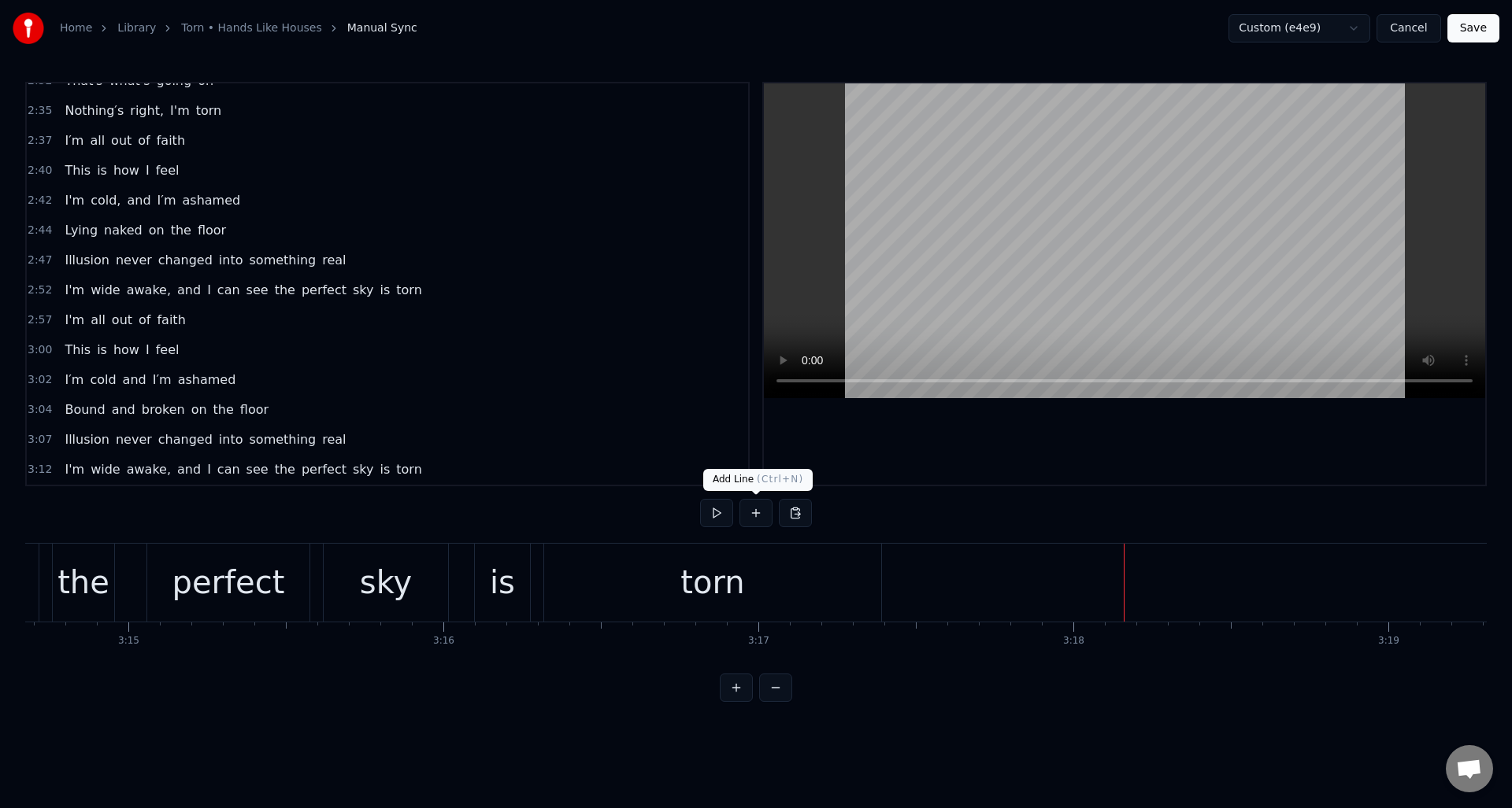
click at [756, 512] on button at bounding box center [756, 513] width 33 height 28
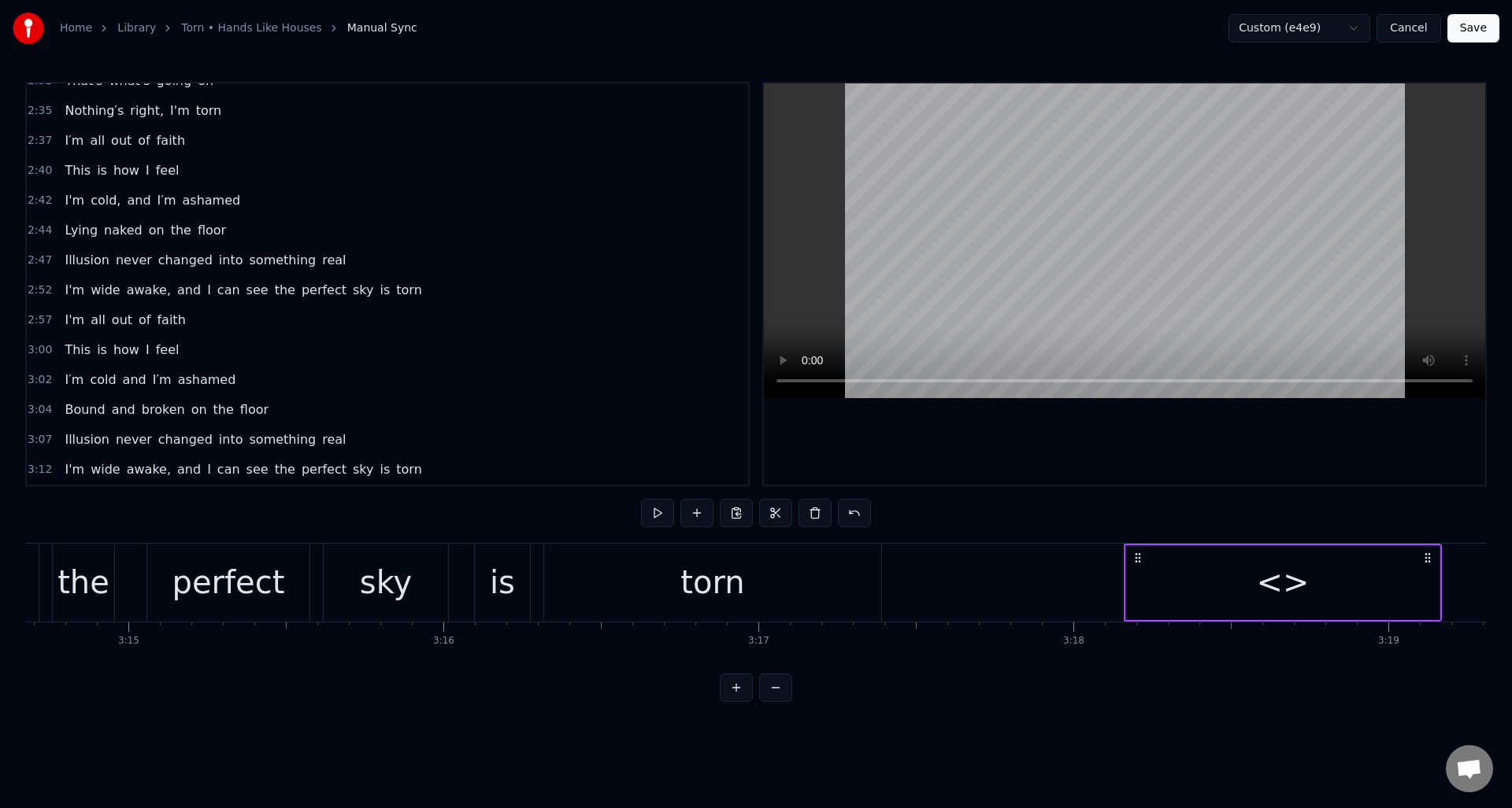
click at [1286, 580] on div "<>" at bounding box center [1282, 582] width 53 height 47
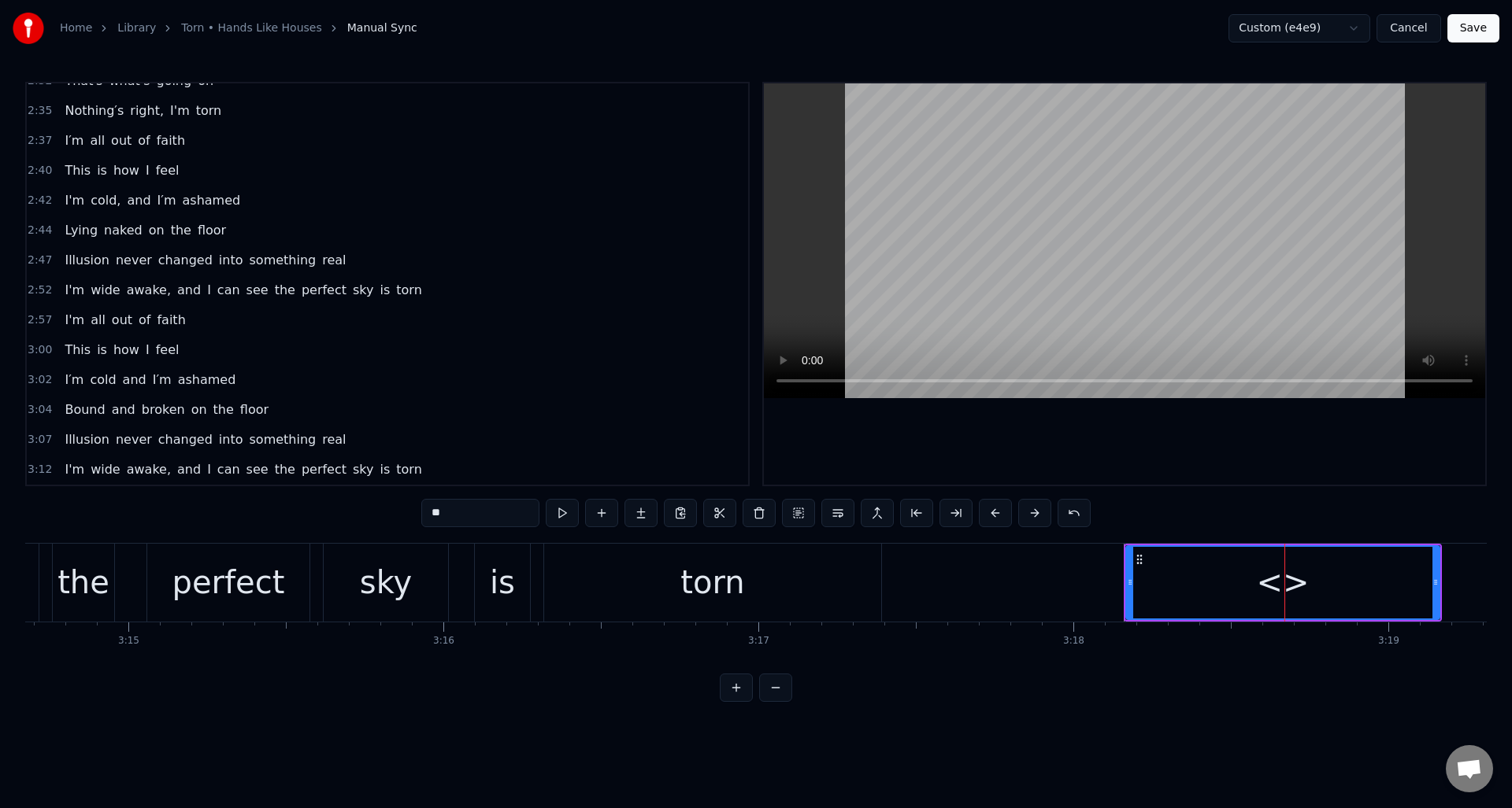
scroll to position [1095, 0]
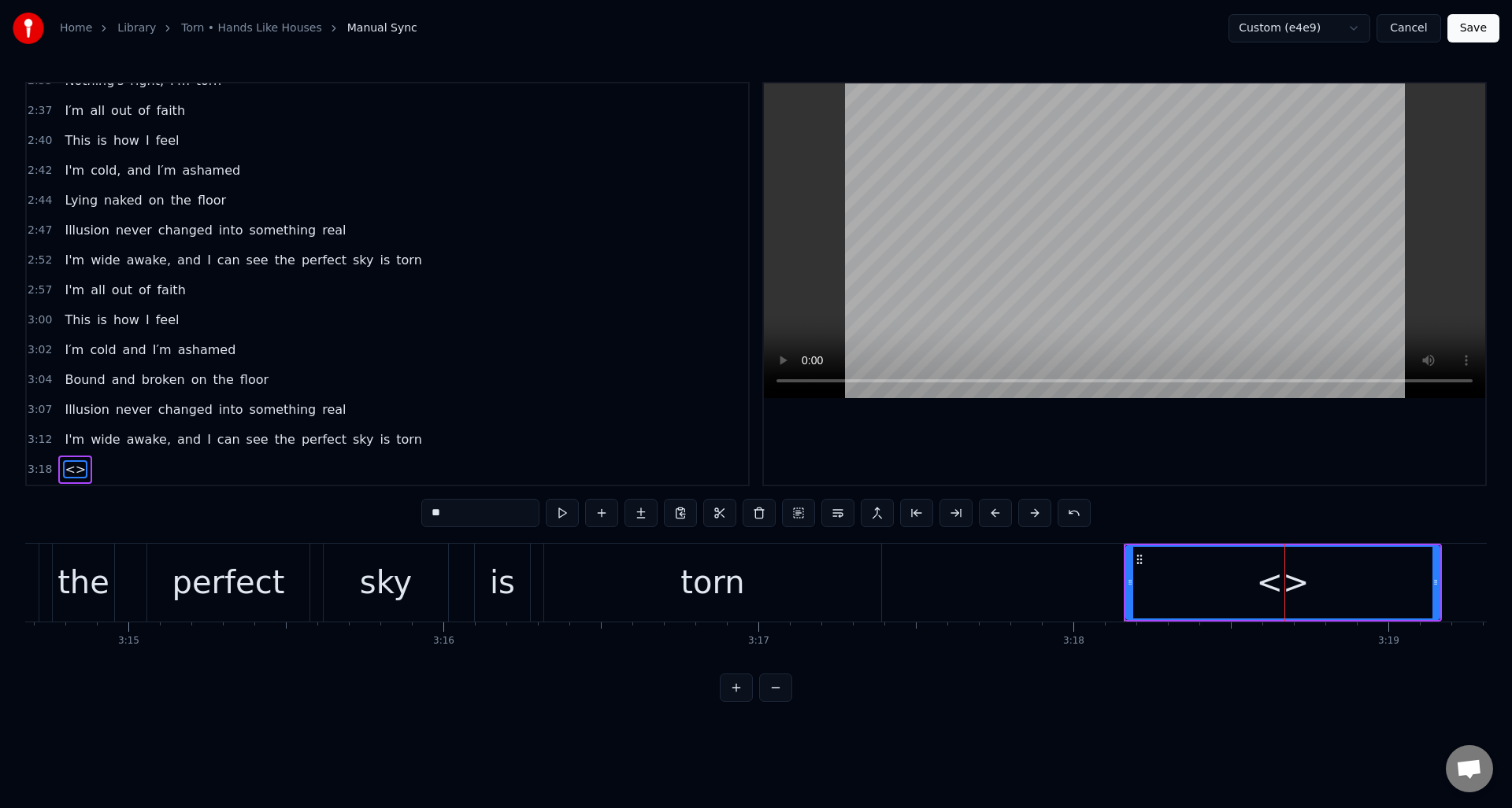
drag, startPoint x: 481, startPoint y: 514, endPoint x: 406, endPoint y: 511, distance: 75.1
click at [406, 511] on div "0:04 I thought I saw a girl brought to life 0:09 She was warm, she came around,…" at bounding box center [756, 391] width 1461 height 620
drag, startPoint x: 1437, startPoint y: 587, endPoint x: 1497, endPoint y: 583, distance: 60.1
click at [1498, 582] on div "Home Library Torn • Hands Like Houses Manual Sync Custom (e4e9) Cancel Save 0:0…" at bounding box center [756, 351] width 1512 height 703
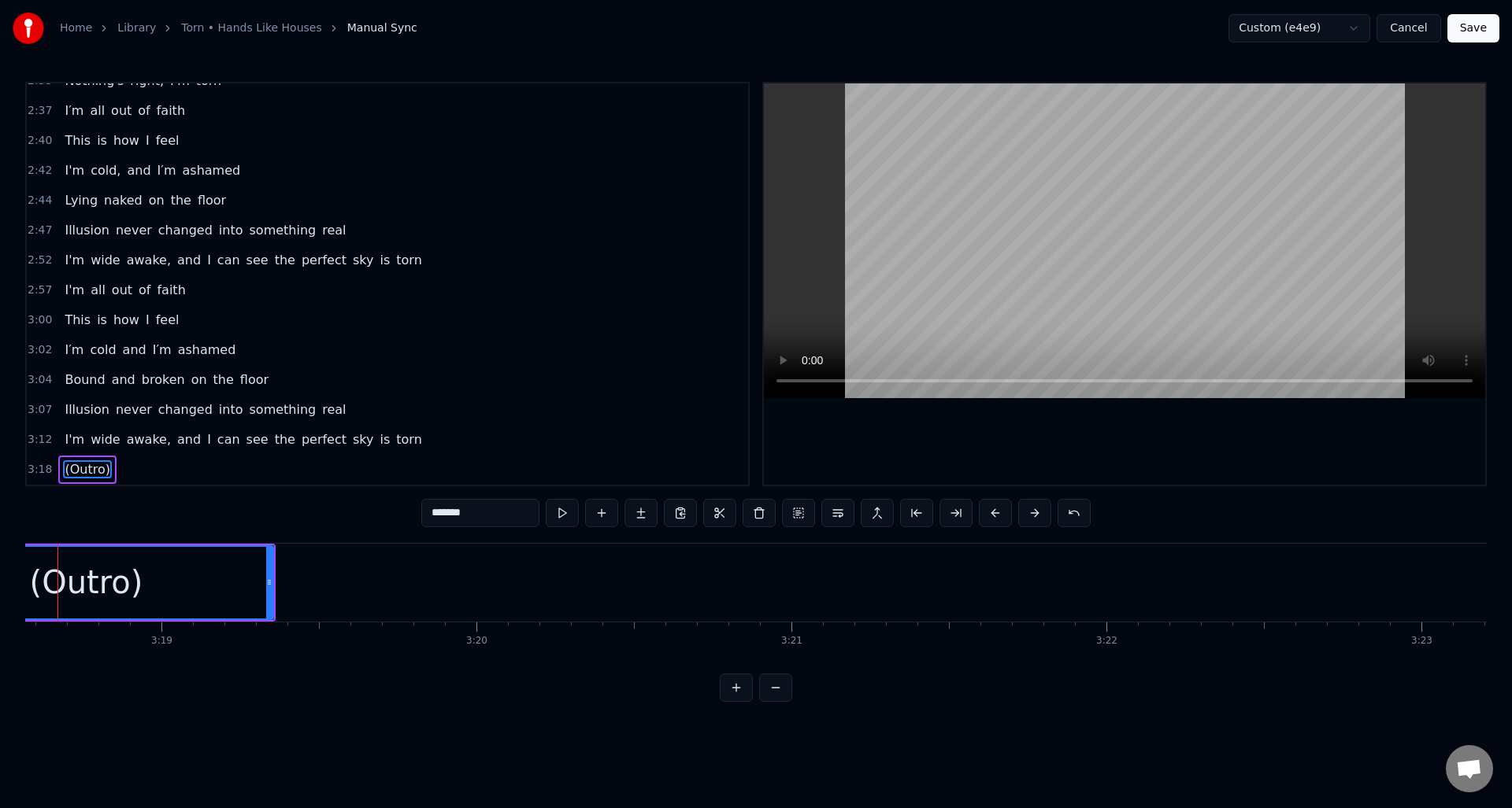
scroll to position [0, 62580]
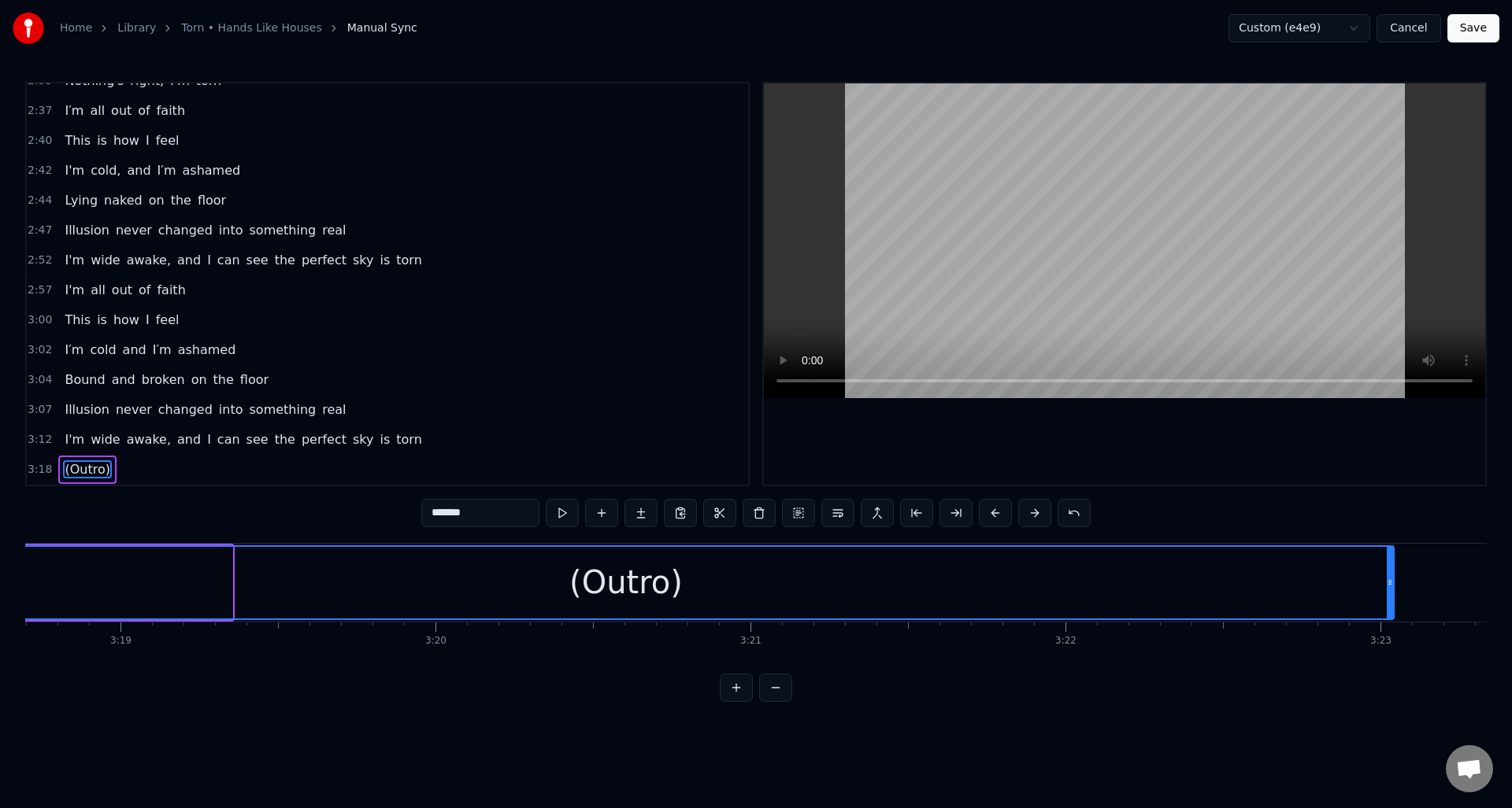
drag, startPoint x: 228, startPoint y: 605, endPoint x: 1389, endPoint y: 578, distance: 1161.3
click at [1389, 578] on div at bounding box center [1390, 583] width 6 height 72
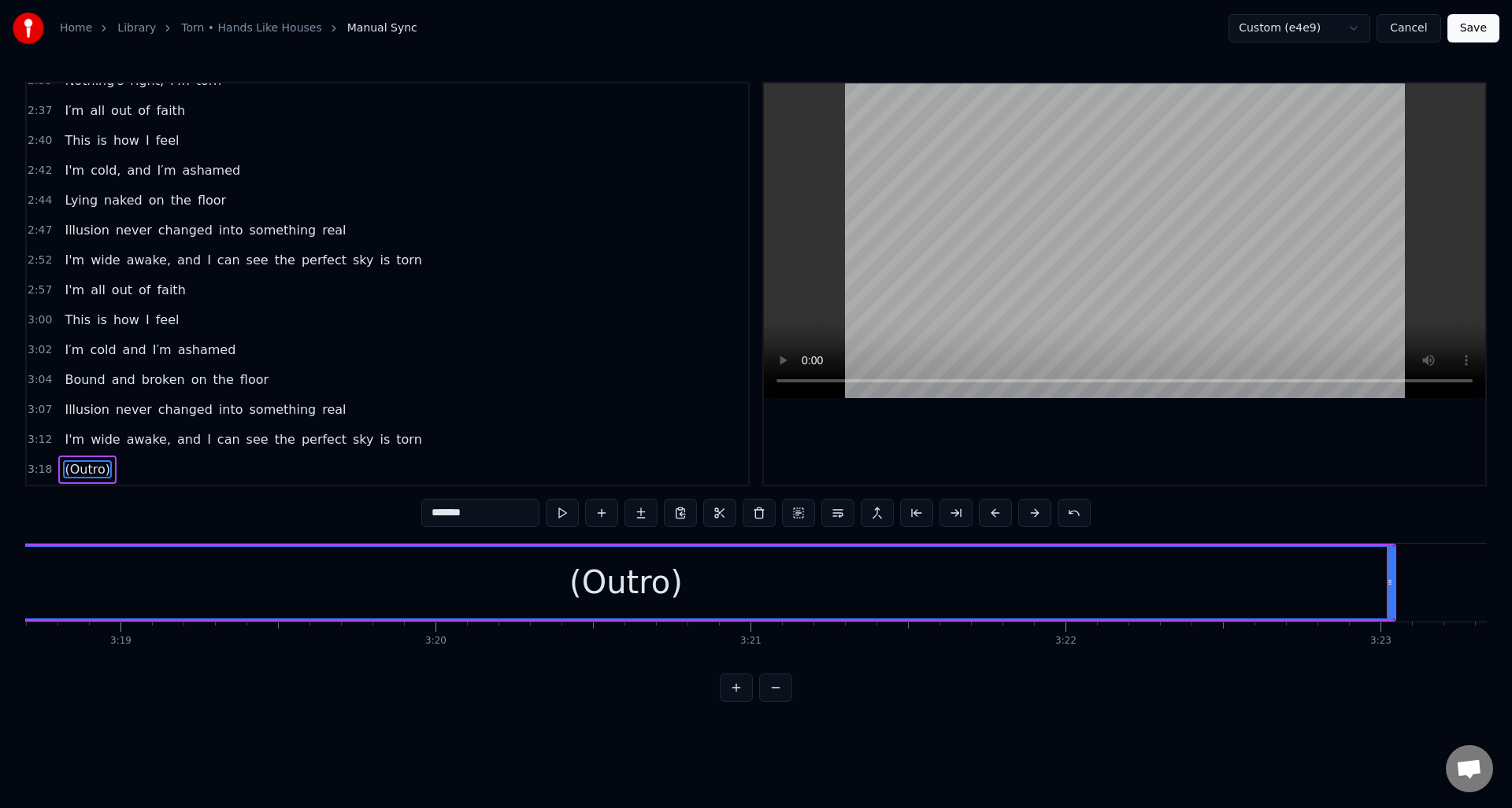
type input "*******"
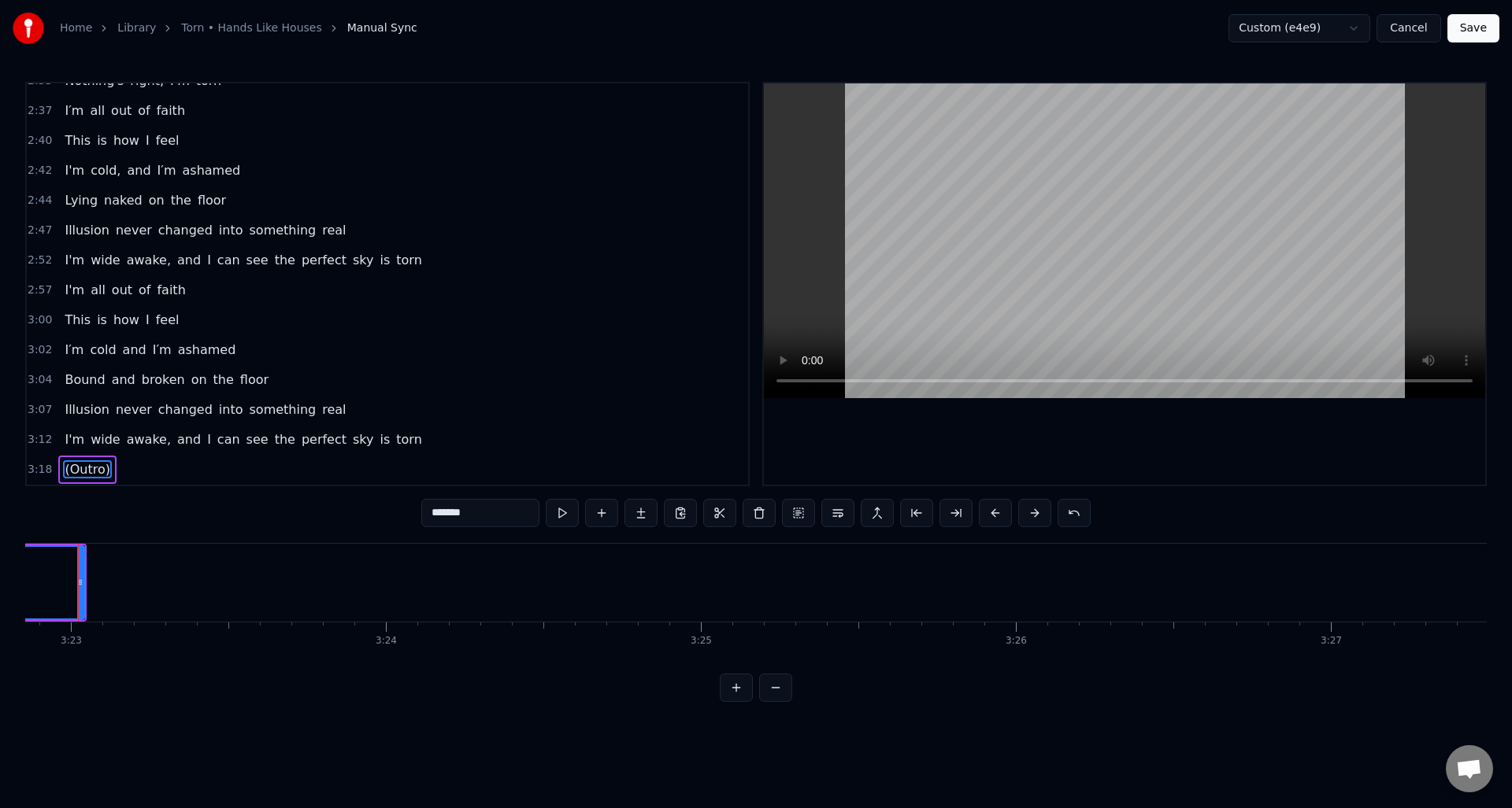
scroll to position [0, 63808]
drag, startPoint x: 1238, startPoint y: 672, endPoint x: 1268, endPoint y: 668, distance: 30.3
click at [1268, 661] on div "I thought I saw a girl brought to life She was warm, she came around, and she w…" at bounding box center [756, 602] width 1461 height 118
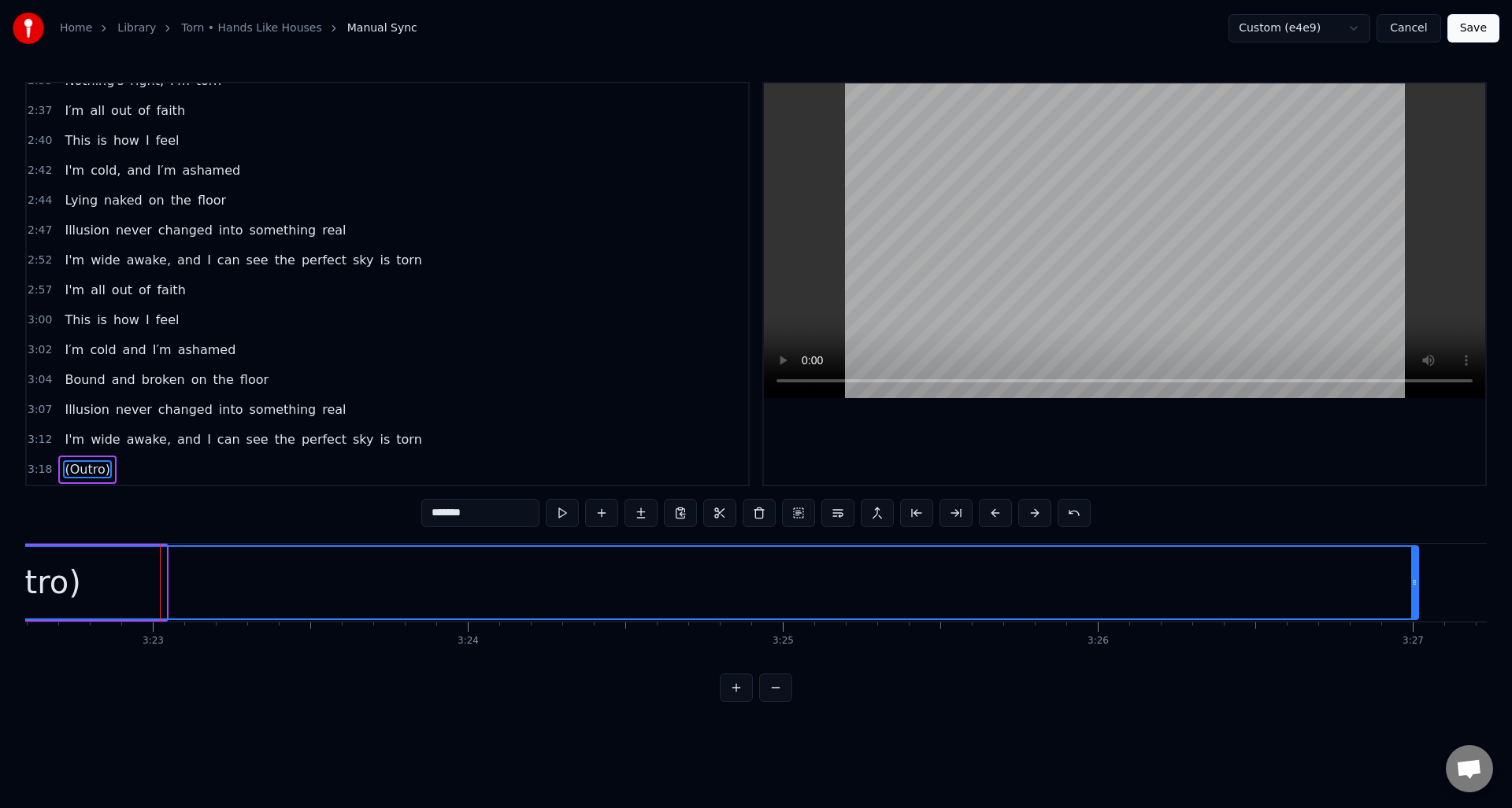
drag, startPoint x: 162, startPoint y: 567, endPoint x: 1414, endPoint y: 570, distance: 1252.0
click at [1414, 570] on div at bounding box center [1414, 583] width 6 height 72
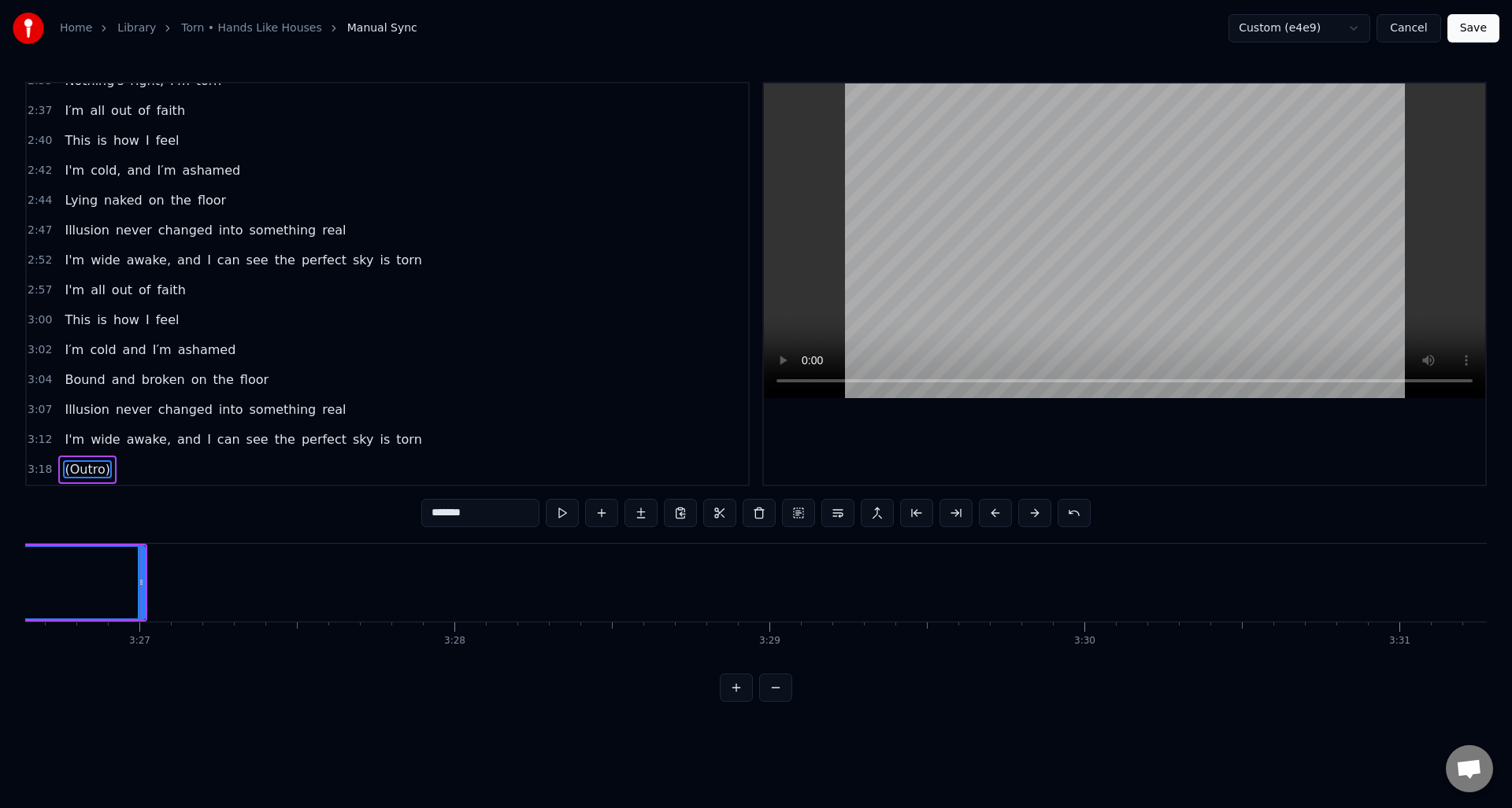
scroll to position [0, 65116]
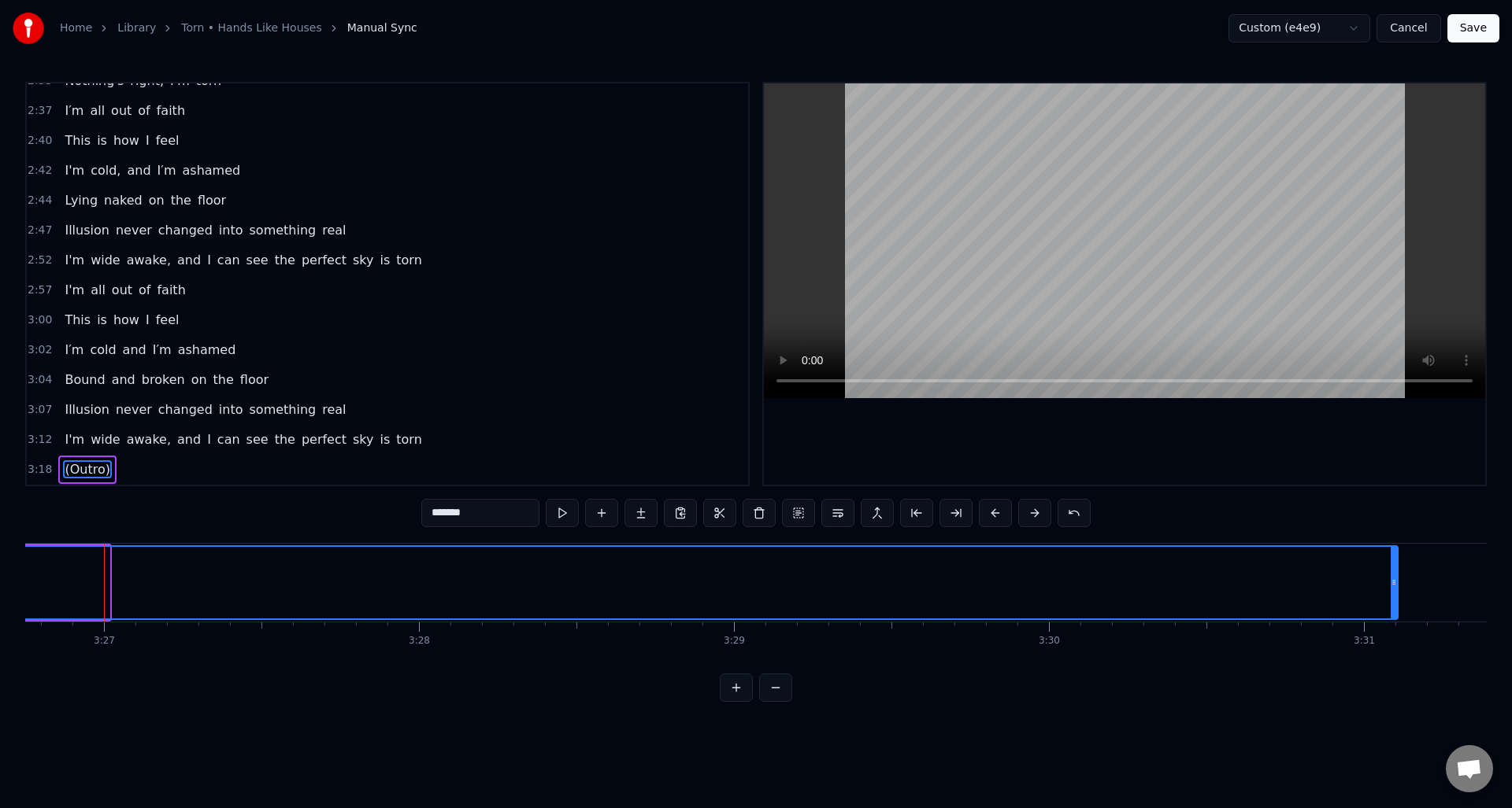
drag, startPoint x: 107, startPoint y: 559, endPoint x: 1396, endPoint y: 610, distance: 1290.0
click at [1396, 610] on div at bounding box center [1394, 583] width 6 height 72
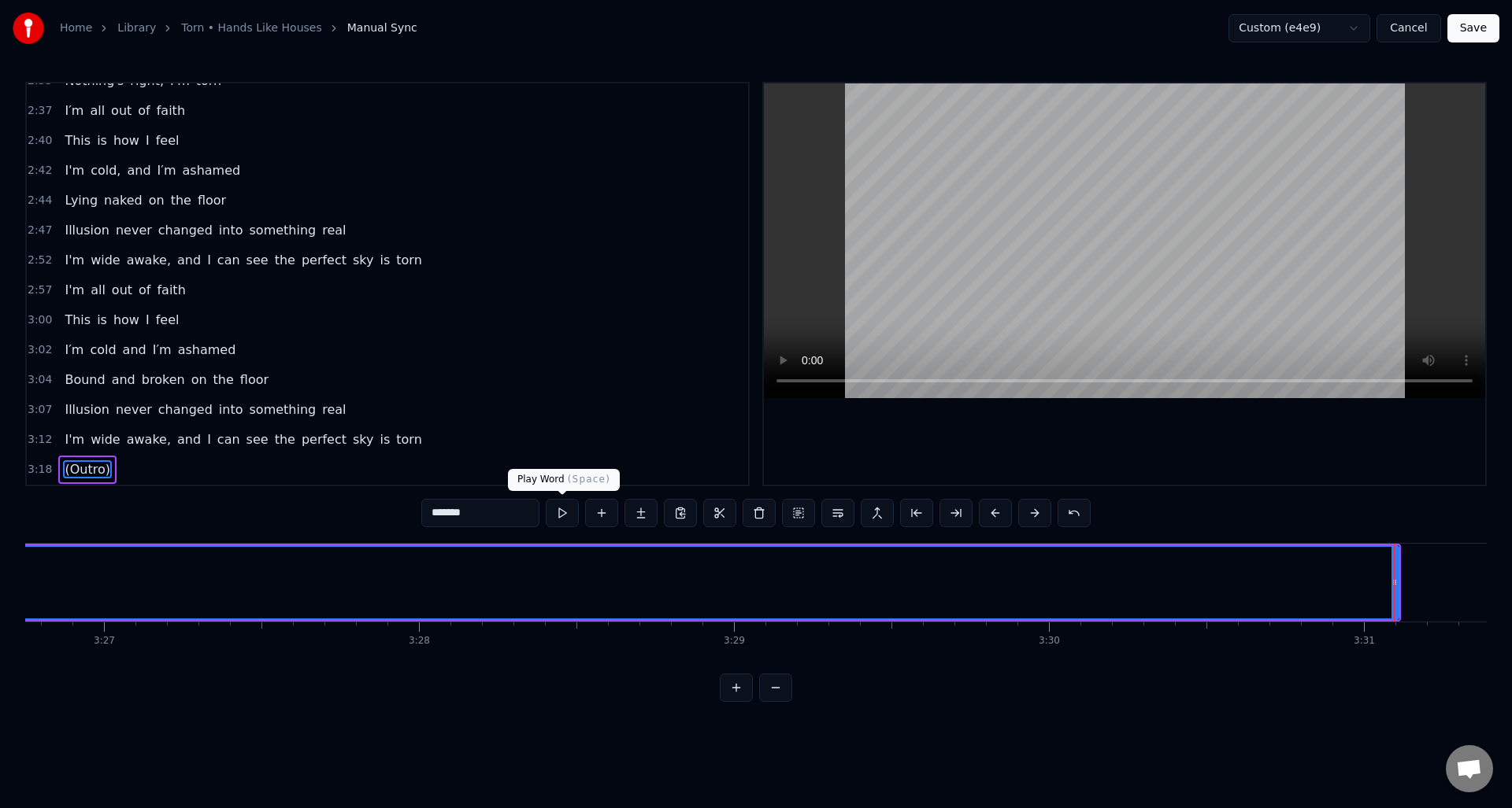
click at [561, 511] on button at bounding box center [561, 513] width 33 height 28
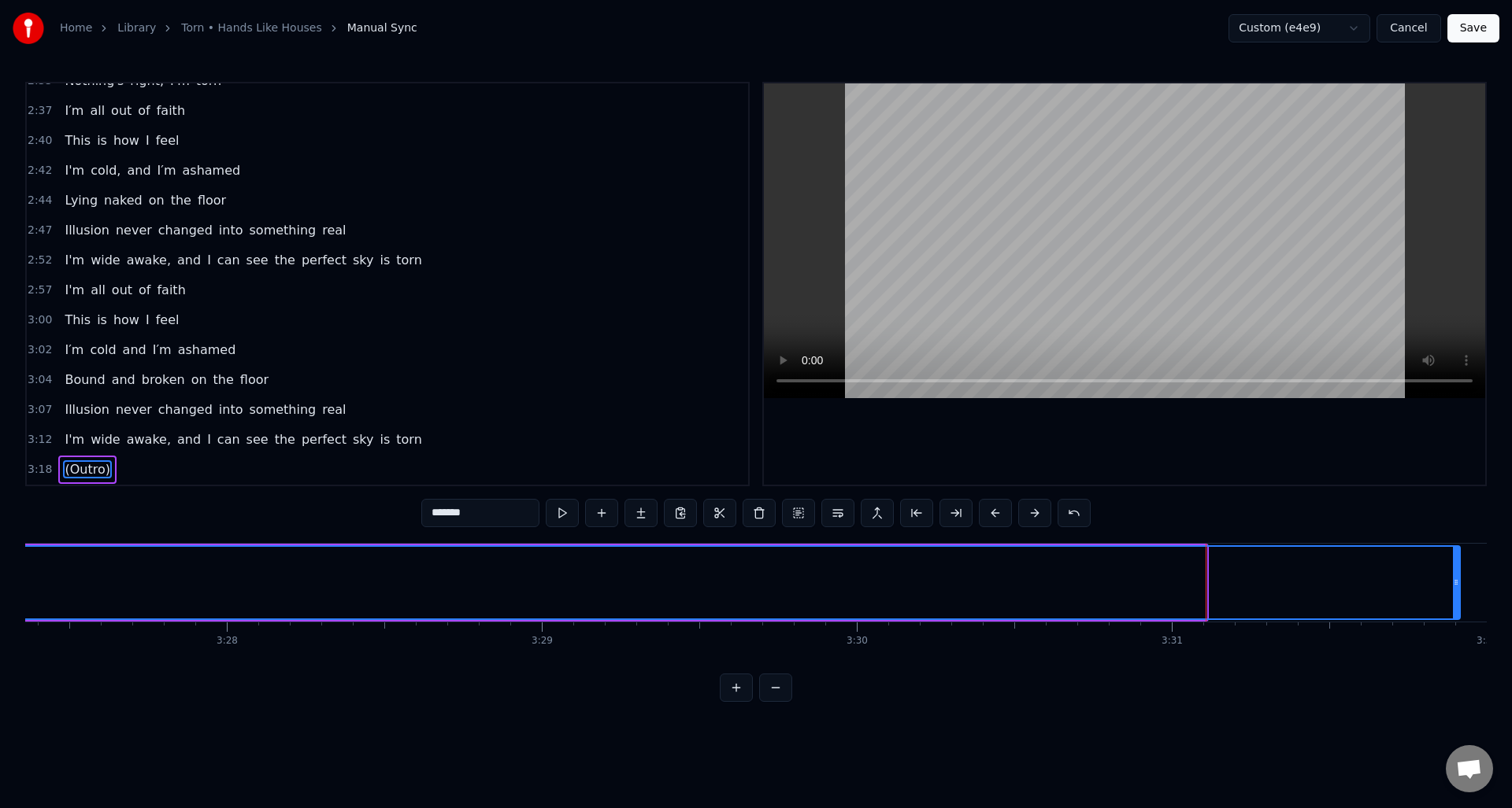
drag, startPoint x: 1200, startPoint y: 607, endPoint x: 1454, endPoint y: 597, distance: 254.2
click at [1454, 597] on div at bounding box center [1455, 583] width 6 height 72
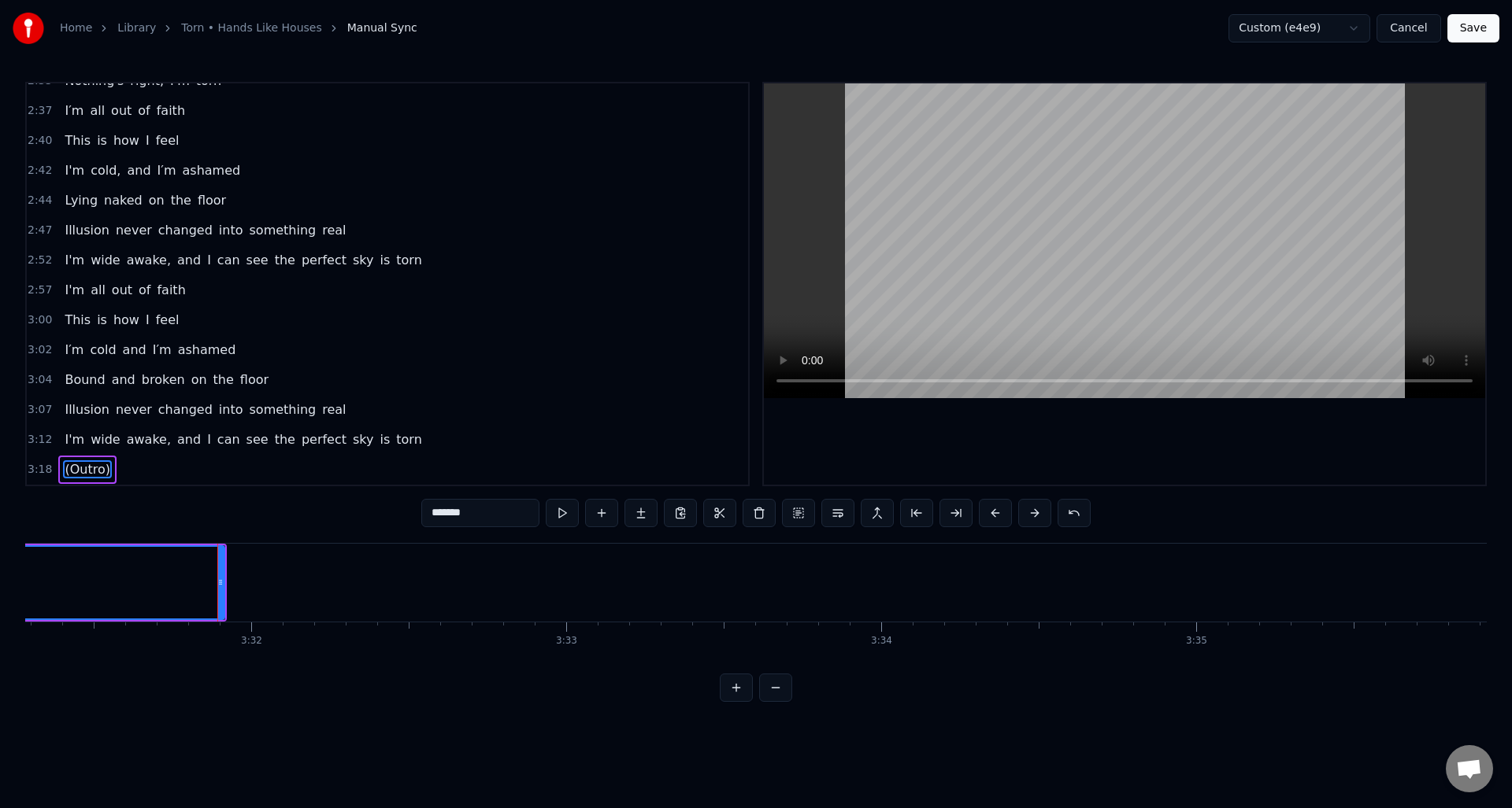
scroll to position [0, 66656]
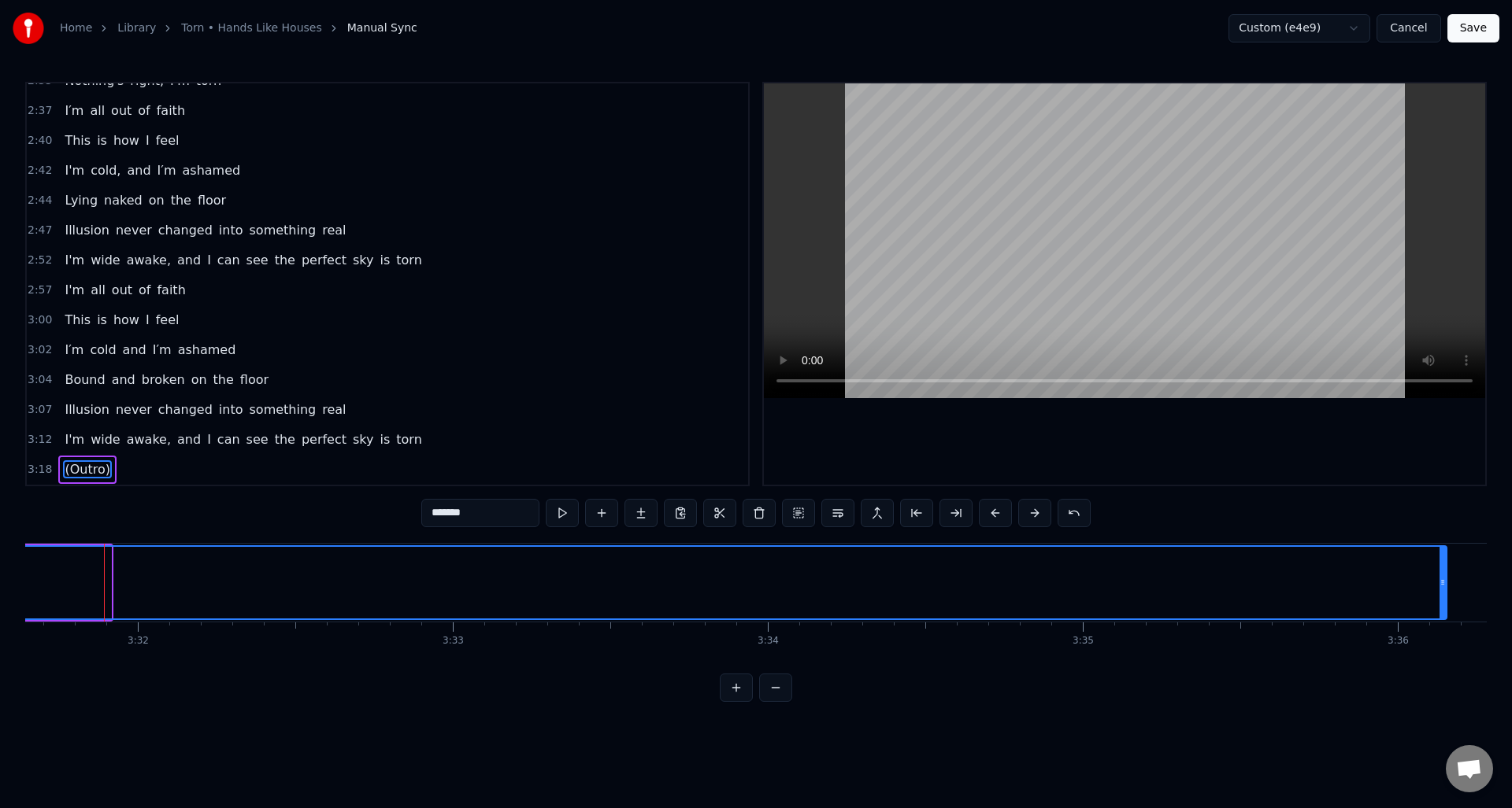
drag, startPoint x: 106, startPoint y: 604, endPoint x: 1441, endPoint y: 639, distance: 1335.5
click at [1441, 639] on div "I thought I saw a girl brought to life She was warm, she came around, and she w…" at bounding box center [756, 602] width 1461 height 118
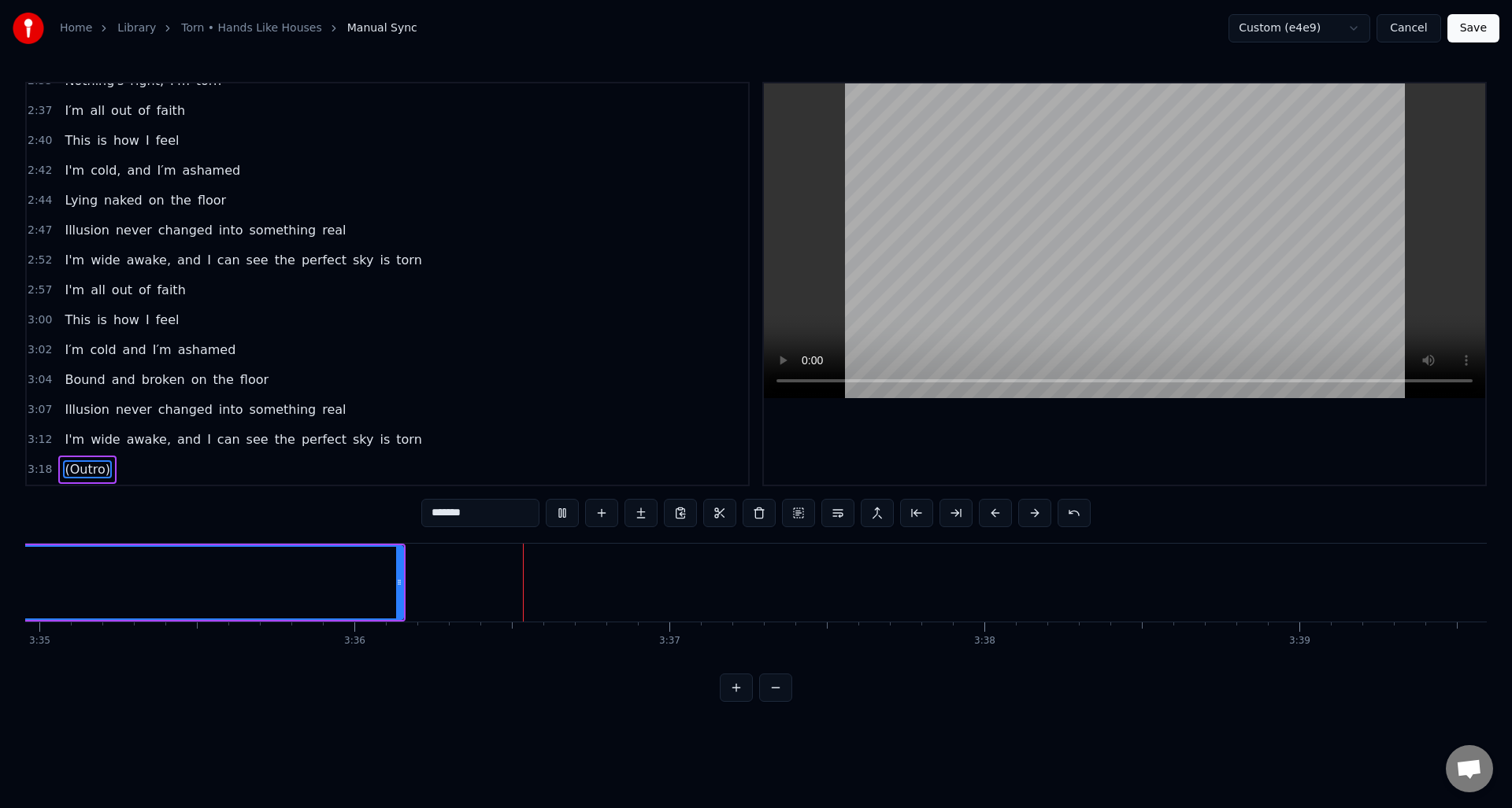
scroll to position [0, 67972]
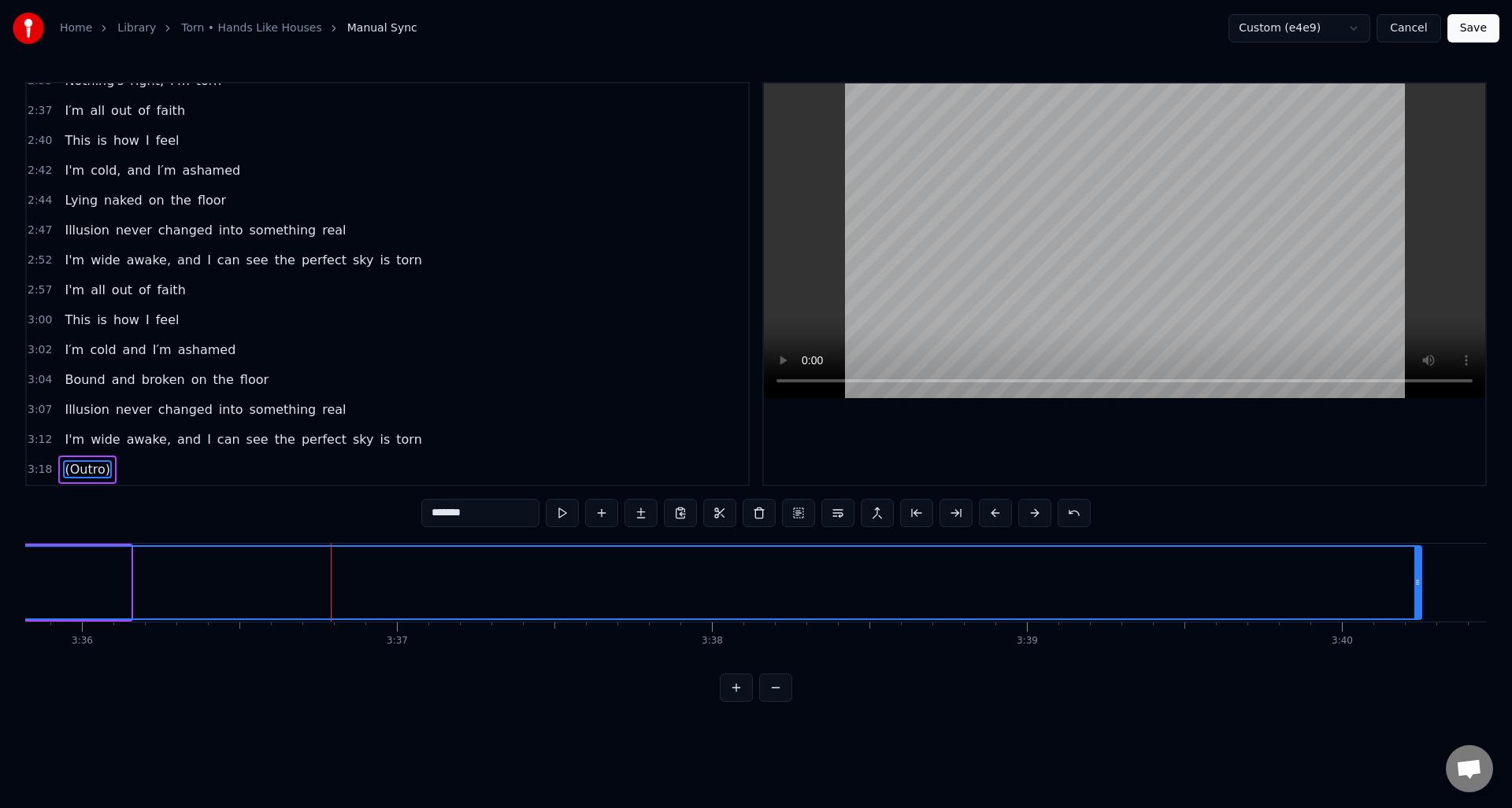
drag, startPoint x: 128, startPoint y: 607, endPoint x: 1418, endPoint y: 667, distance: 1291.4
click at [1418, 661] on div "I thought I saw a girl brought to life She was warm, she came around, and she w…" at bounding box center [756, 602] width 1461 height 118
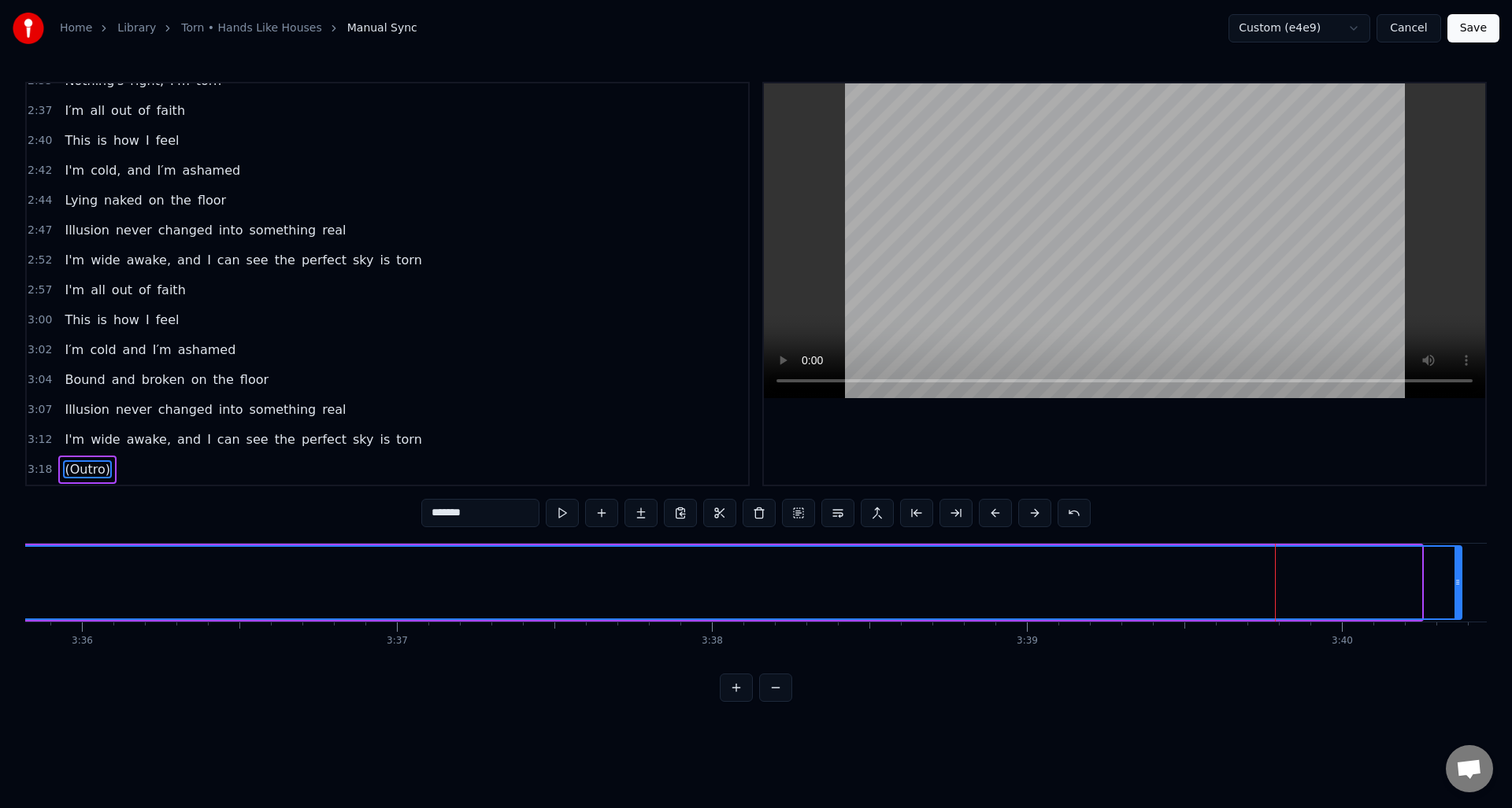
drag, startPoint x: 1418, startPoint y: 606, endPoint x: 1458, endPoint y: 597, distance: 41.0
click at [1458, 597] on div at bounding box center [1457, 583] width 6 height 72
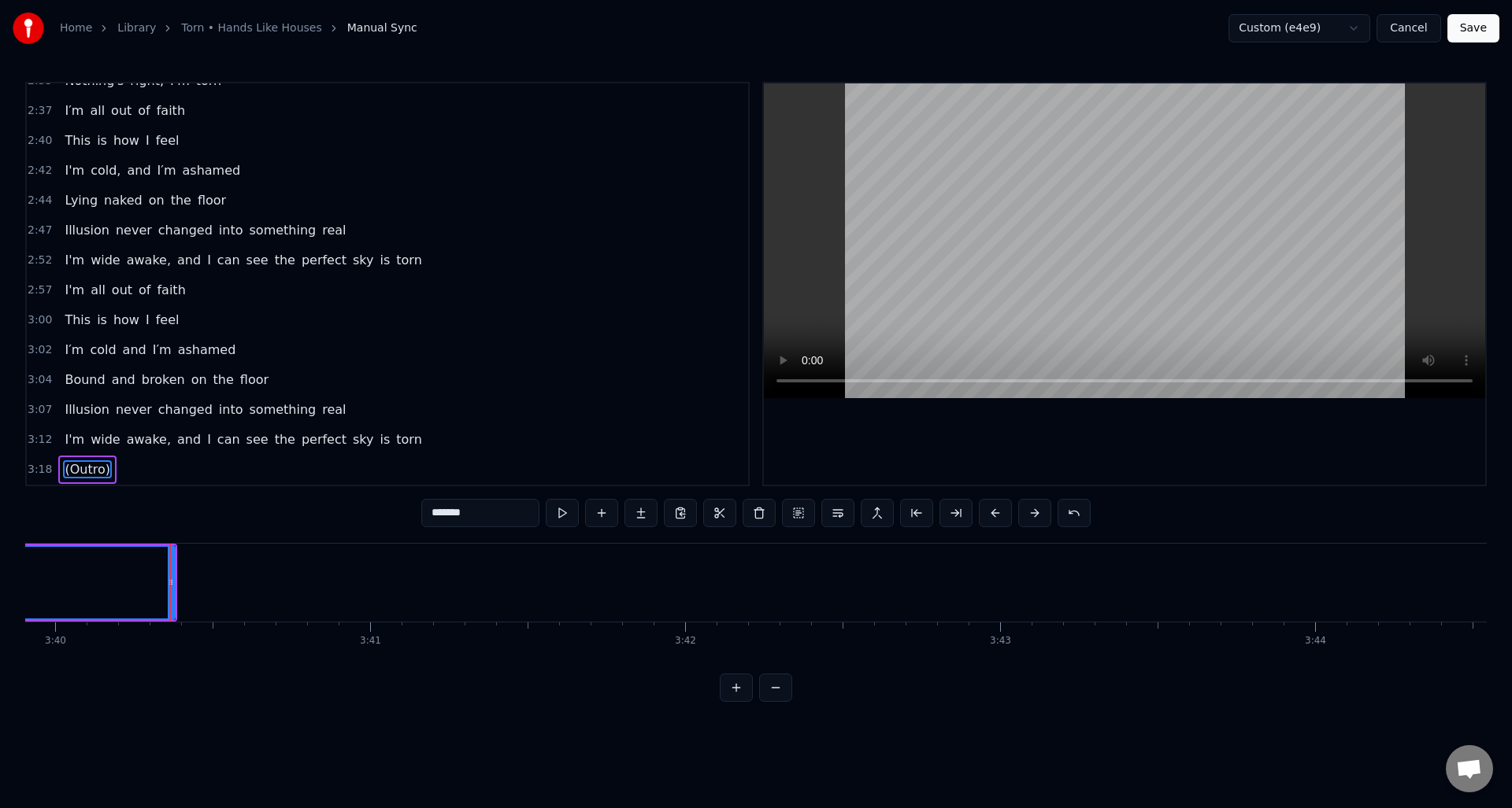
scroll to position [0, 69325]
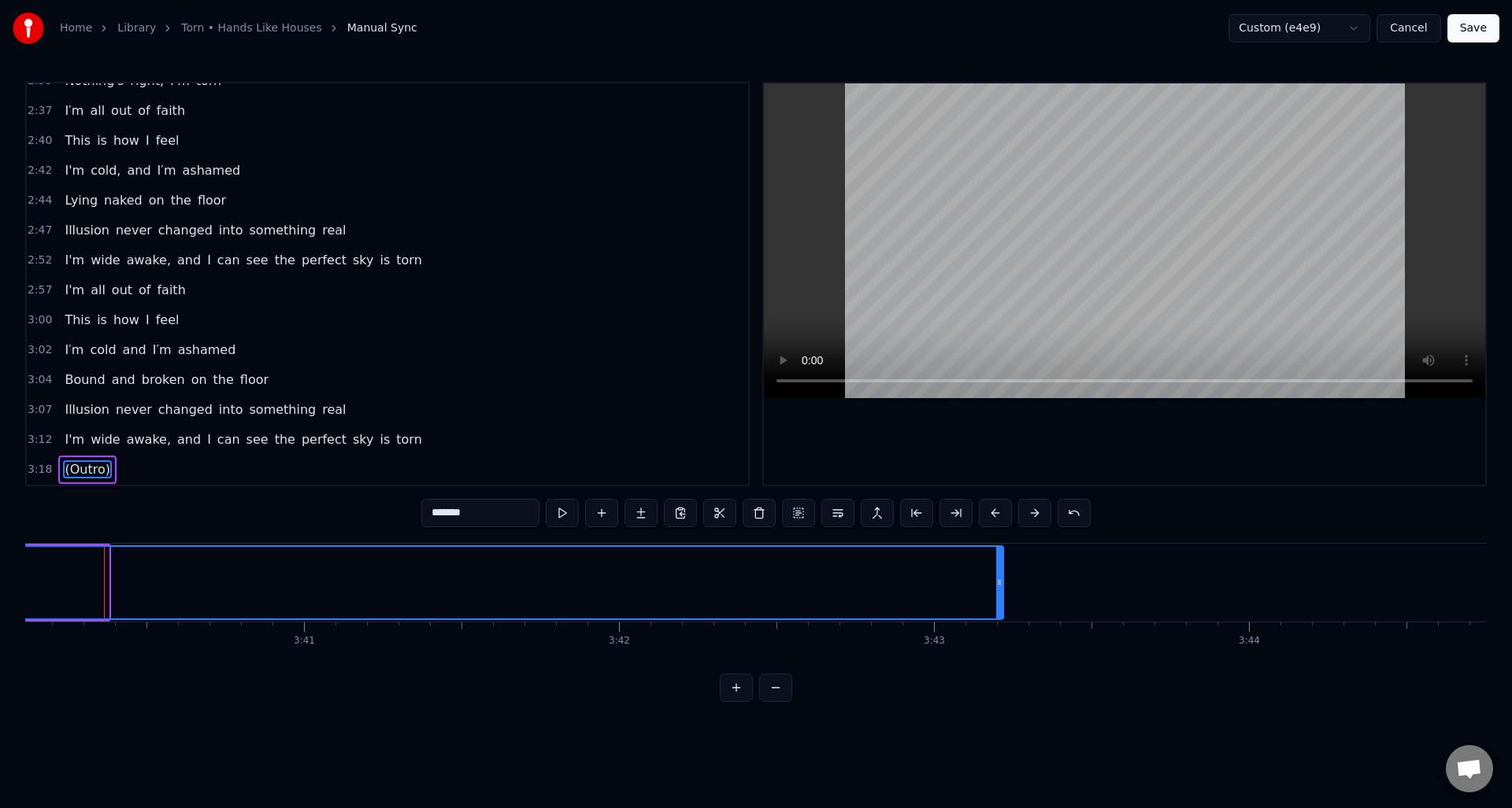
drag, startPoint x: 106, startPoint y: 601, endPoint x: 1000, endPoint y: 658, distance: 895.8
click at [1000, 658] on div "I thought I saw a girl brought to life She was warm, she came around, and she w…" at bounding box center [756, 602] width 1461 height 118
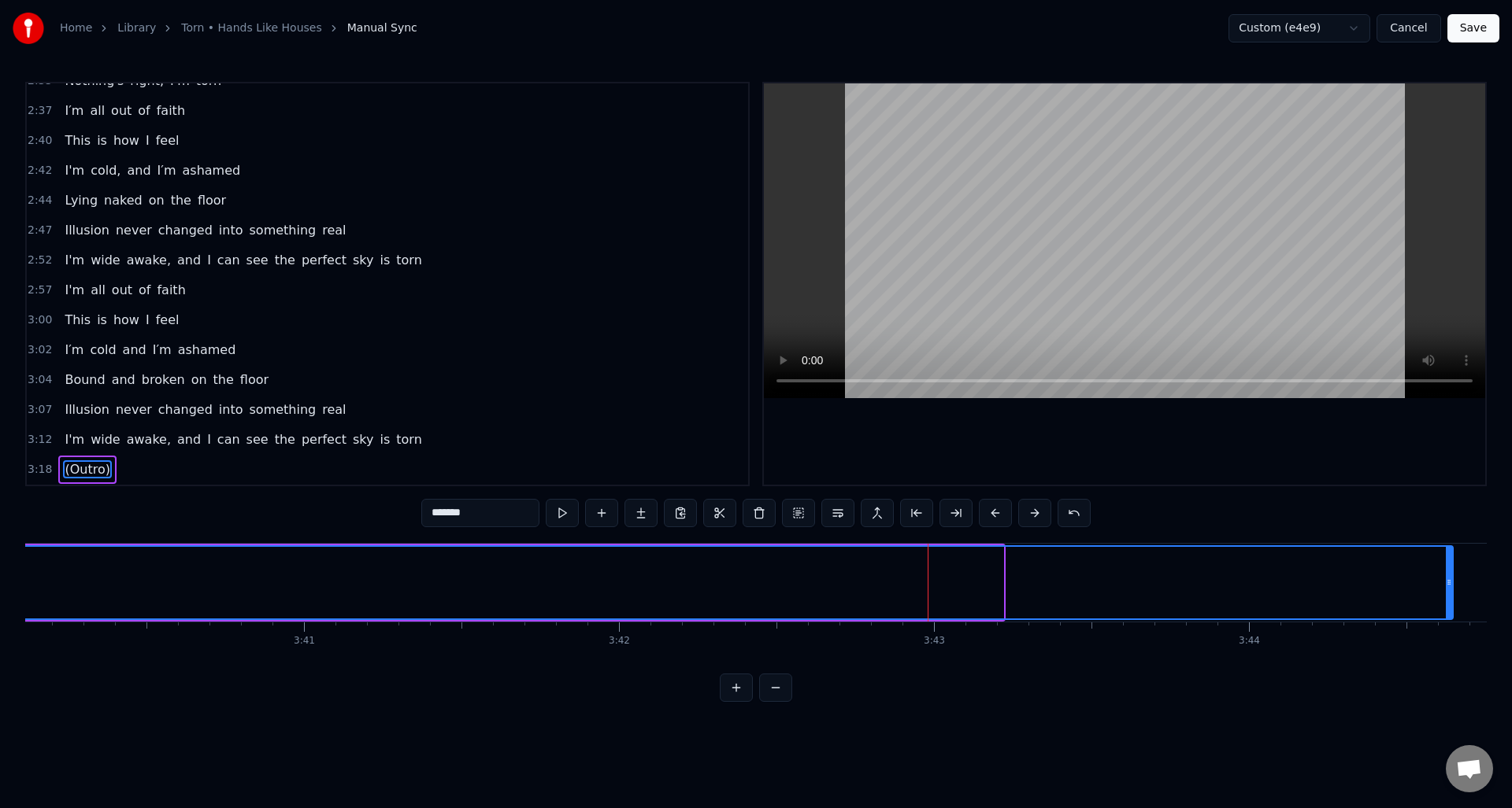
drag, startPoint x: 1000, startPoint y: 608, endPoint x: 1449, endPoint y: 561, distance: 451.5
click at [1449, 561] on div at bounding box center [1448, 583] width 6 height 72
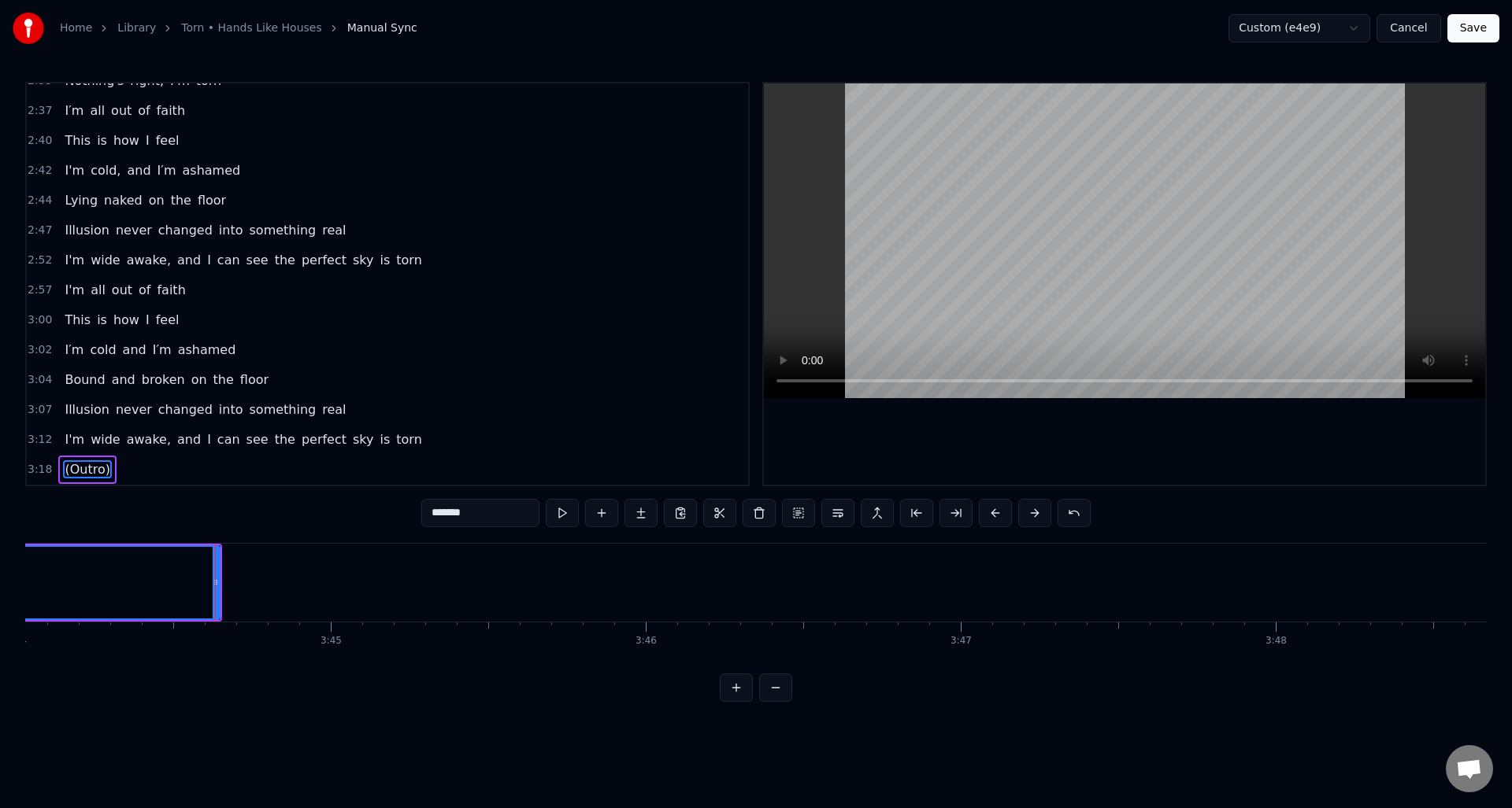
scroll to position [0, 70669]
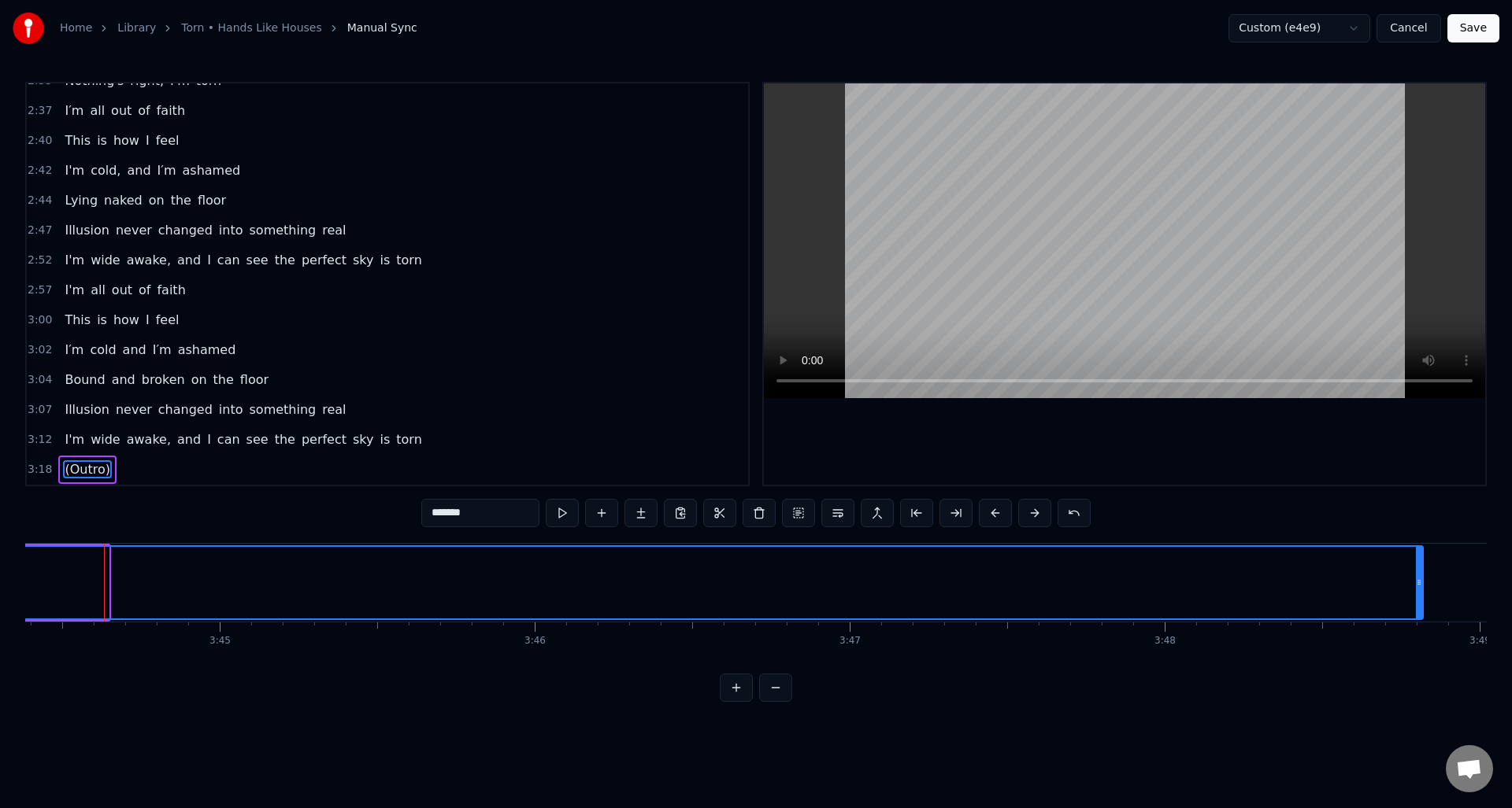
drag, startPoint x: 105, startPoint y: 599, endPoint x: 1418, endPoint y: 578, distance: 1313.2
click at [1418, 578] on div at bounding box center [1418, 583] width 6 height 72
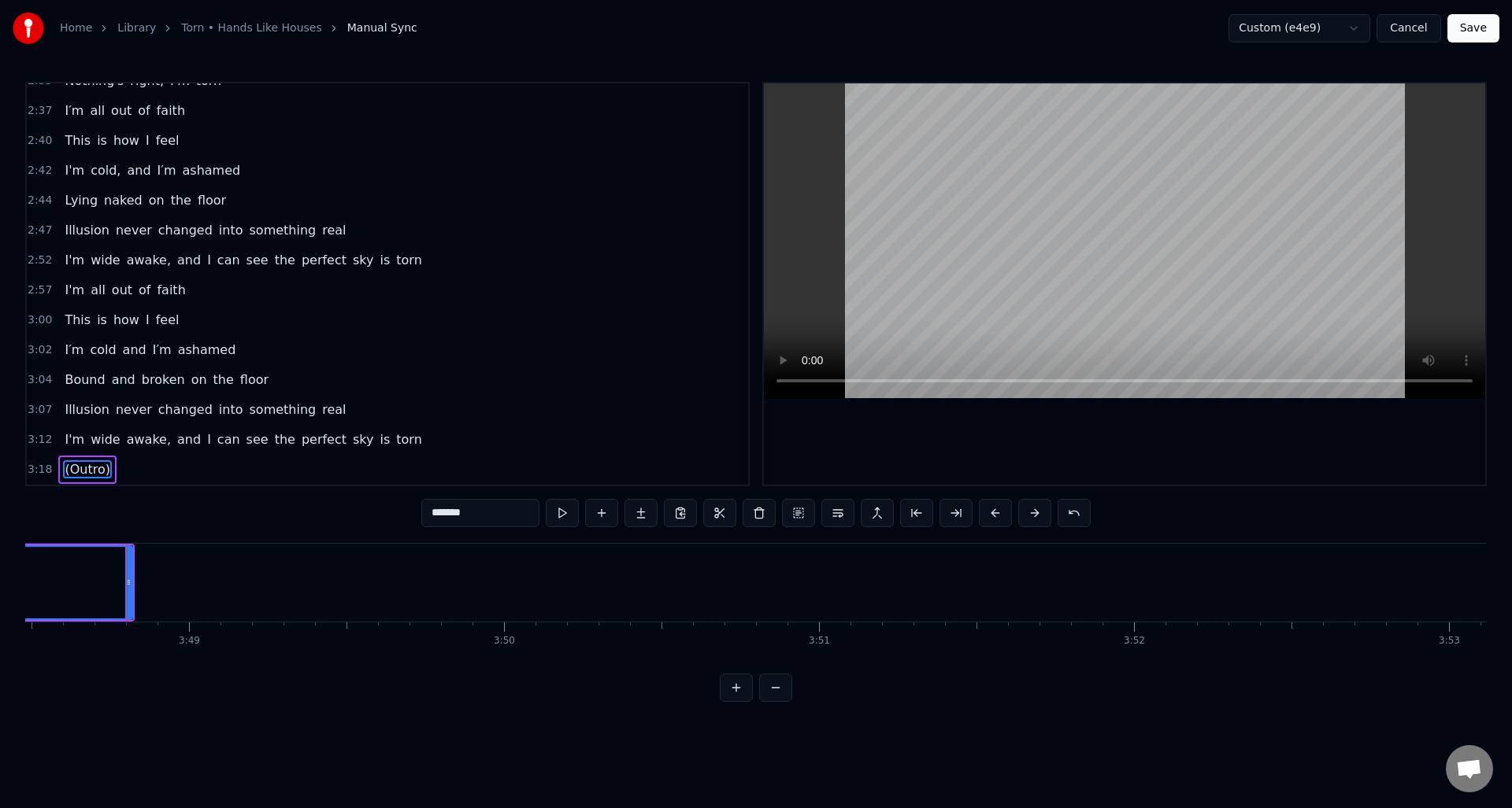
scroll to position [0, 71983]
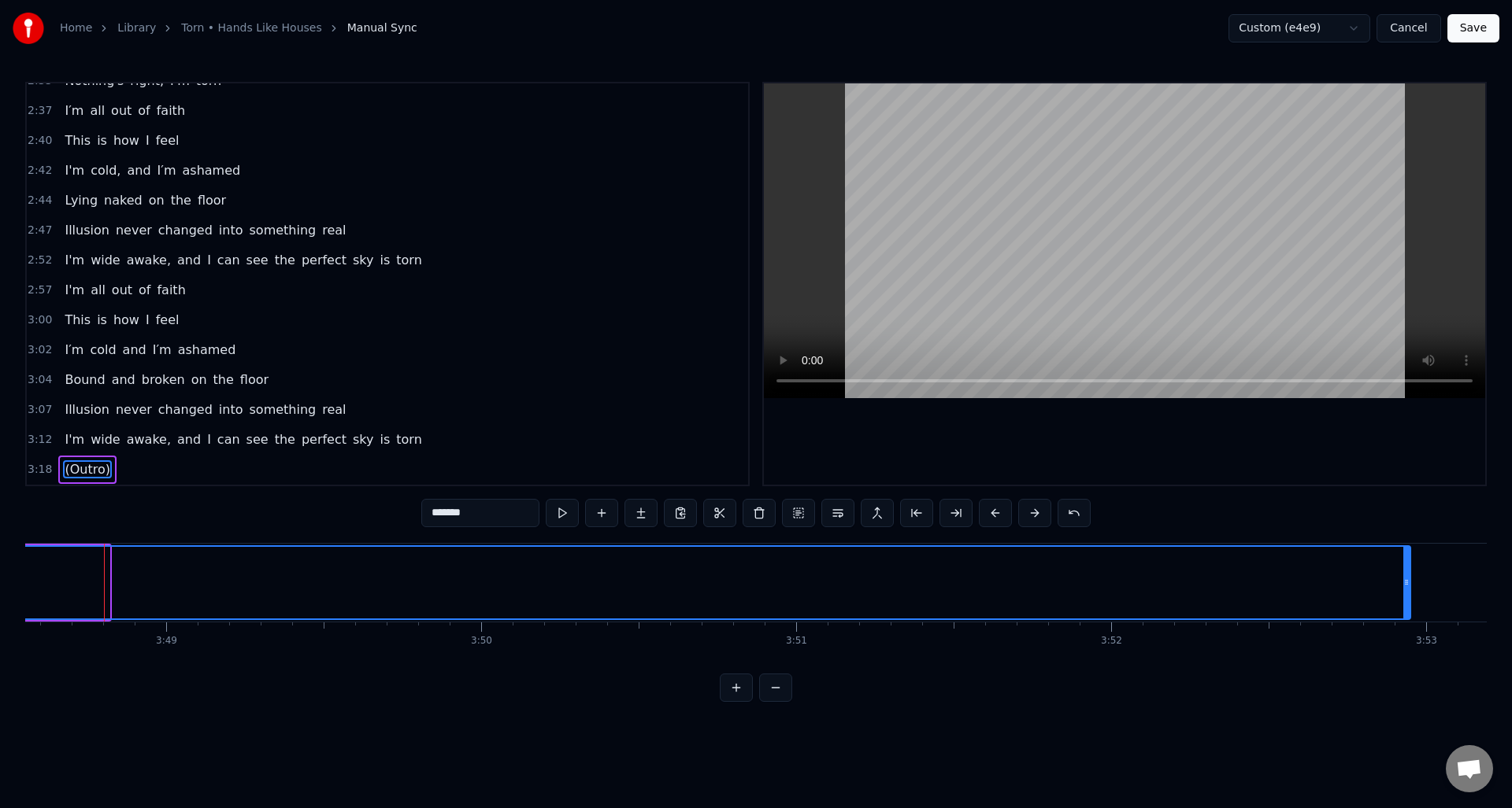
drag, startPoint x: 105, startPoint y: 602, endPoint x: 1405, endPoint y: 641, distance: 1300.6
click at [1405, 641] on div "I thought I saw a girl brought to life She was warm, she came around, and she w…" at bounding box center [756, 602] width 1461 height 118
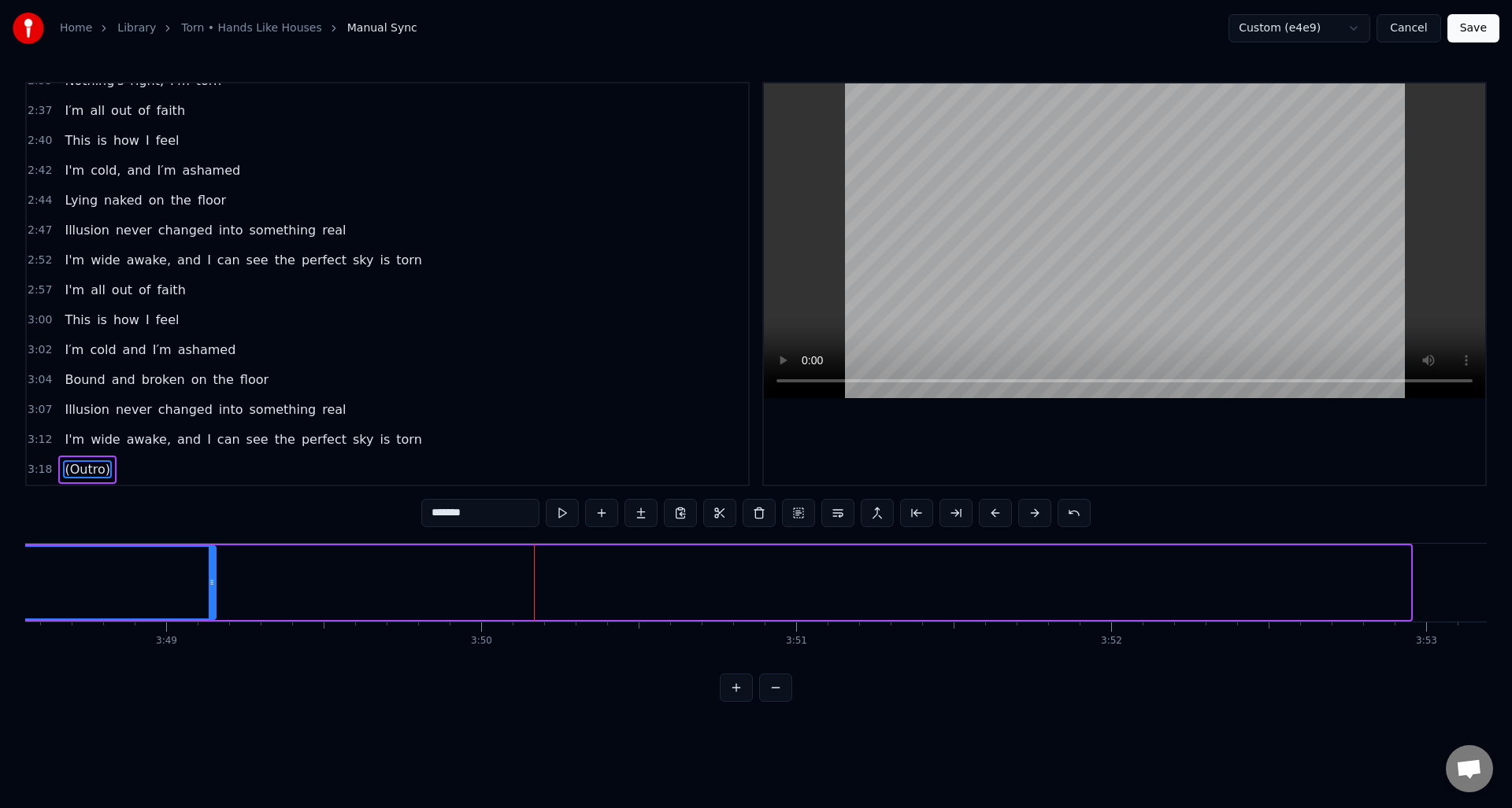
drag, startPoint x: 1408, startPoint y: 605, endPoint x: 215, endPoint y: 593, distance: 1193.1
click at [214, 593] on div at bounding box center [212, 583] width 6 height 72
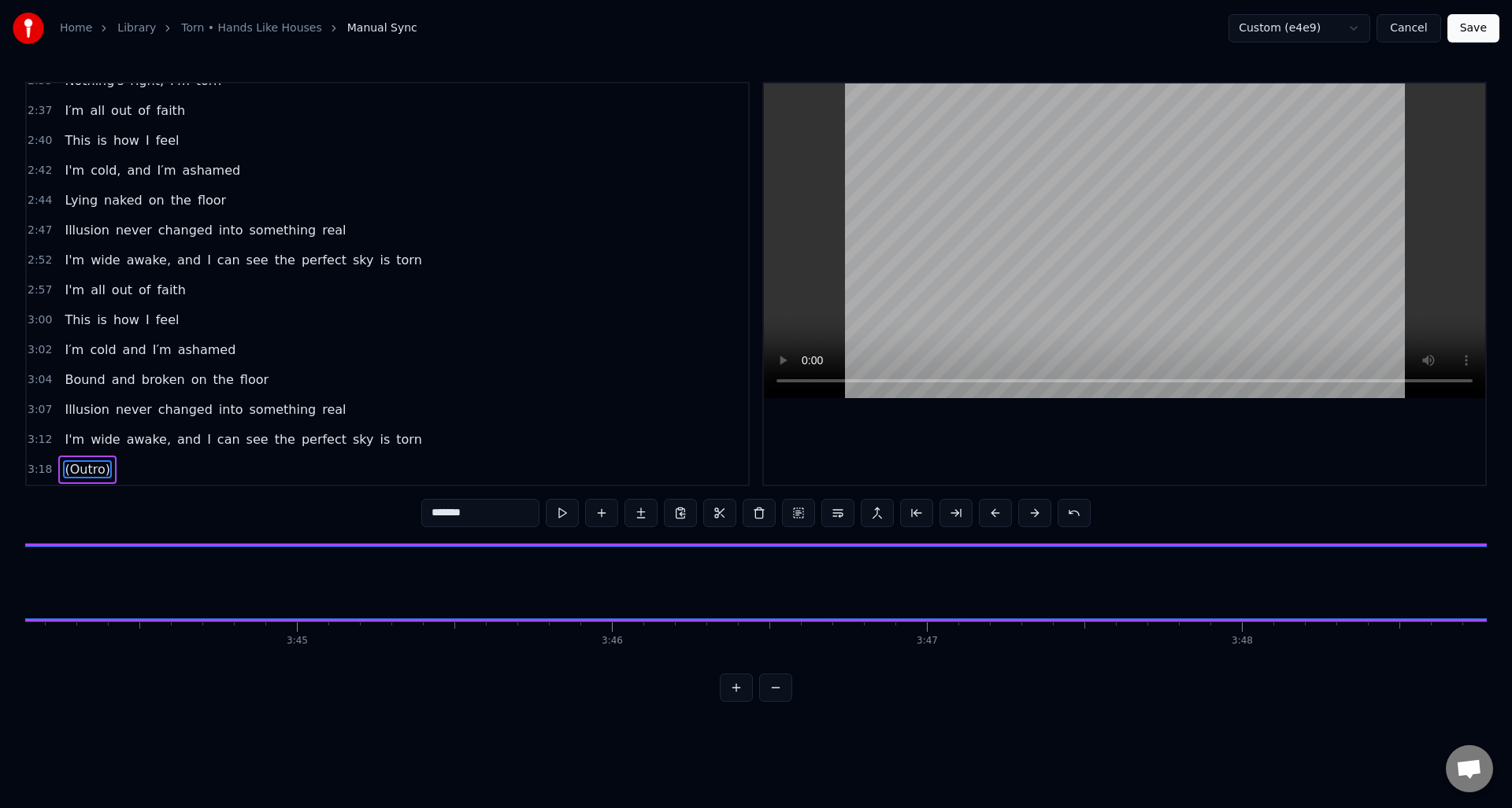
scroll to position [0, 70470]
click at [563, 514] on button at bounding box center [561, 513] width 33 height 28
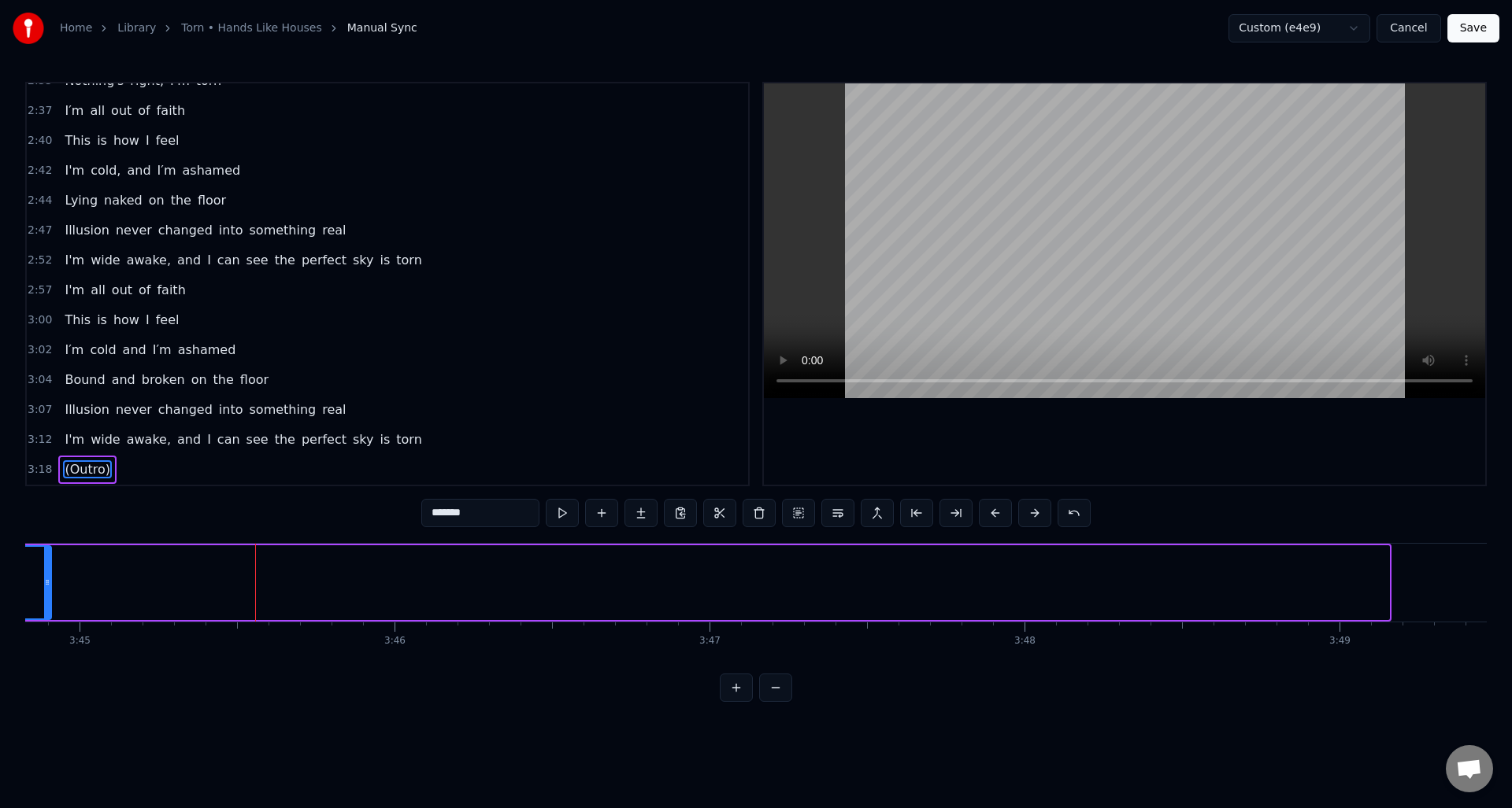
drag, startPoint x: 1384, startPoint y: 598, endPoint x: 46, endPoint y: 566, distance: 1338.4
click at [46, 566] on div at bounding box center [47, 583] width 6 height 72
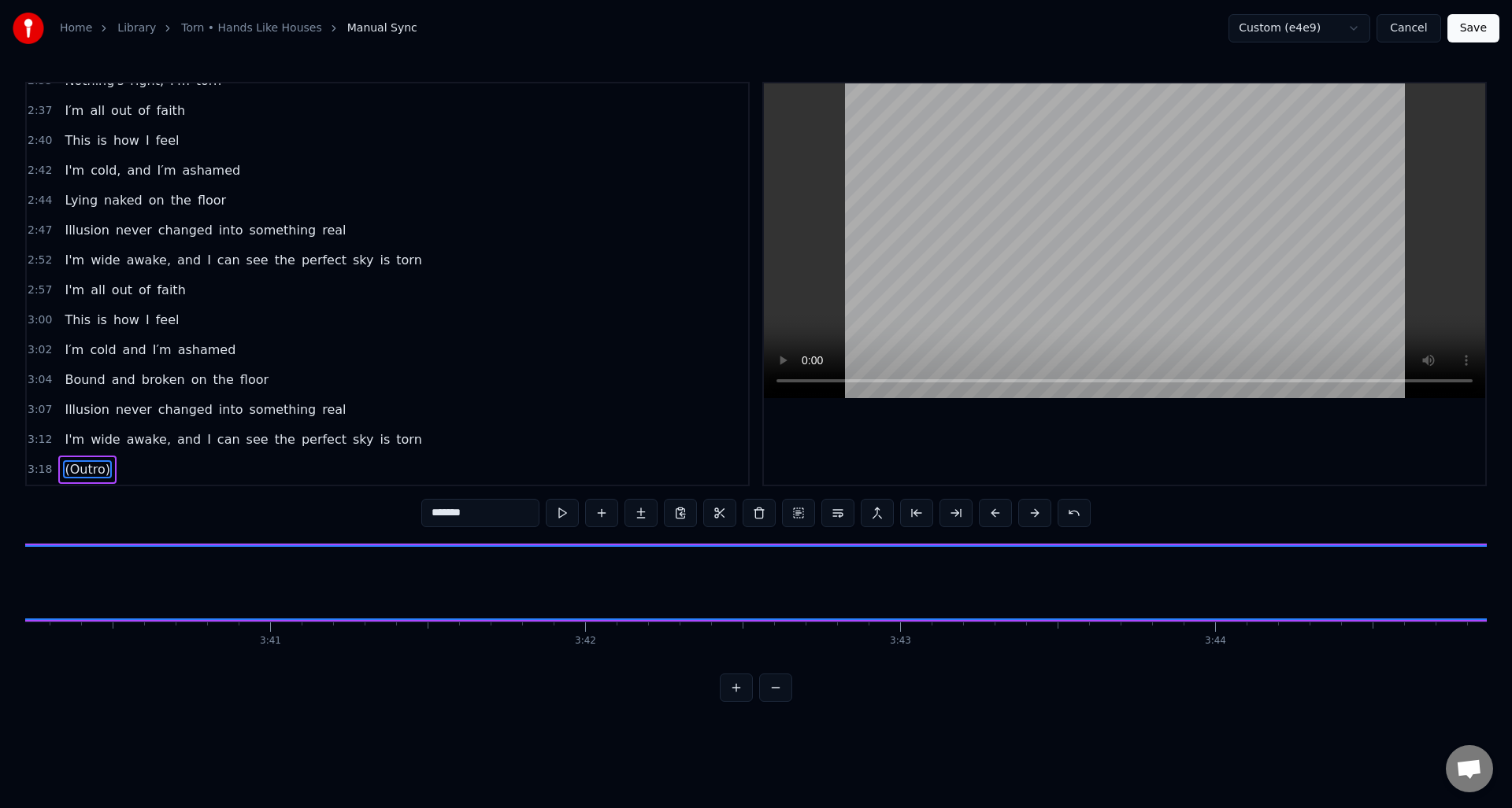
scroll to position [0, 68909]
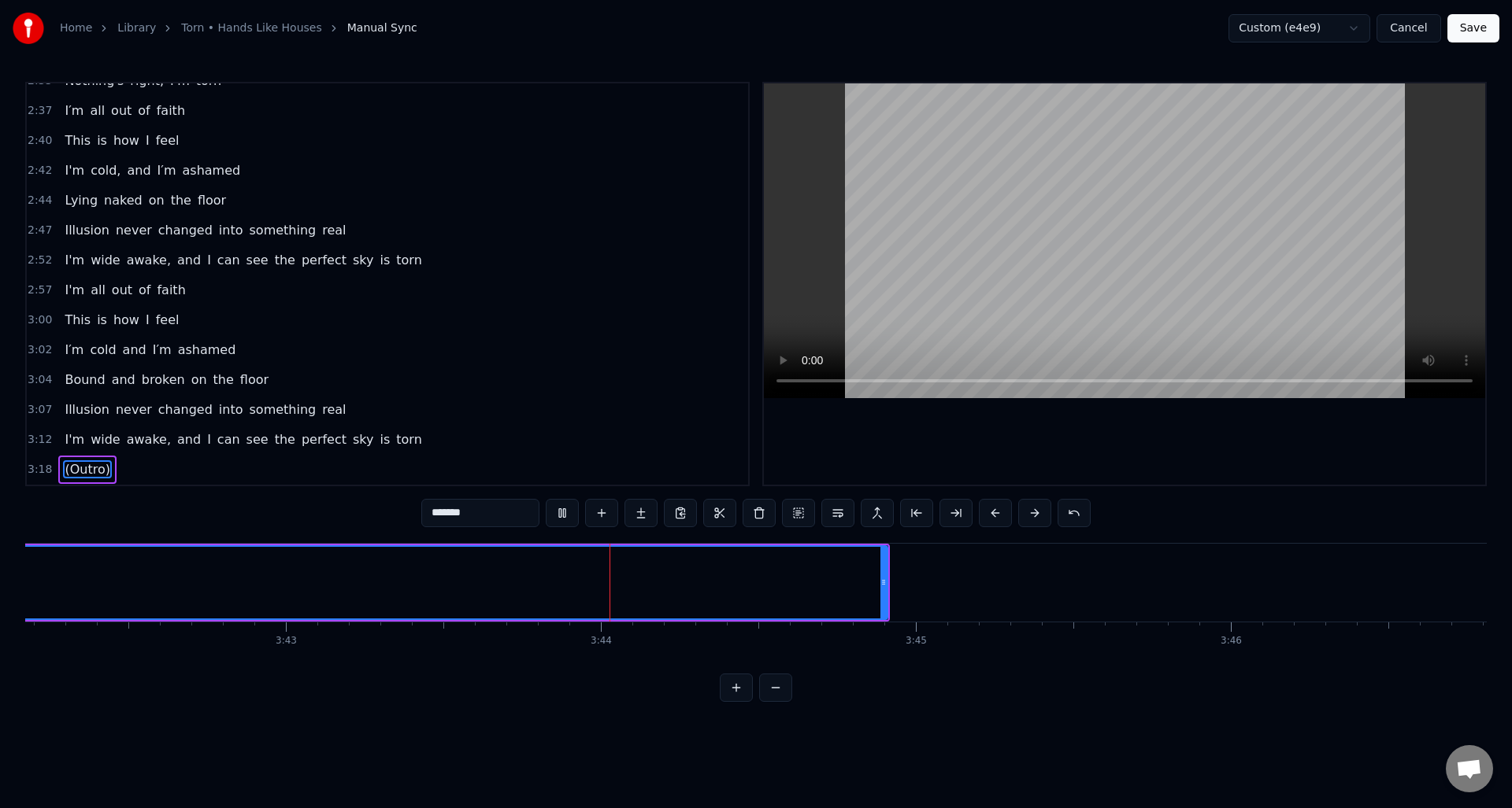
scroll to position [0, 70291]
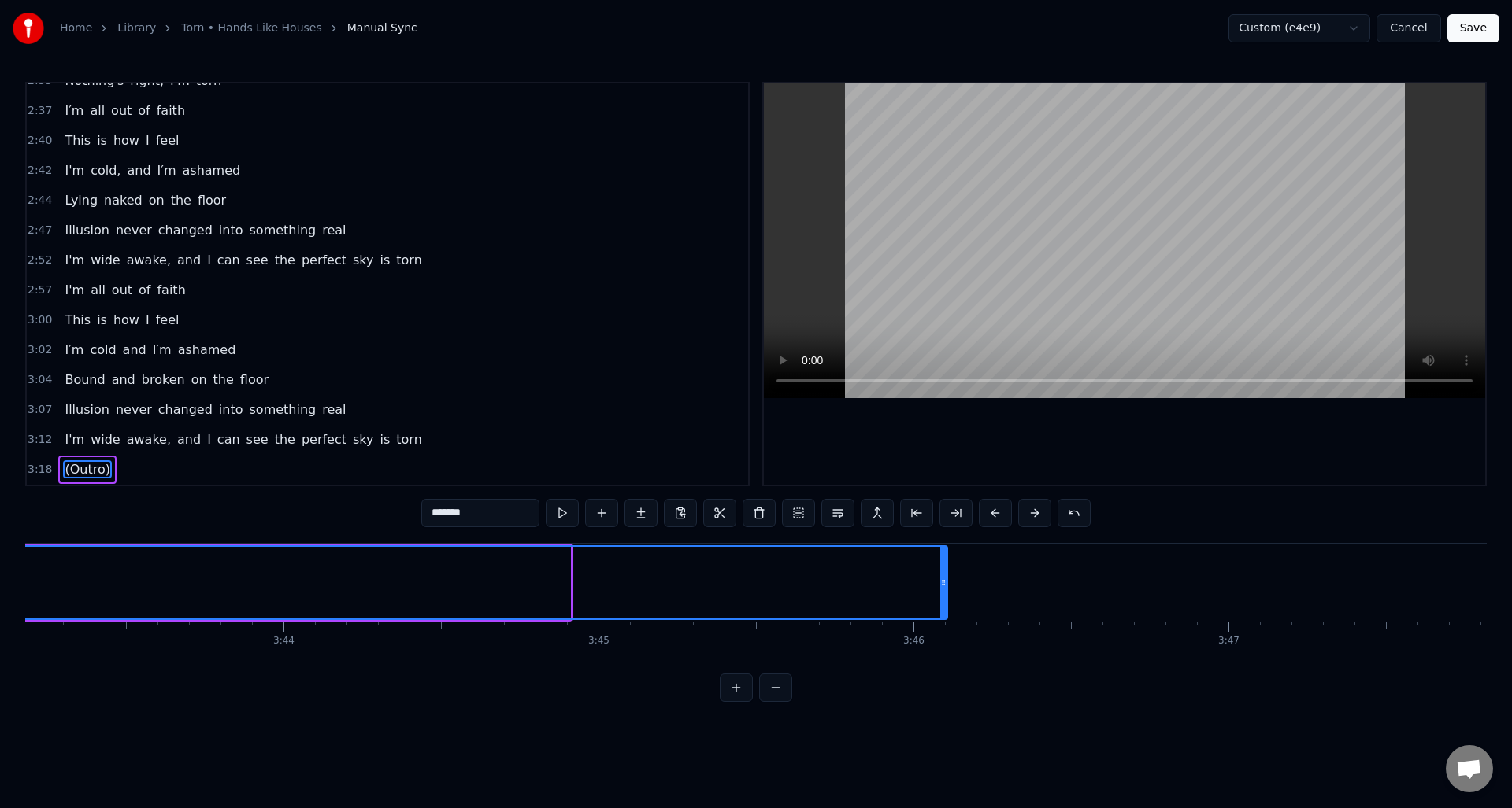
drag, startPoint x: 564, startPoint y: 601, endPoint x: 942, endPoint y: 578, distance: 378.7
click at [942, 578] on div at bounding box center [943, 583] width 6 height 72
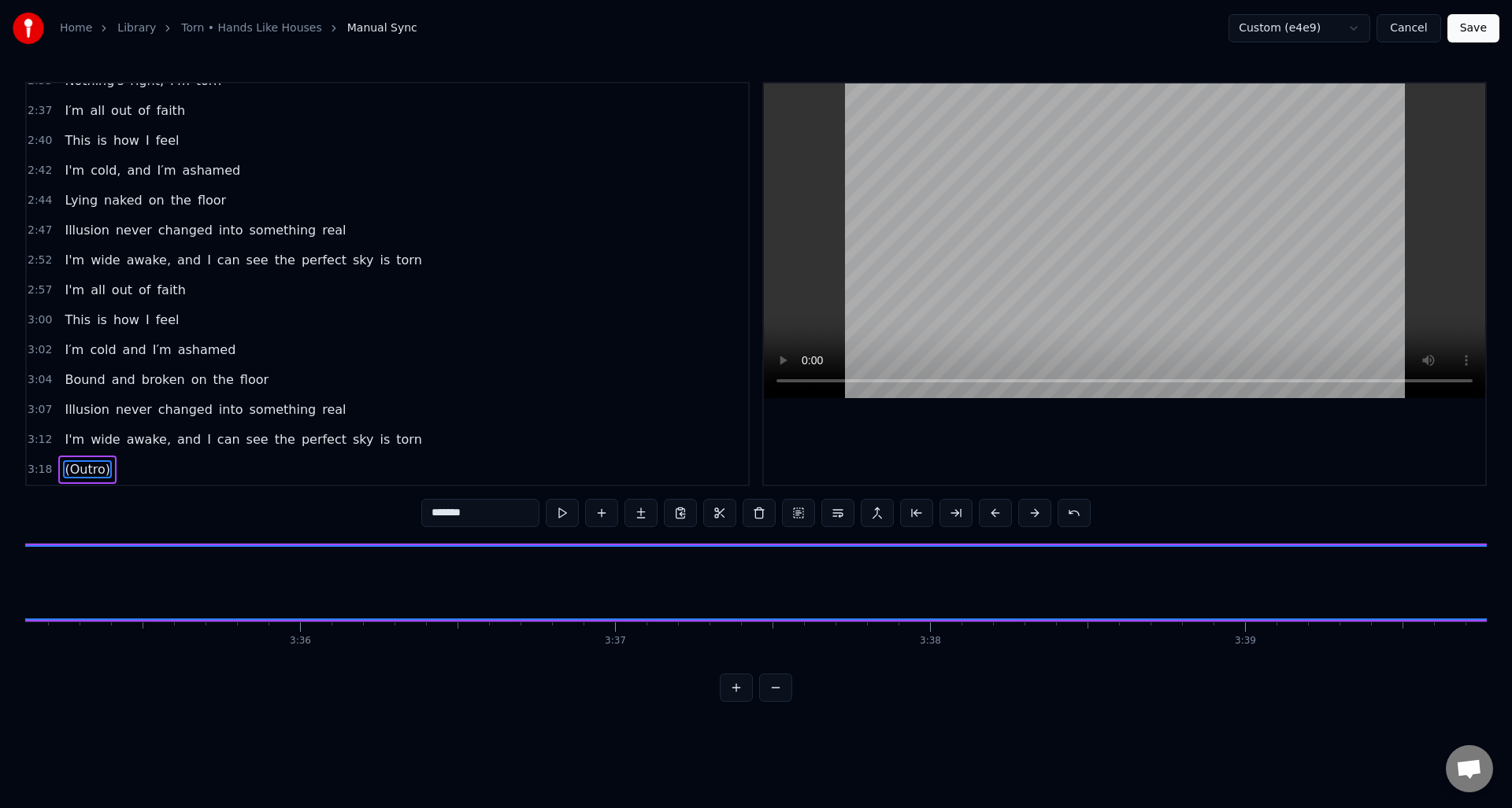
scroll to position [0, 67632]
click at [1482, 28] on button "Save" at bounding box center [1473, 28] width 52 height 28
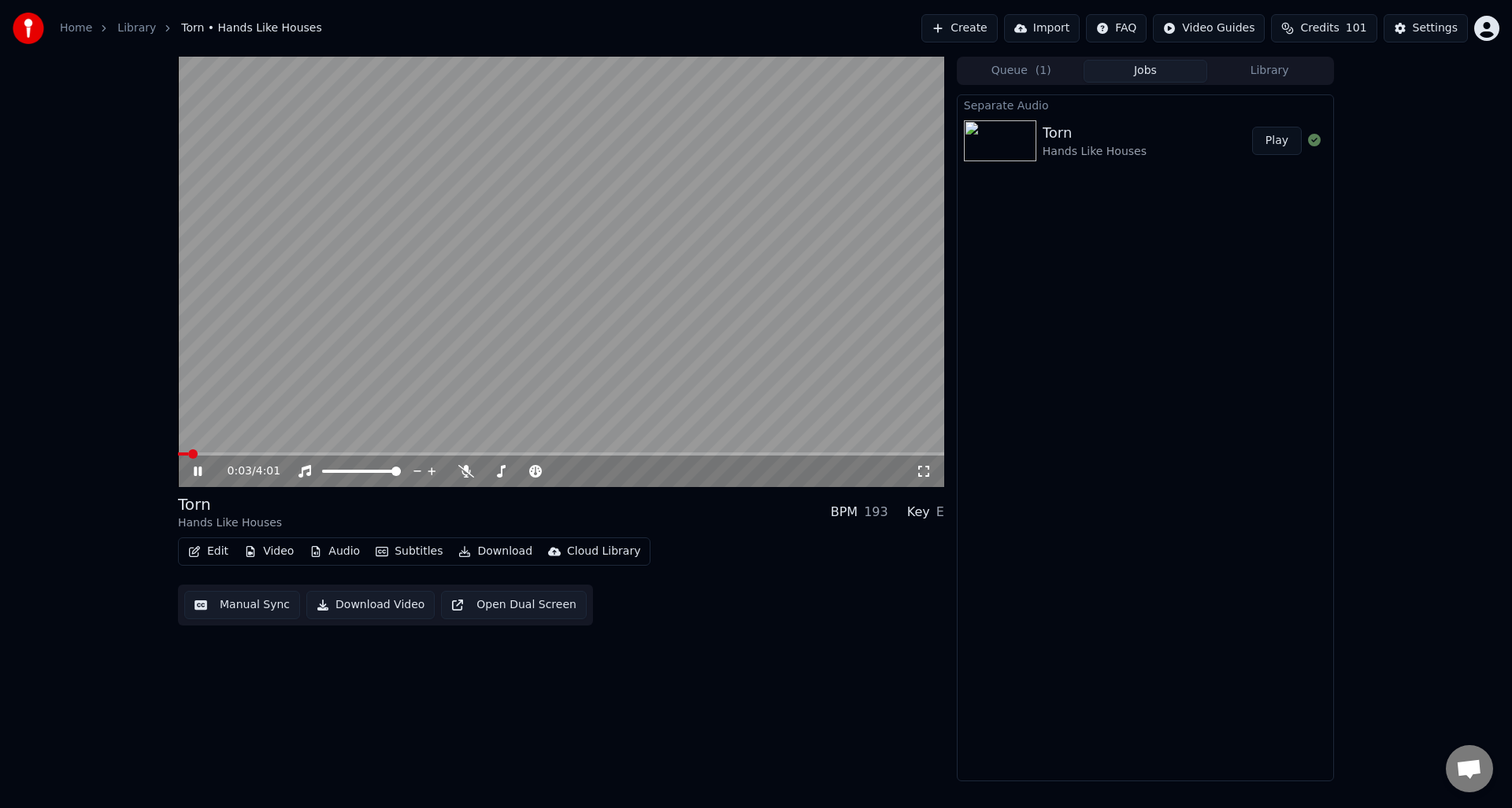
drag, startPoint x: 195, startPoint y: 467, endPoint x: 232, endPoint y: 469, distance: 37.1
click at [195, 467] on icon at bounding box center [198, 471] width 8 height 9
click at [366, 605] on button "Download Video" at bounding box center [370, 605] width 128 height 28
